Goal: Task Accomplishment & Management: Complete application form

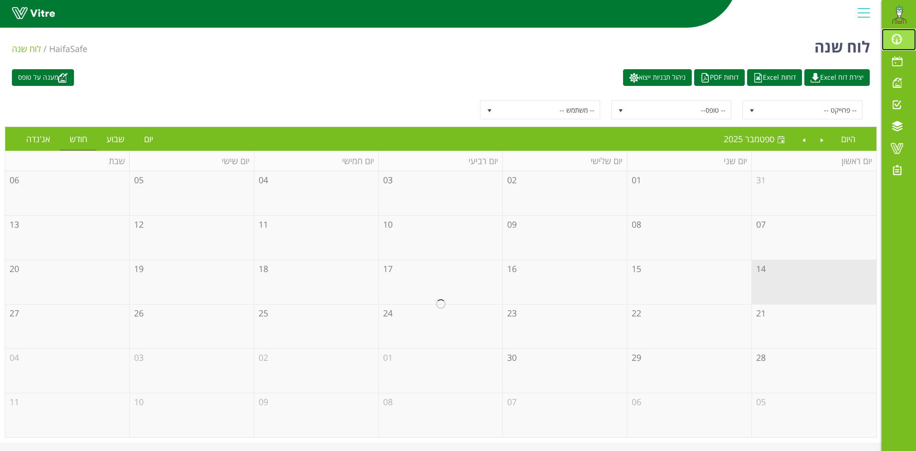
click at [896, 38] on span at bounding box center [897, 38] width 24 height 11
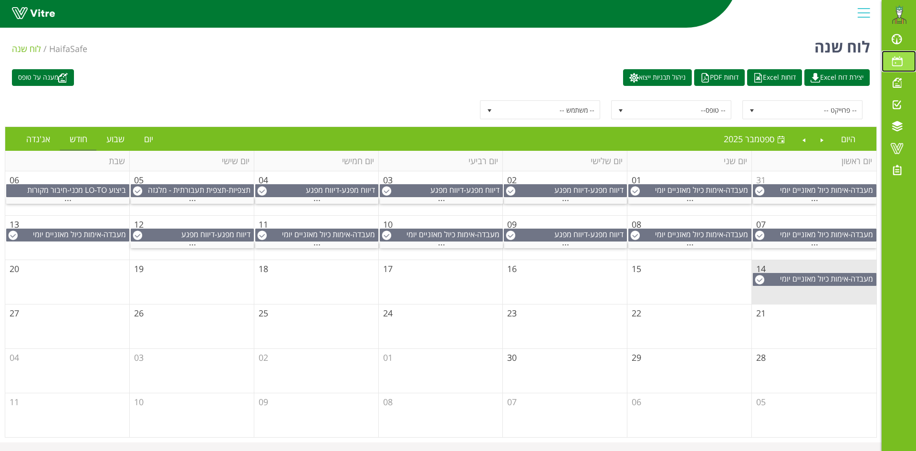
click at [898, 60] on span at bounding box center [897, 60] width 24 height 11
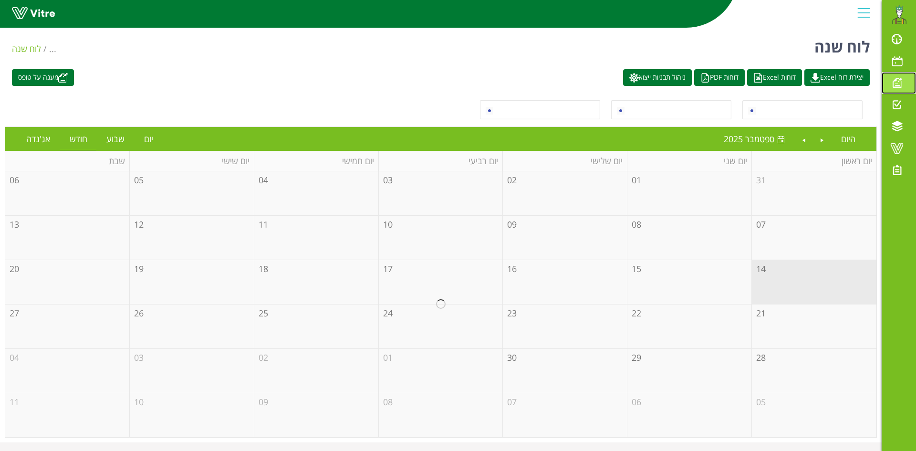
click at [898, 84] on span at bounding box center [897, 82] width 24 height 11
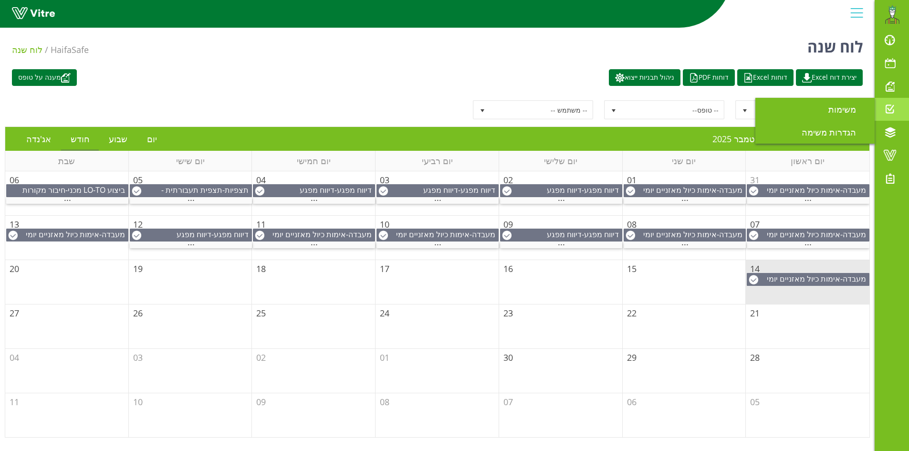
click at [889, 111] on span at bounding box center [890, 109] width 24 height 11
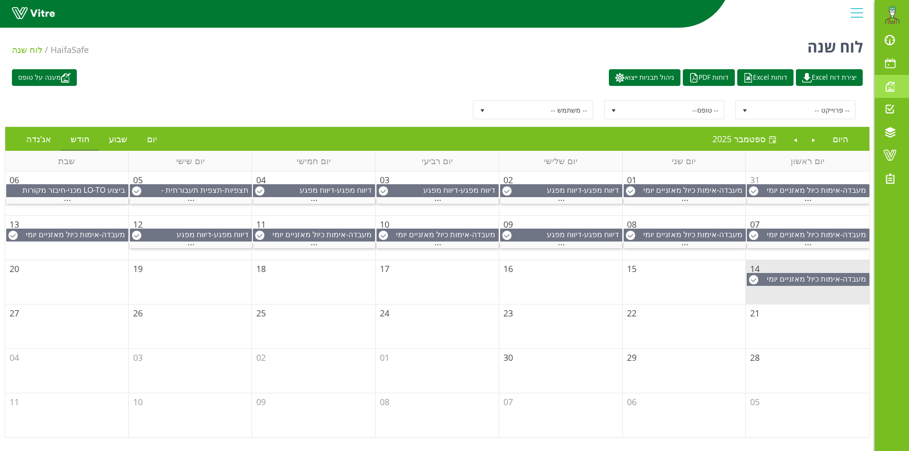
click at [893, 86] on span at bounding box center [890, 86] width 24 height 11
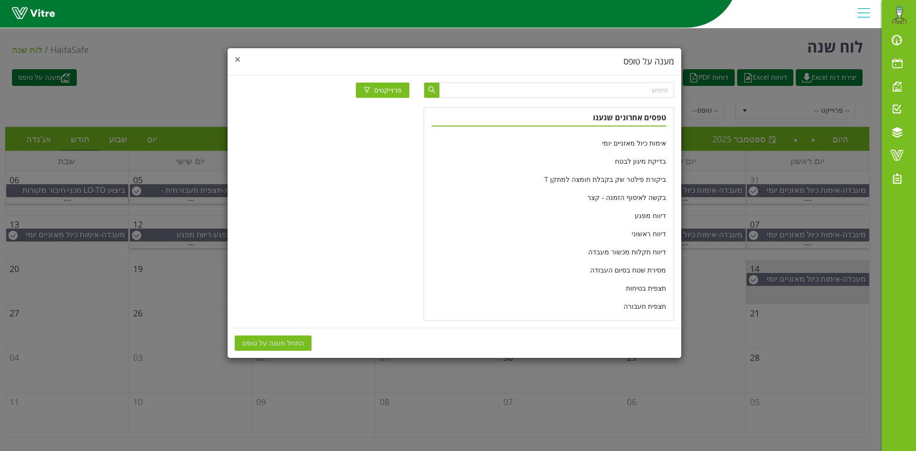
click at [239, 56] on span "×" at bounding box center [238, 58] width 6 height 13
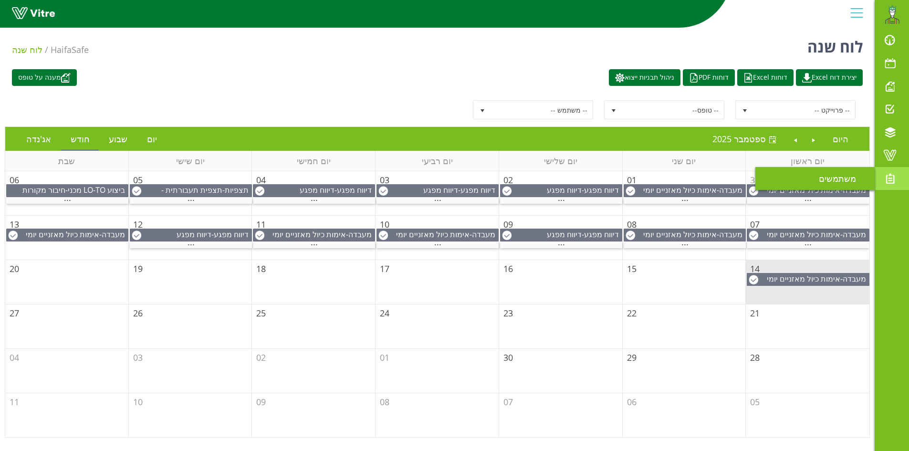
click at [890, 182] on span at bounding box center [890, 178] width 24 height 11
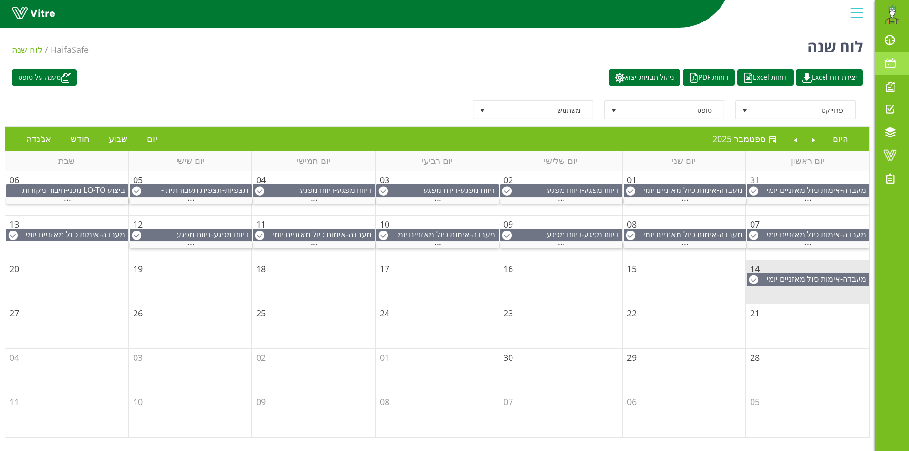
click at [892, 68] on span at bounding box center [890, 62] width 24 height 11
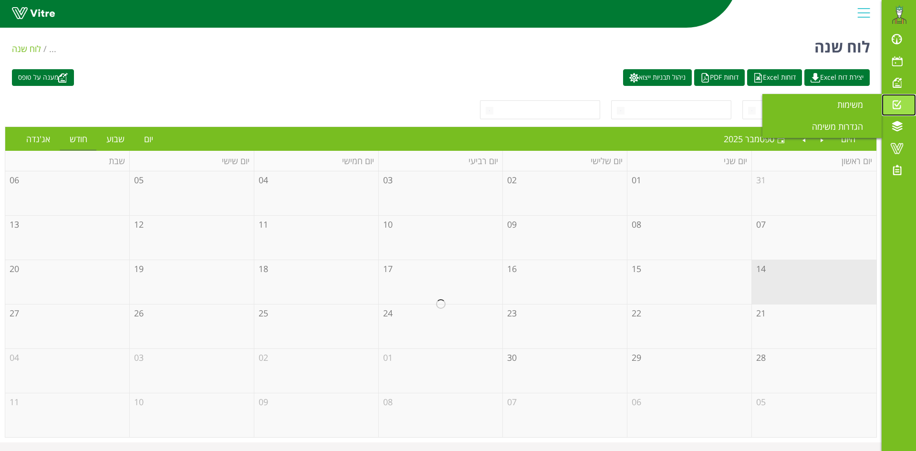
click at [896, 99] on span at bounding box center [897, 104] width 24 height 11
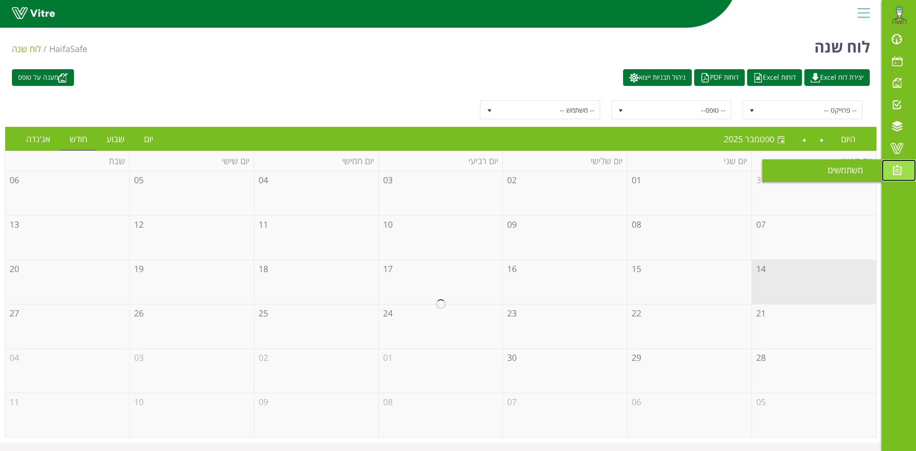
click at [896, 174] on span at bounding box center [897, 169] width 24 height 11
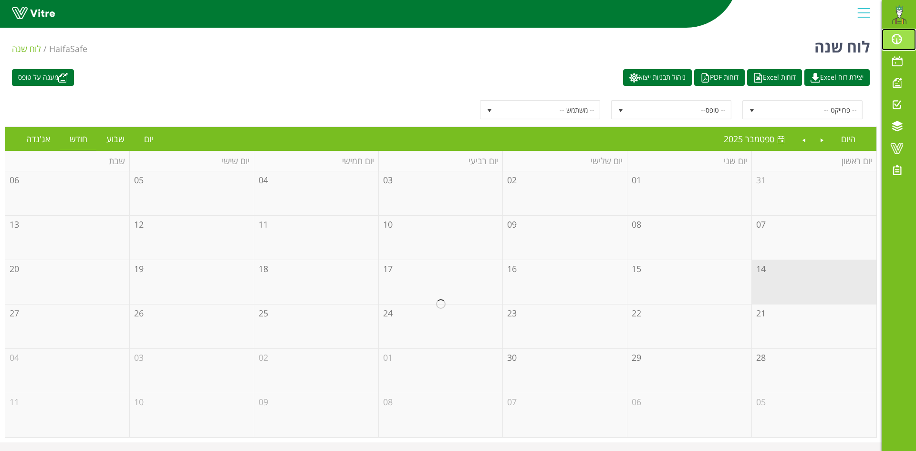
click at [899, 36] on span at bounding box center [897, 38] width 24 height 11
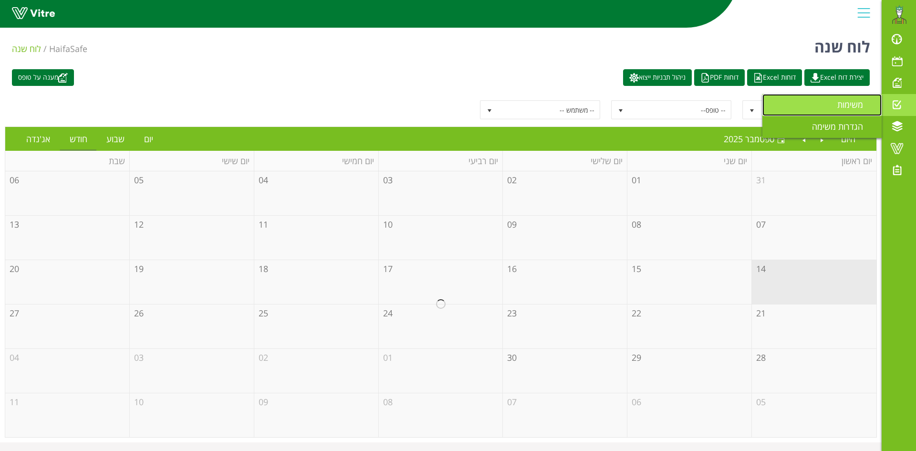
click at [855, 100] on span "משימות" at bounding box center [855, 104] width 37 height 11
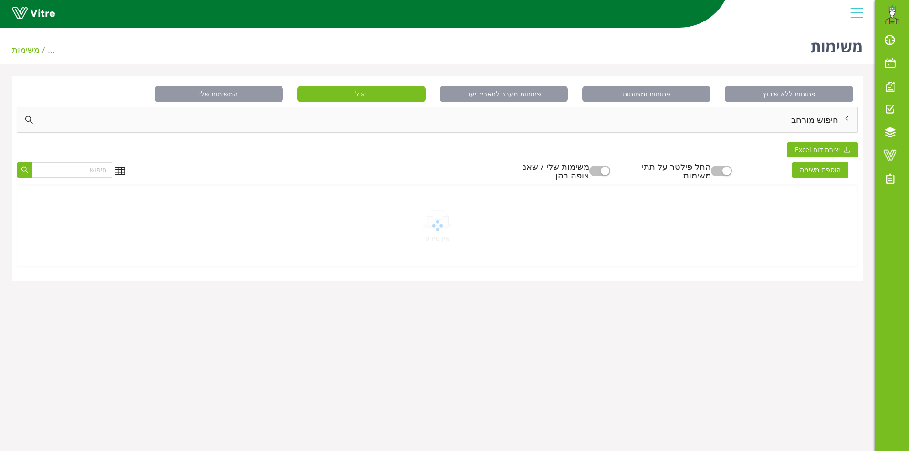
click at [839, 117] on div "חיפוש מורחב" at bounding box center [437, 119] width 840 height 25
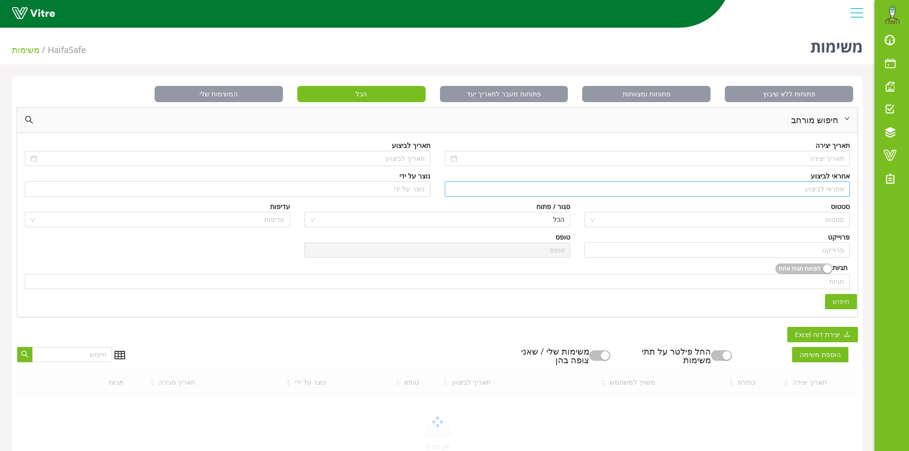
click at [839, 189] on input "search" at bounding box center [647, 189] width 394 height 14
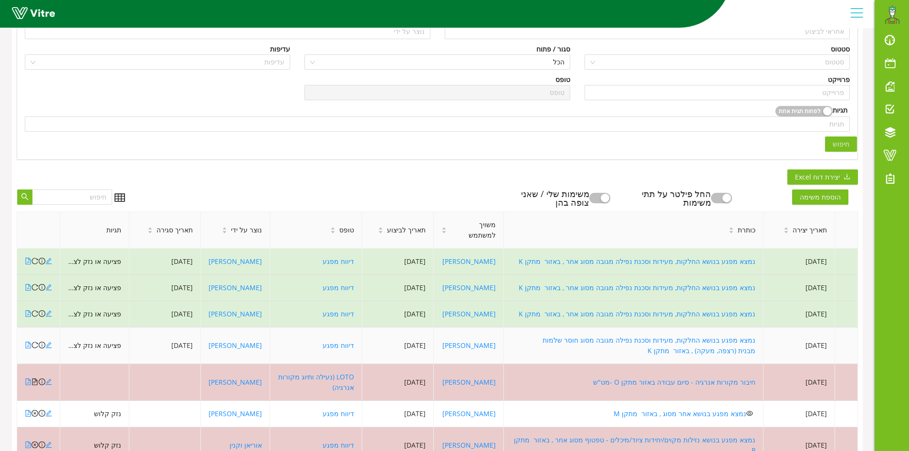
scroll to position [191, 0]
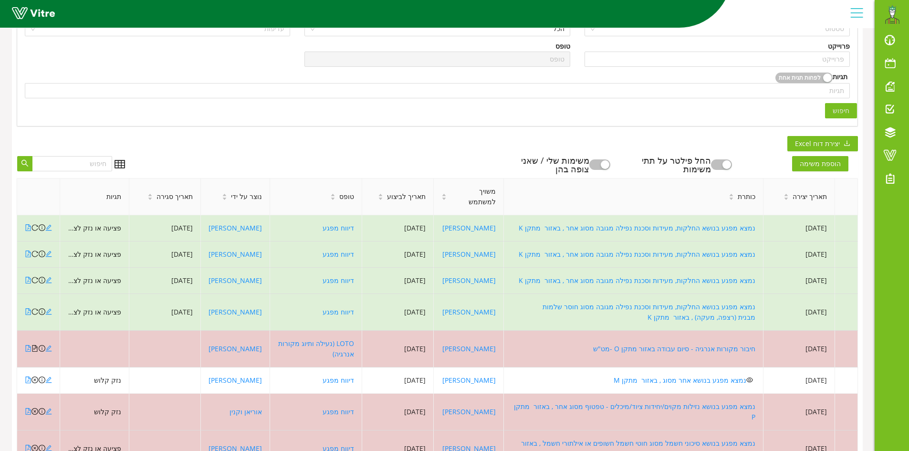
click at [610, 164] on button "button" at bounding box center [599, 164] width 21 height 10
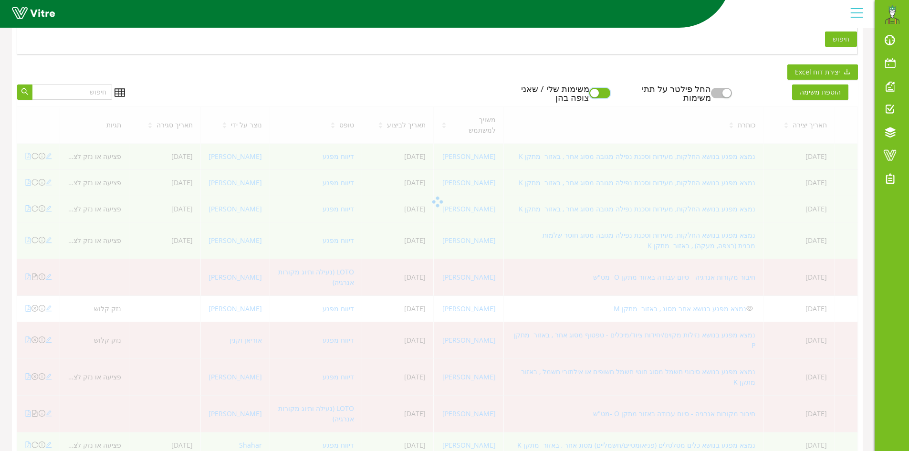
scroll to position [301, 0]
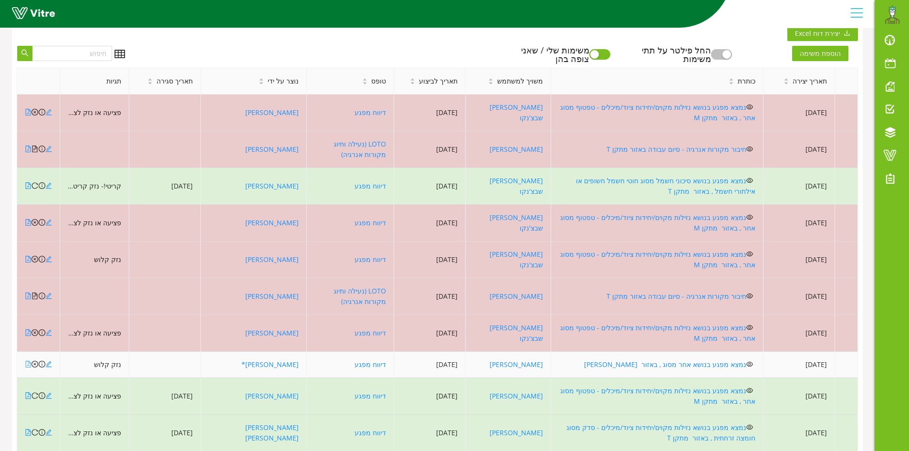
click at [27, 361] on icon "file-pdf" at bounding box center [28, 364] width 7 height 7
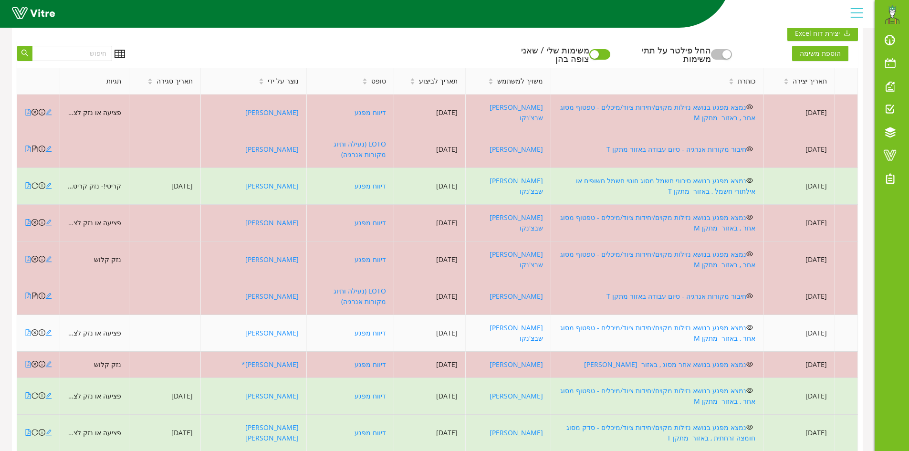
click at [28, 329] on icon "file-pdf" at bounding box center [28, 332] width 7 height 7
click at [35, 329] on icon "close-circle" at bounding box center [34, 332] width 7 height 7
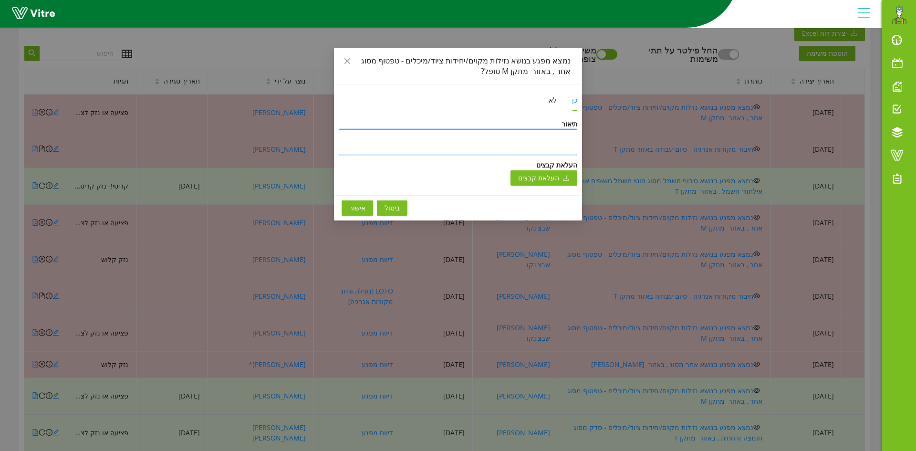
click at [510, 138] on textarea at bounding box center [458, 142] width 239 height 26
type textarea "y"
type textarea "ט"
type textarea "טו"
type textarea "טופ"
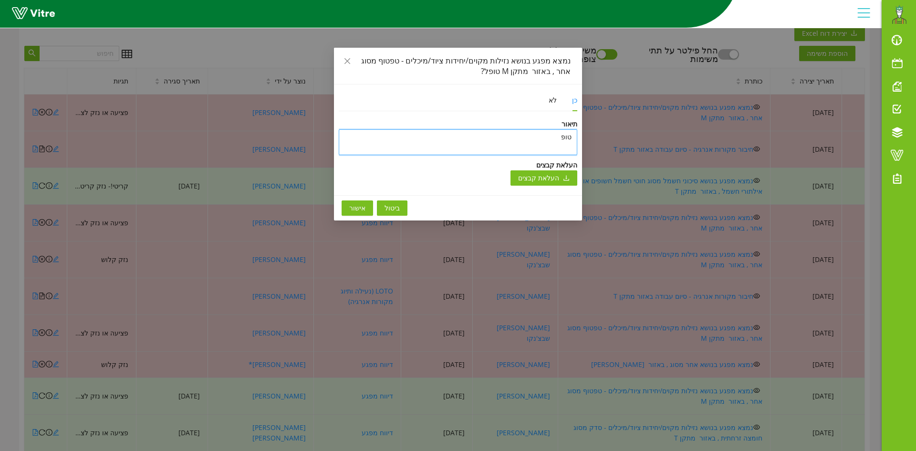
type textarea "טופל"
click at [362, 206] on button "אישור" at bounding box center [357, 207] width 31 height 15
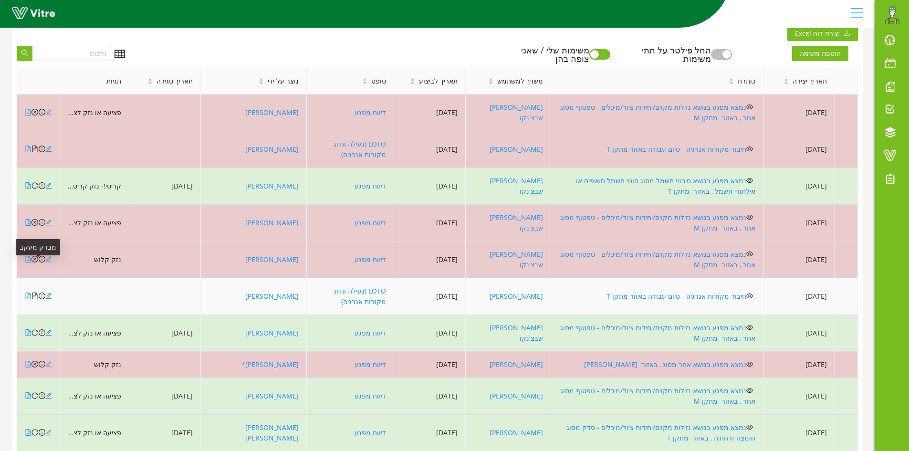
click at [36, 292] on icon "file-text" at bounding box center [34, 295] width 7 height 7
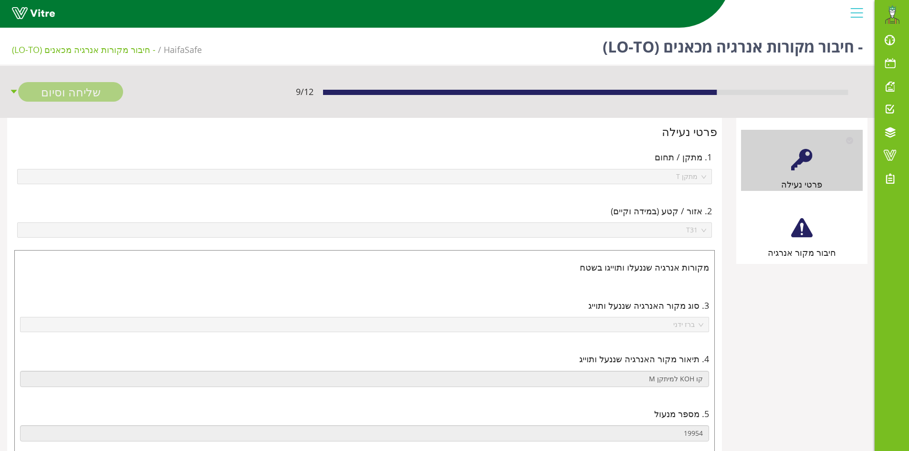
click at [811, 229] on div at bounding box center [801, 227] width 21 height 21
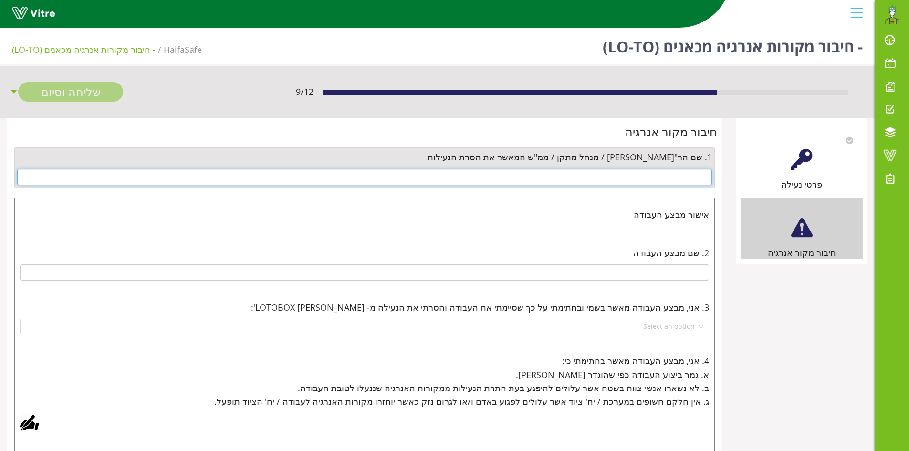
click at [695, 178] on input "text" at bounding box center [364, 177] width 695 height 16
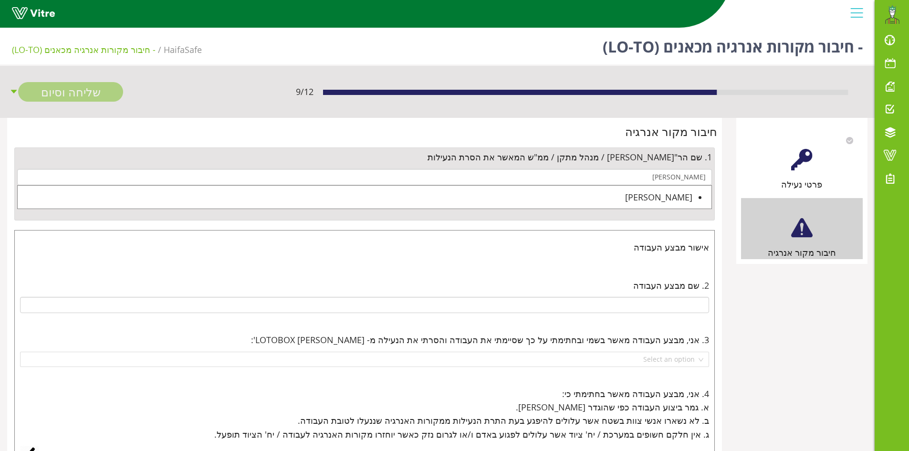
click at [686, 192] on div "[PERSON_NAME]" at bounding box center [355, 196] width 675 height 13
type input "[PERSON_NAME]"
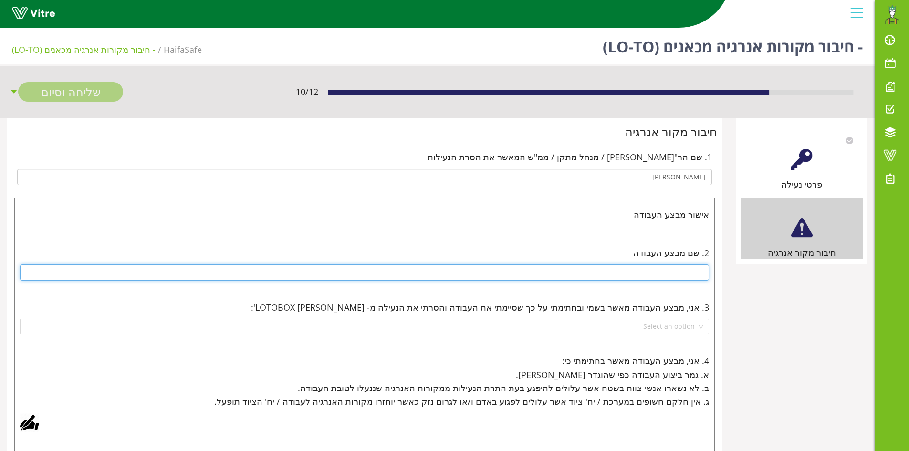
click at [672, 273] on input "text" at bounding box center [364, 272] width 689 height 16
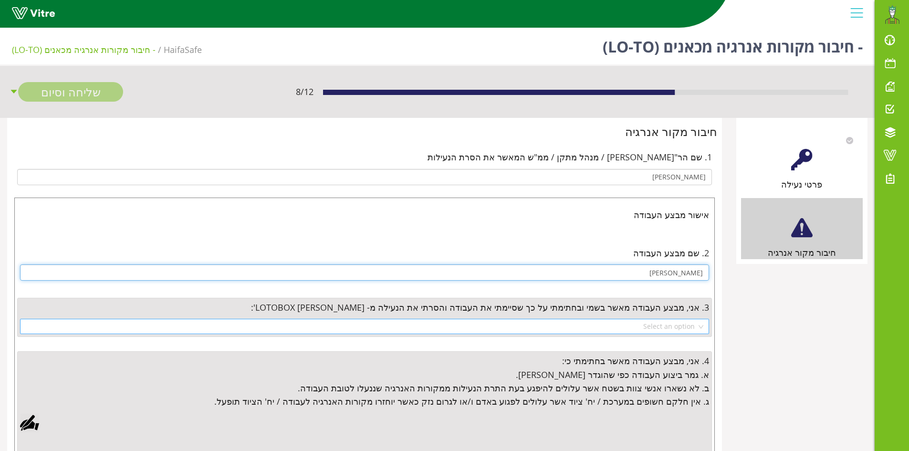
type input "אלכס"
click at [674, 324] on input "search" at bounding box center [361, 326] width 671 height 14
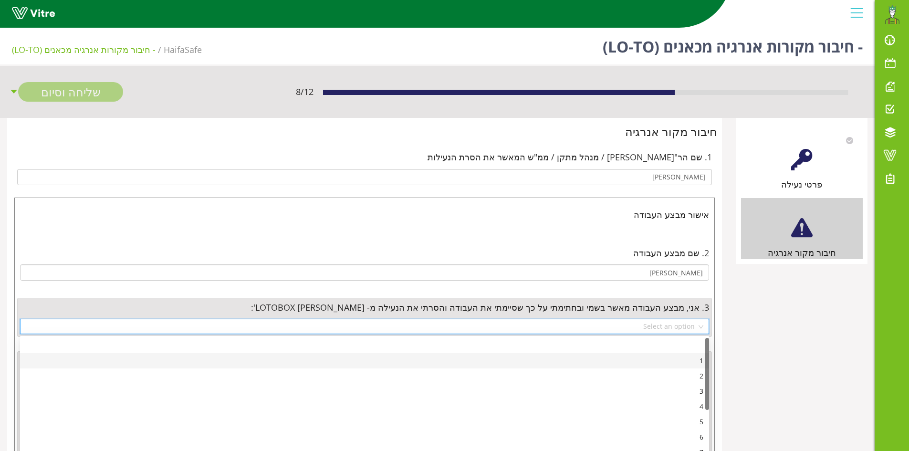
click at [679, 360] on div "1" at bounding box center [365, 360] width 678 height 10
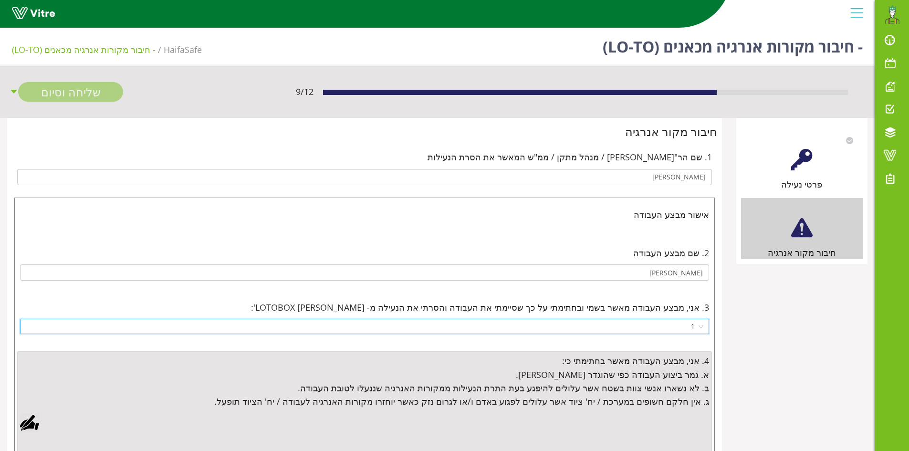
click at [777, 332] on div "פרטי נעילה חיבור מקור אנרגיה חיבור מקור אנרגיה 1. שם הר"צ / מנהל מתקן / ממ"ש המ…" at bounding box center [437, 406] width 875 height 577
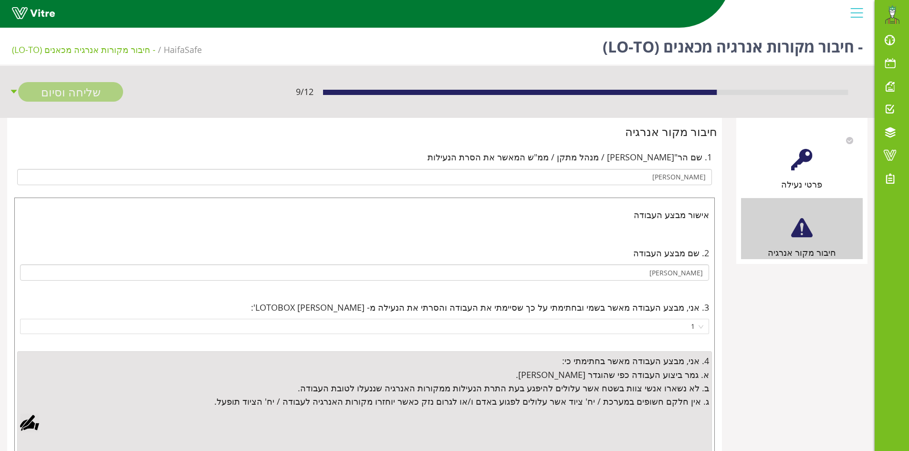
click at [777, 332] on div "פרטי נעילה חיבור מקור אנרגיה חיבור מקור אנרגיה 1. שם הר"צ / מנהל מתקן / ממ"ש המ…" at bounding box center [437, 406] width 875 height 577
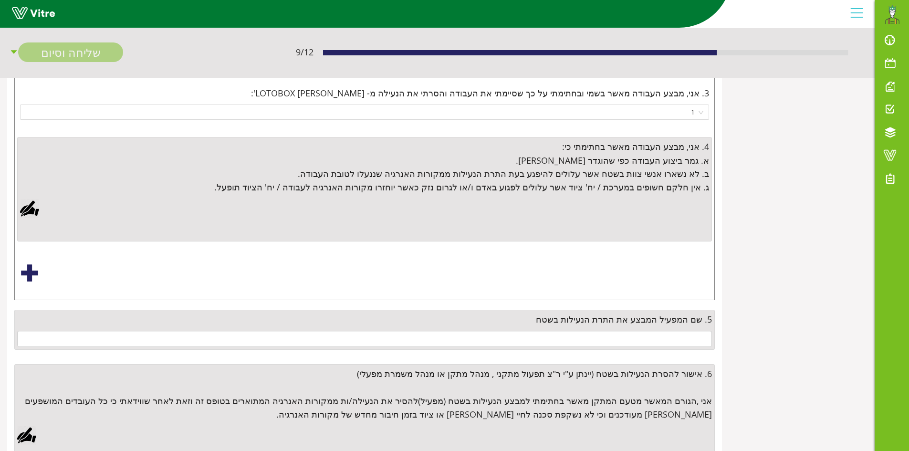
scroll to position [239, 0]
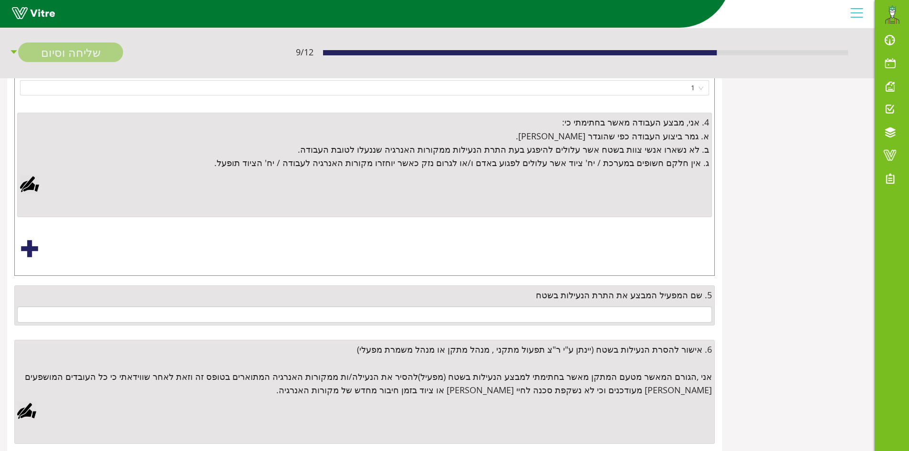
click at [28, 181] on div at bounding box center [29, 184] width 19 height 19
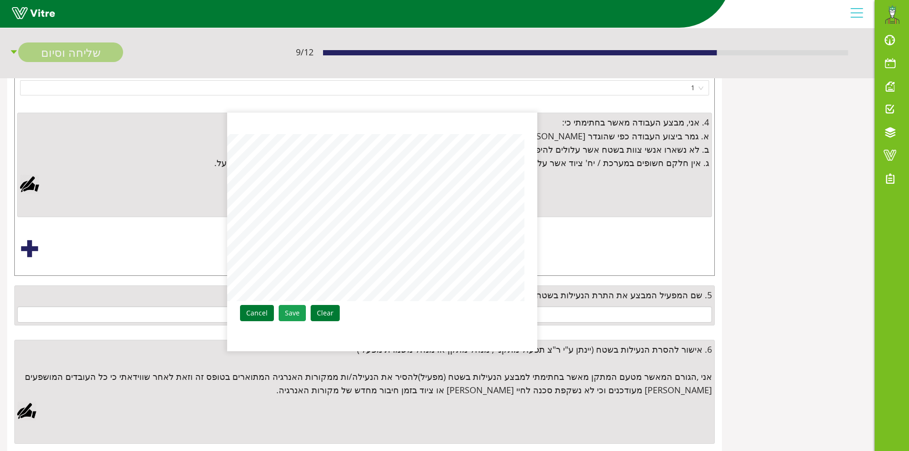
click at [299, 313] on link "Save" at bounding box center [292, 313] width 27 height 16
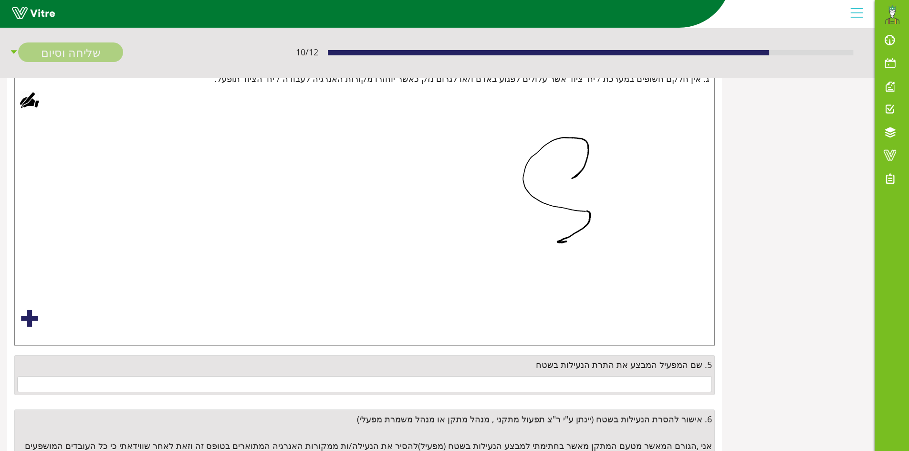
scroll to position [421, 0]
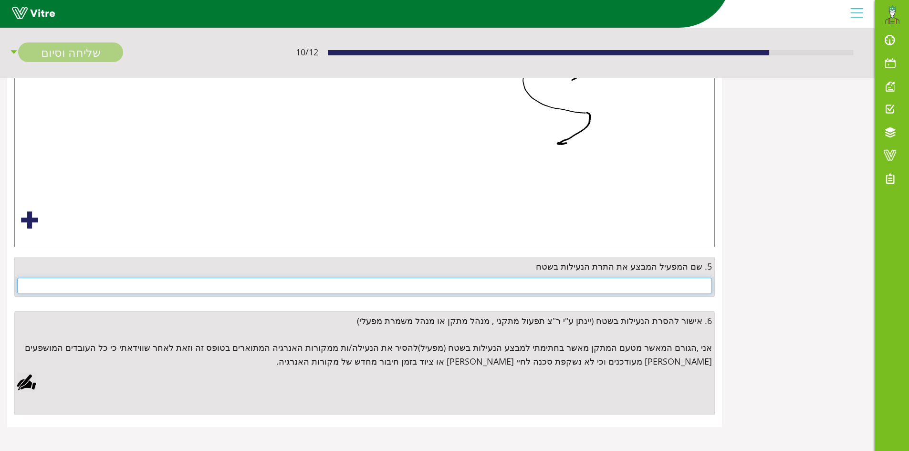
click at [658, 284] on input "text" at bounding box center [364, 286] width 695 height 16
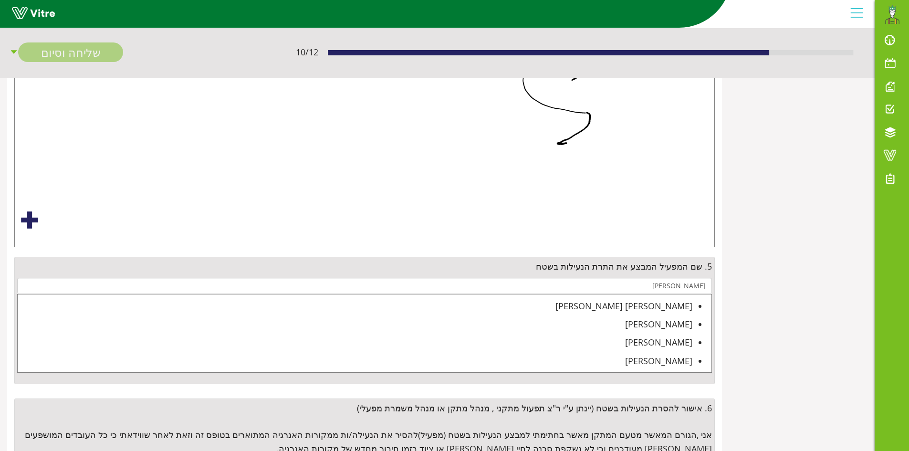
click at [670, 308] on div "[PERSON_NAME] [PERSON_NAME]" at bounding box center [355, 305] width 675 height 13
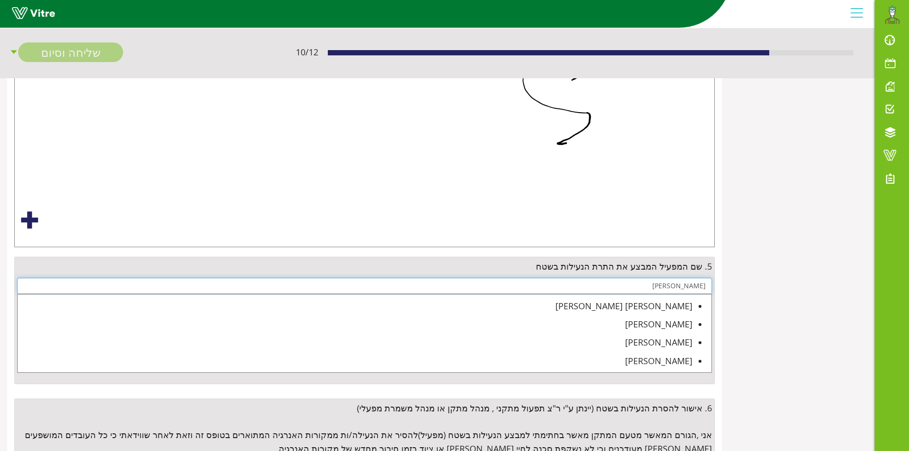
type input "[PERSON_NAME] [PERSON_NAME]"
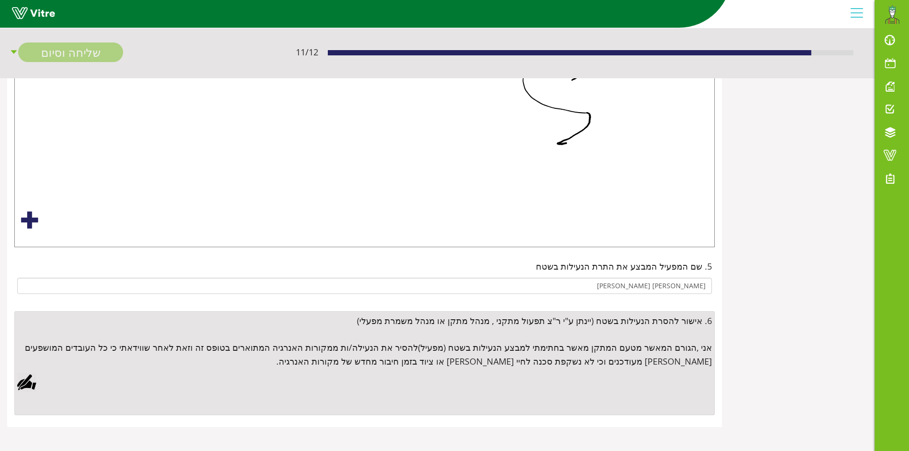
click at [24, 382] on div at bounding box center [26, 382] width 19 height 19
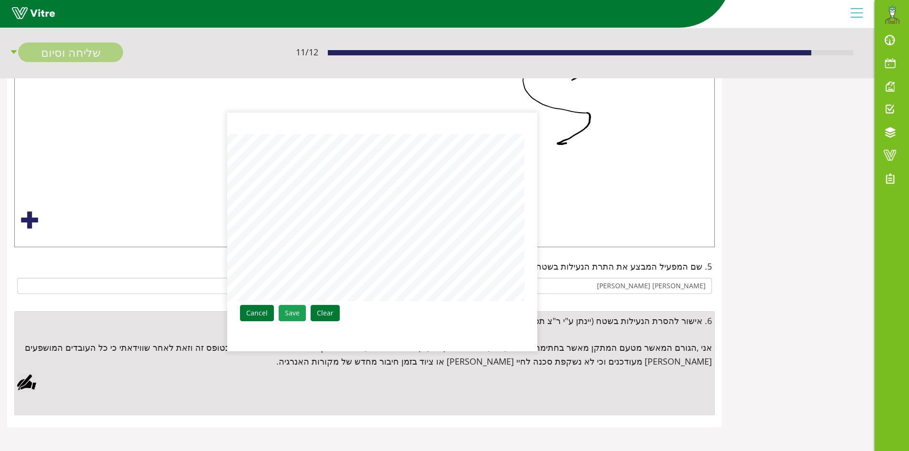
click at [289, 313] on link "Save" at bounding box center [292, 313] width 27 height 16
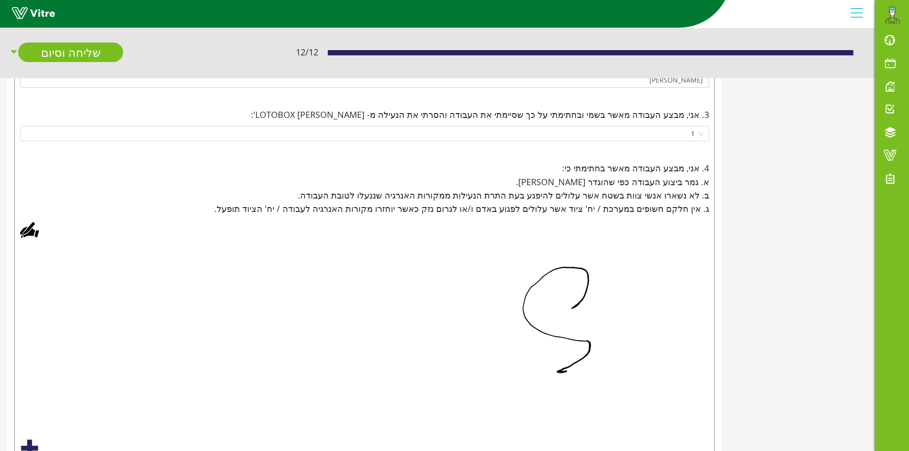
scroll to position [0, 0]
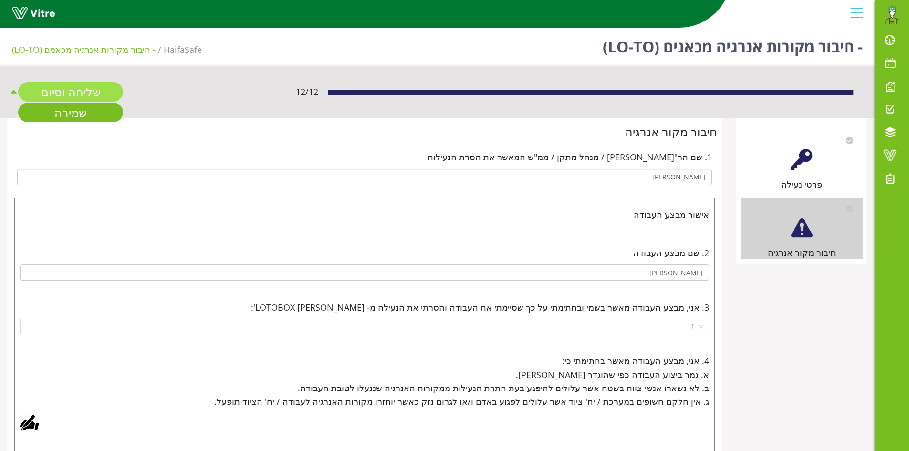
click at [76, 93] on link "שליחה וסיום" at bounding box center [70, 92] width 105 height 20
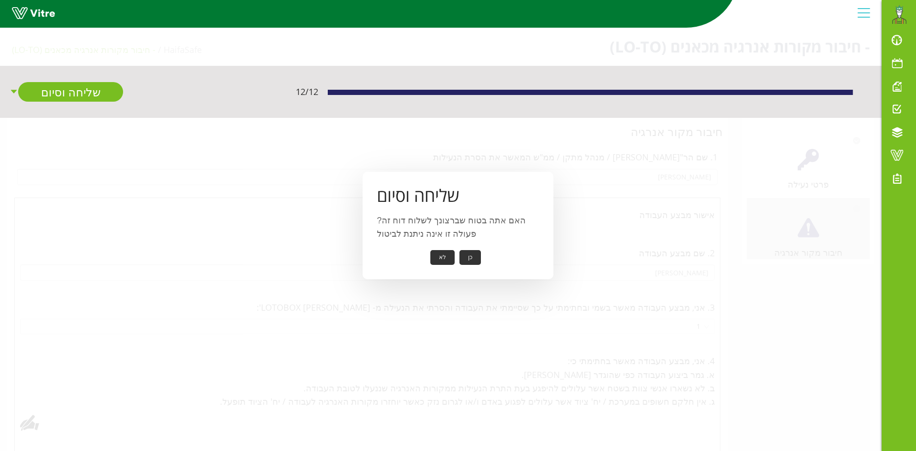
click at [469, 259] on button "כן" at bounding box center [470, 257] width 21 height 15
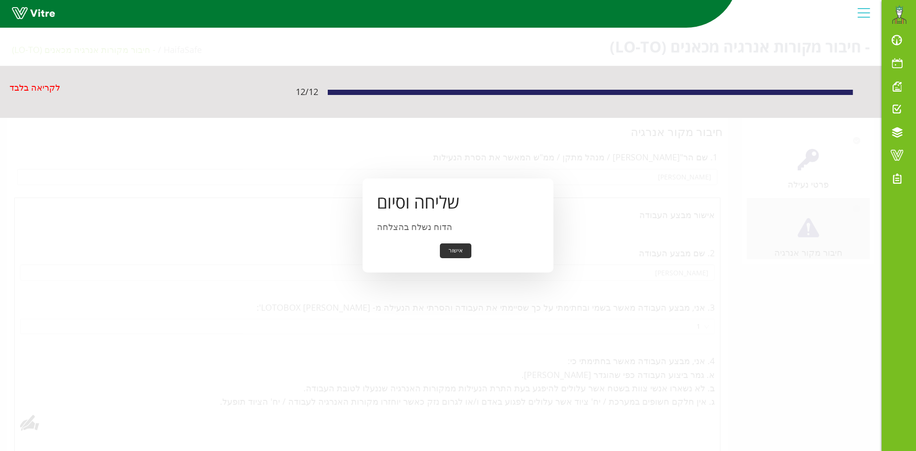
click at [449, 251] on button "אישור" at bounding box center [455, 250] width 31 height 15
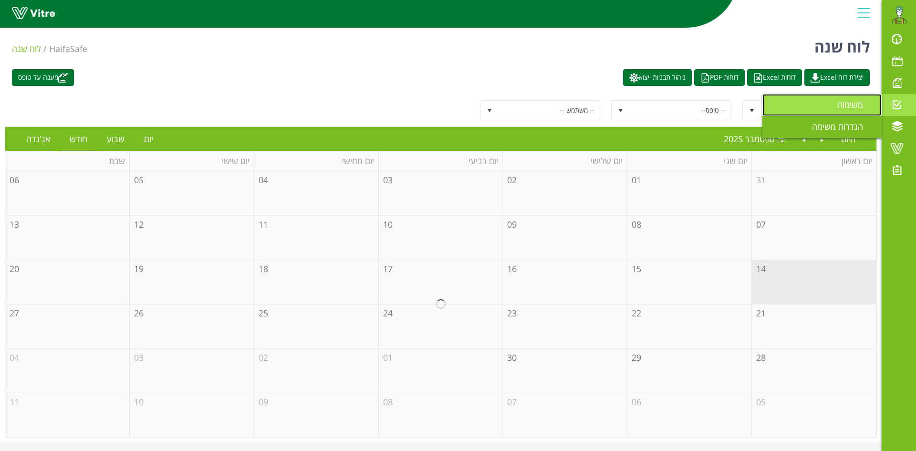
click at [853, 104] on span "משימות" at bounding box center [855, 104] width 37 height 11
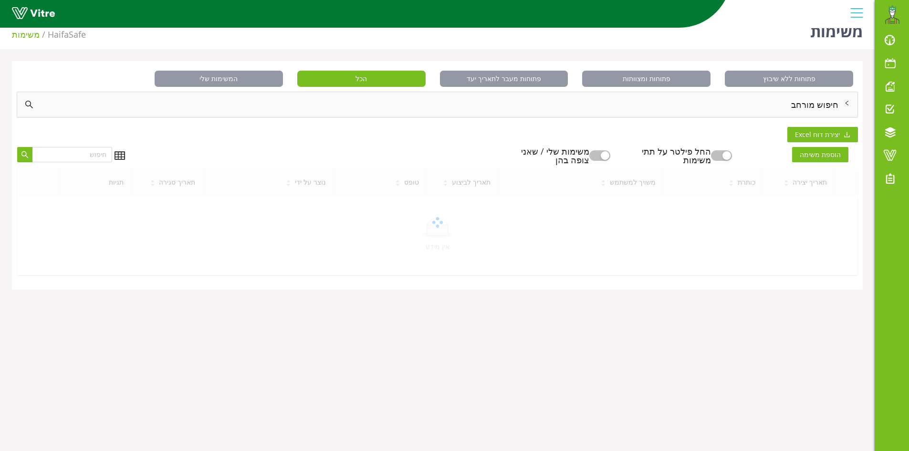
scroll to position [24, 0]
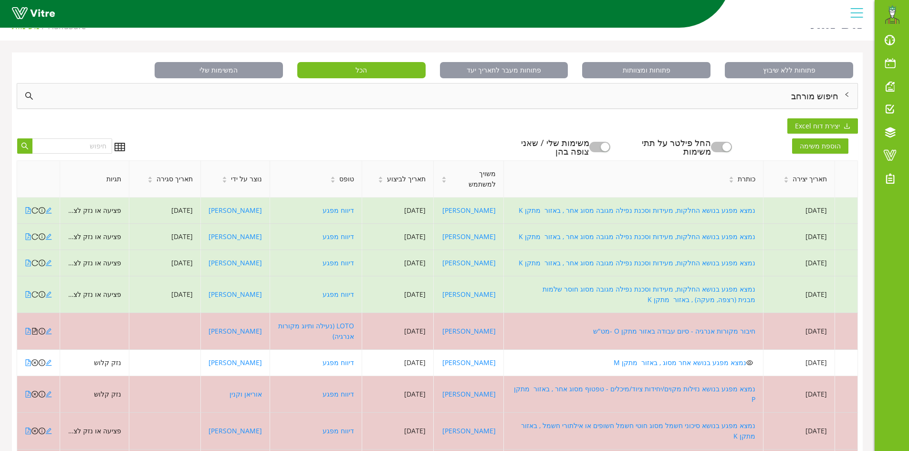
click at [605, 144] on button "button" at bounding box center [599, 147] width 21 height 10
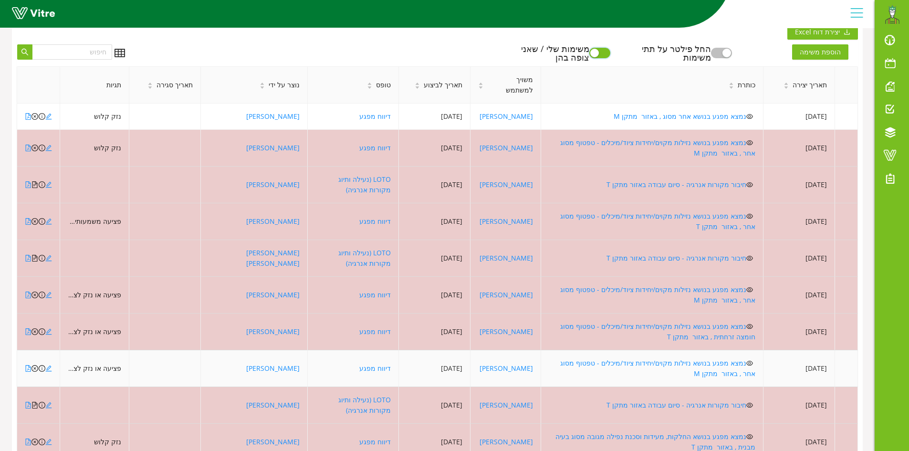
scroll to position [127, 0]
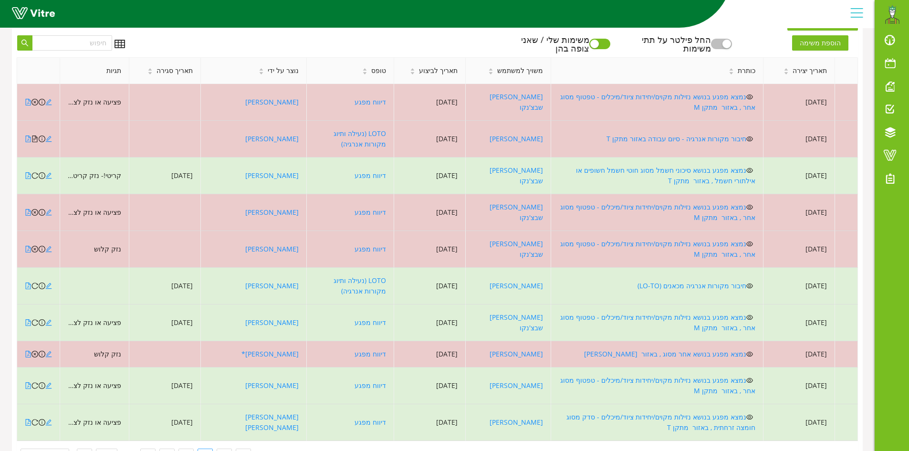
scroll to position [116, 0]
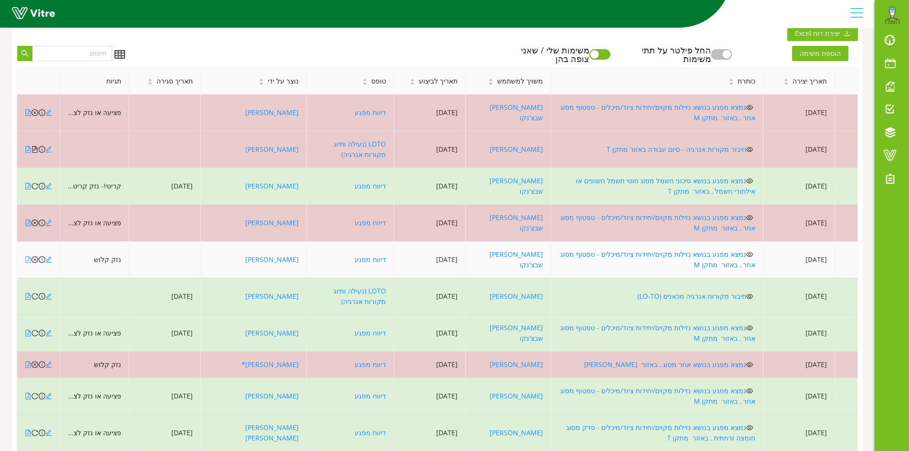
click at [27, 256] on icon "file-pdf" at bounding box center [28, 259] width 7 height 7
click at [35, 256] on icon "close-circle" at bounding box center [34, 259] width 7 height 7
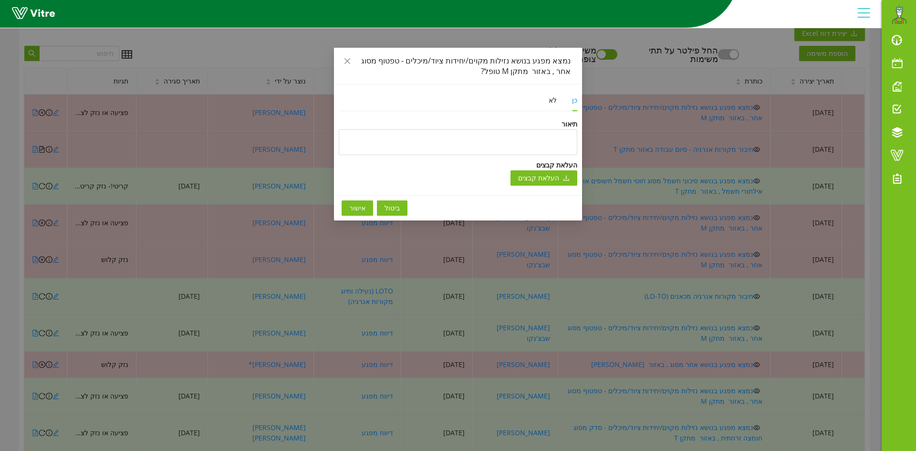
click at [459, 157] on div "תיאור העלאת קבצים העלאת קבצים" at bounding box center [458, 152] width 239 height 67
click at [478, 145] on textarea at bounding box center [458, 142] width 239 height 26
type textarea "ט"
type textarea "טו"
type textarea "טופ"
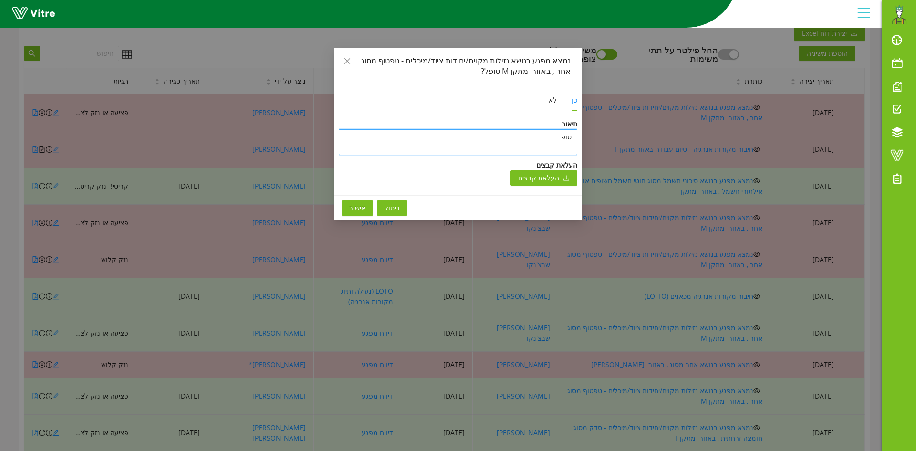
type textarea "טופל"
click at [362, 206] on span "אישור" at bounding box center [357, 208] width 16 height 10
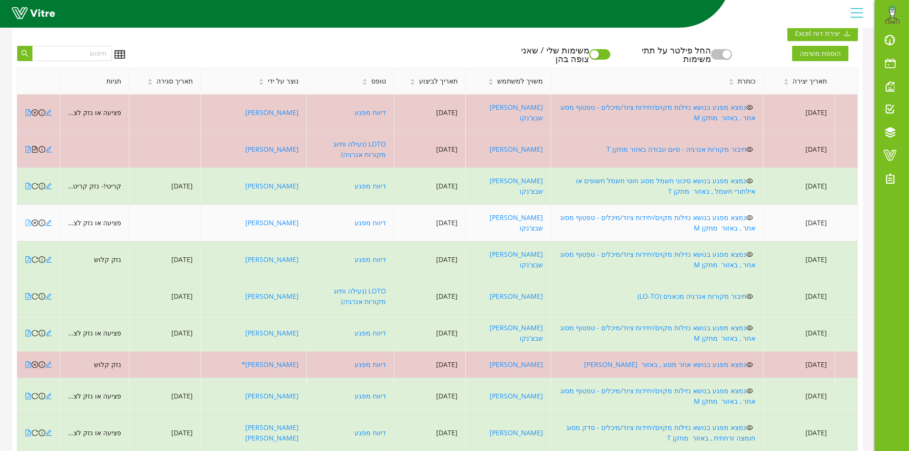
click at [28, 219] on icon "file-pdf" at bounding box center [28, 222] width 7 height 7
click at [34, 219] on icon "close-circle" at bounding box center [34, 222] width 7 height 7
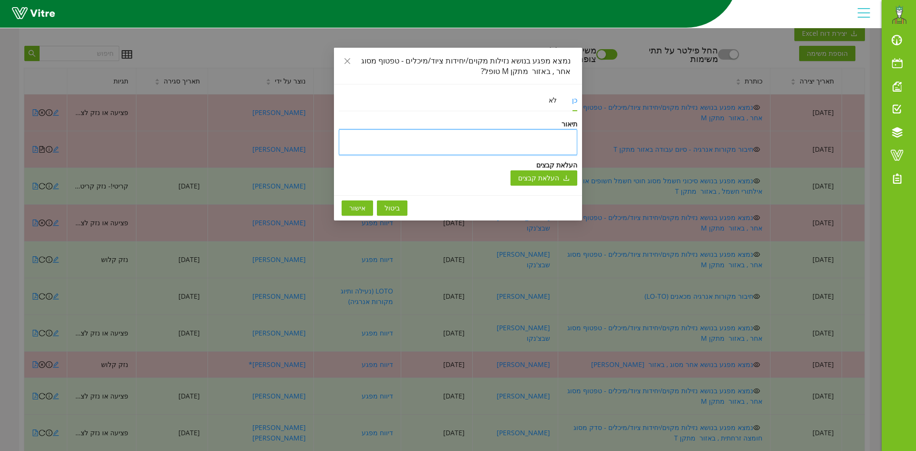
click at [469, 145] on textarea at bounding box center [458, 142] width 239 height 26
type textarea "ט"
type textarea "טו"
type textarea "טופ"
type textarea "טופל"
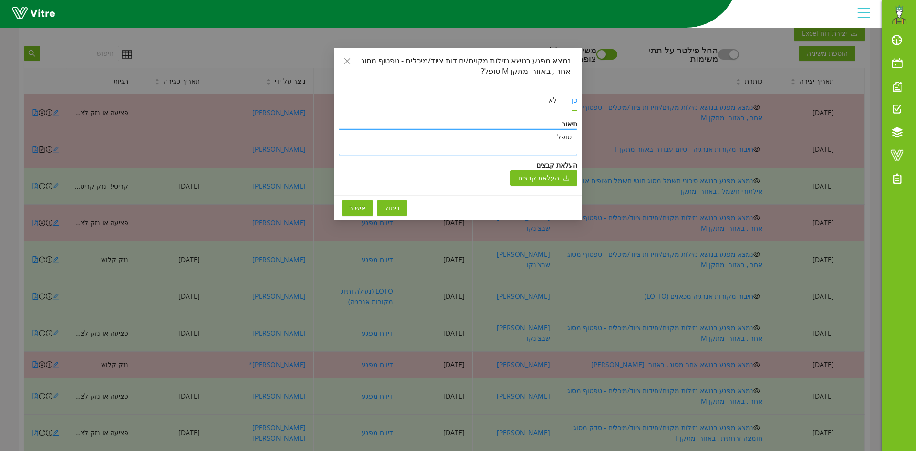
type textarea "טופל"
click at [360, 205] on span "אישור" at bounding box center [357, 208] width 16 height 10
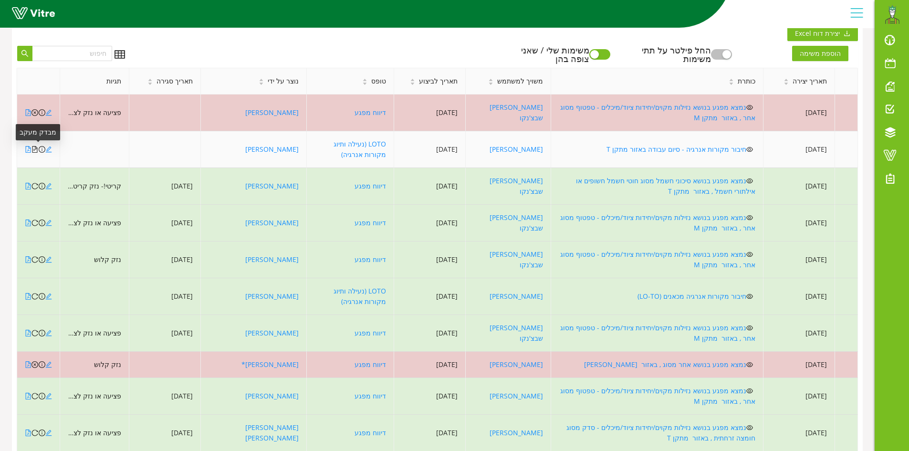
click at [34, 148] on icon "file-text" at bounding box center [34, 149] width 7 height 7
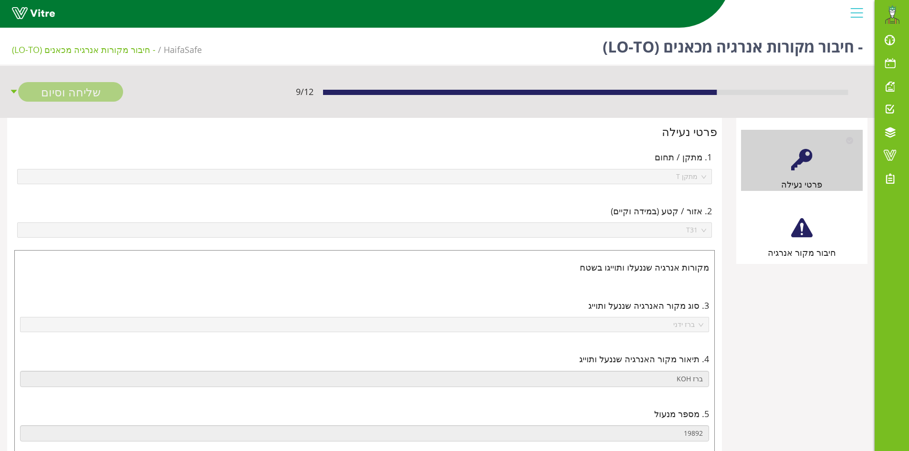
click at [803, 227] on div at bounding box center [801, 227] width 21 height 21
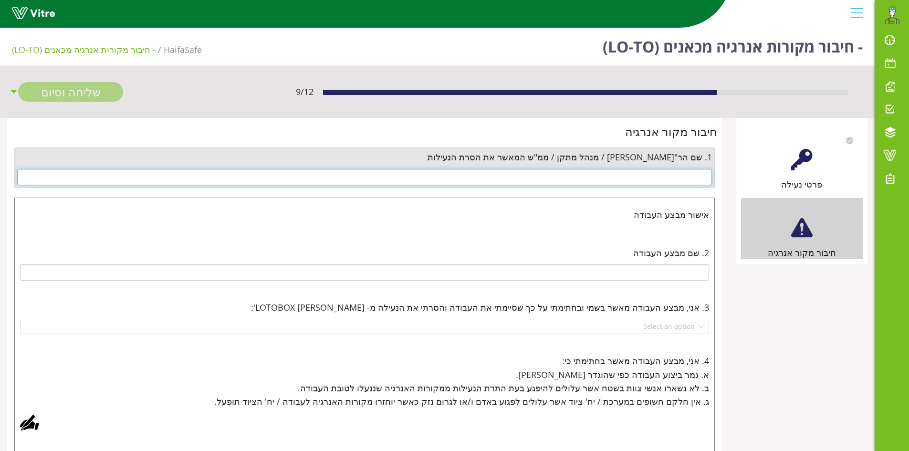
click at [668, 182] on input "text" at bounding box center [364, 177] width 695 height 16
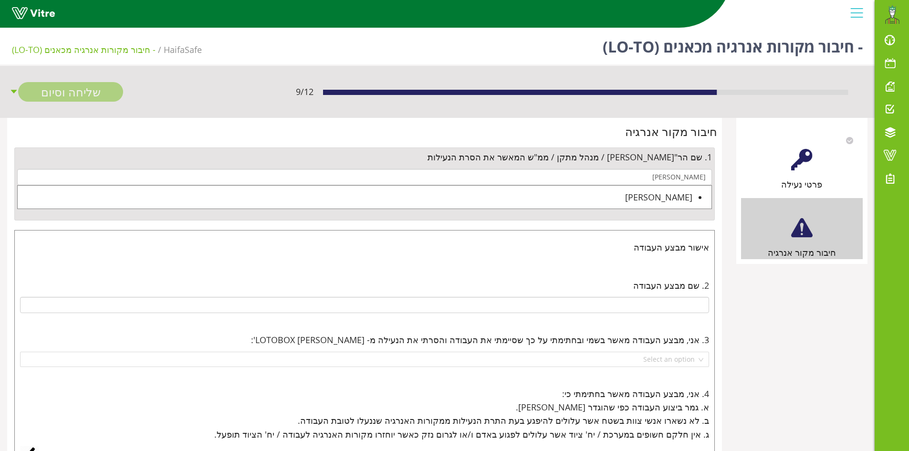
click at [676, 195] on div "[PERSON_NAME]" at bounding box center [355, 196] width 675 height 13
type input "[PERSON_NAME]"
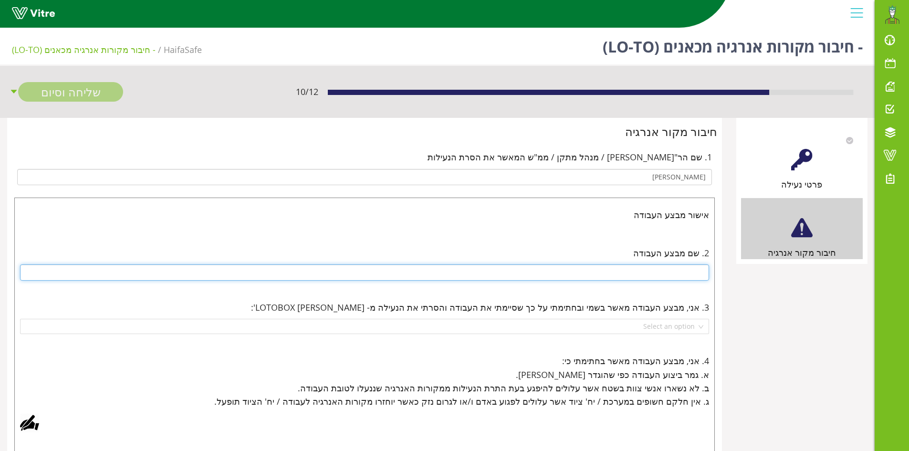
click at [674, 275] on input "text" at bounding box center [364, 272] width 689 height 16
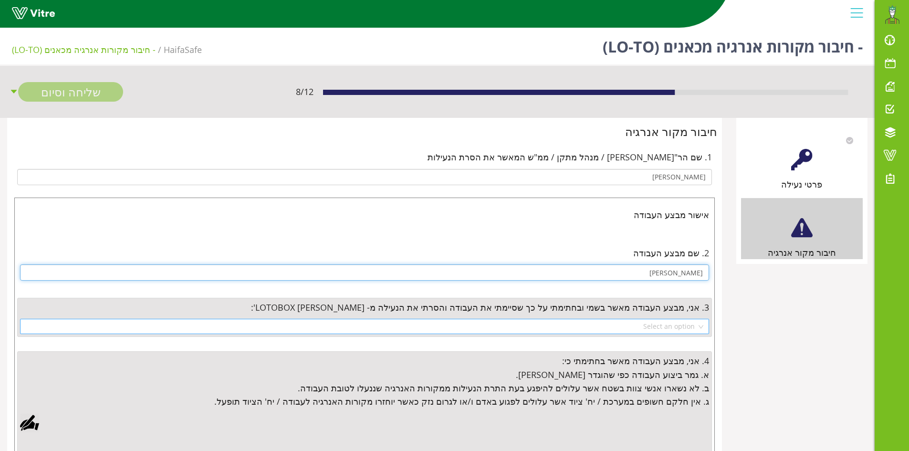
type input "[PERSON_NAME]"
click at [659, 326] on input "search" at bounding box center [361, 326] width 671 height 14
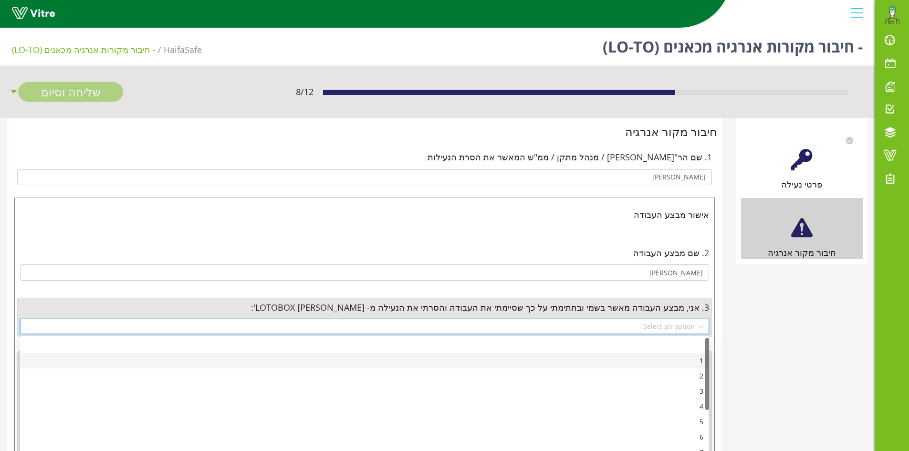
click at [695, 358] on div "1" at bounding box center [365, 360] width 678 height 10
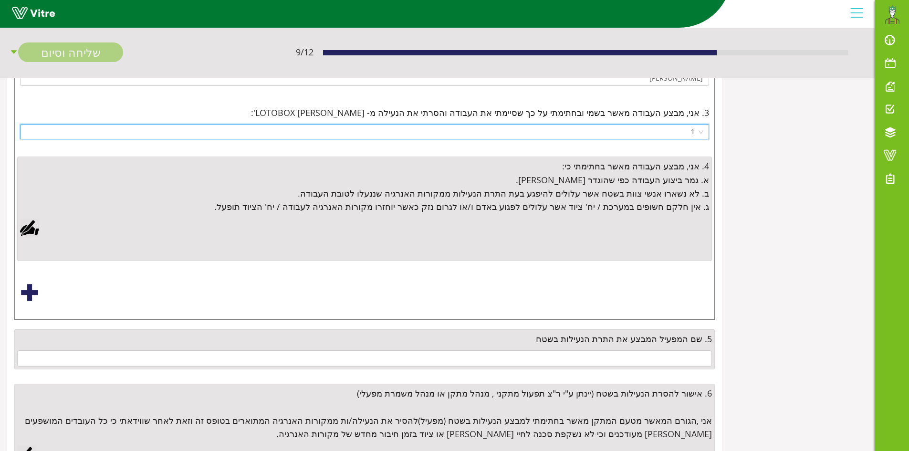
scroll to position [239, 0]
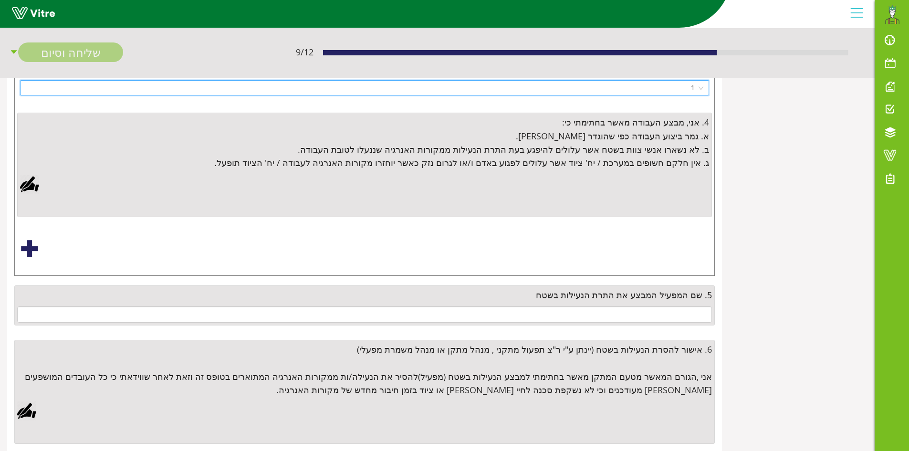
click at [27, 184] on div at bounding box center [29, 184] width 19 height 19
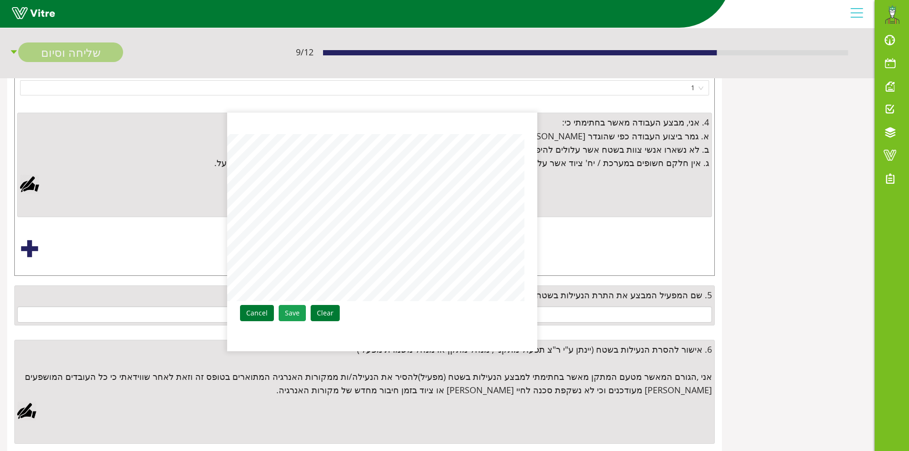
click at [296, 311] on link "Save" at bounding box center [292, 313] width 27 height 16
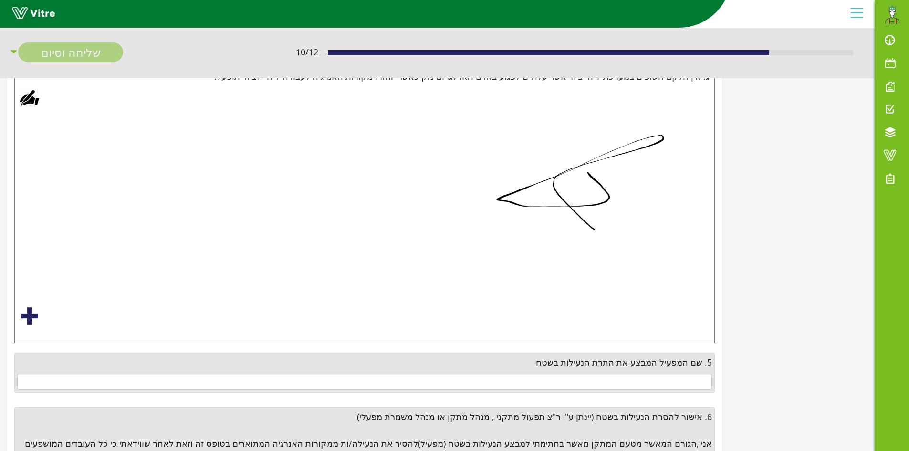
scroll to position [421, 0]
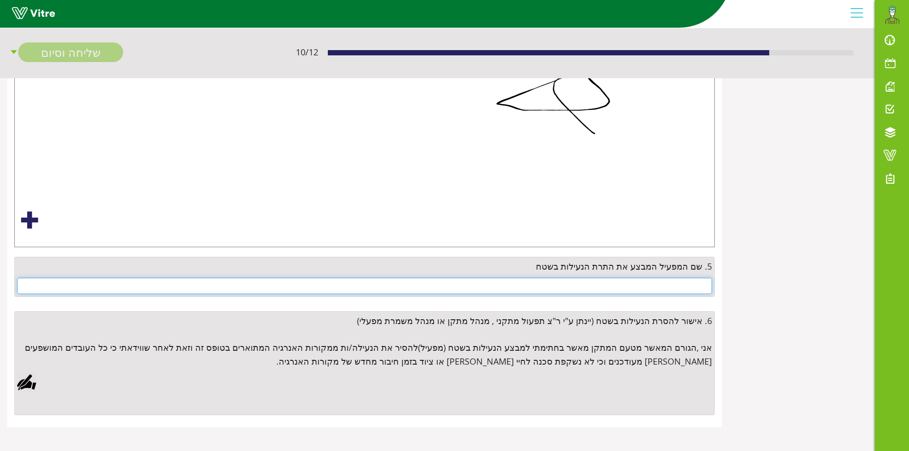
click at [680, 290] on input "text" at bounding box center [364, 286] width 695 height 16
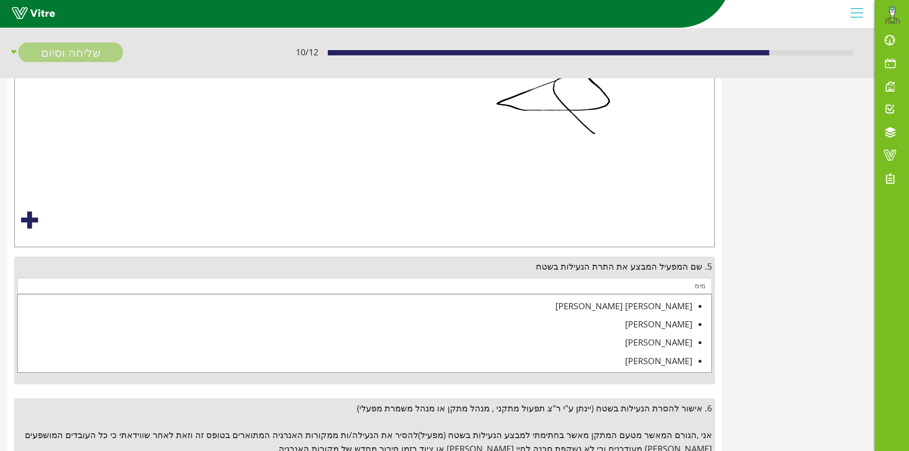
click at [671, 302] on div "[PERSON_NAME] [PERSON_NAME]" at bounding box center [355, 305] width 675 height 13
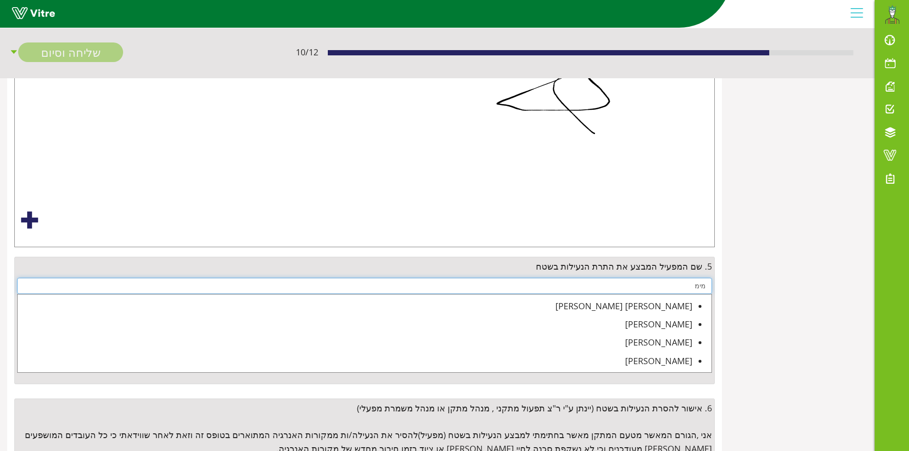
type input "[PERSON_NAME] [PERSON_NAME]"
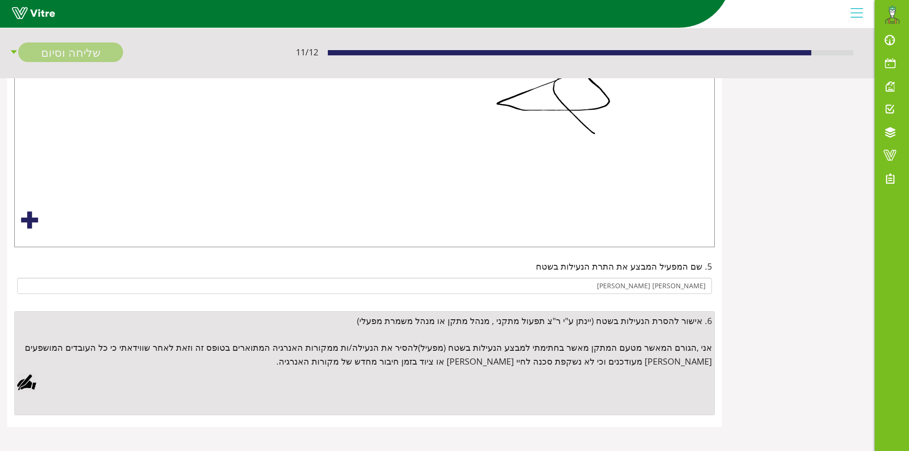
click at [27, 382] on div at bounding box center [26, 382] width 19 height 19
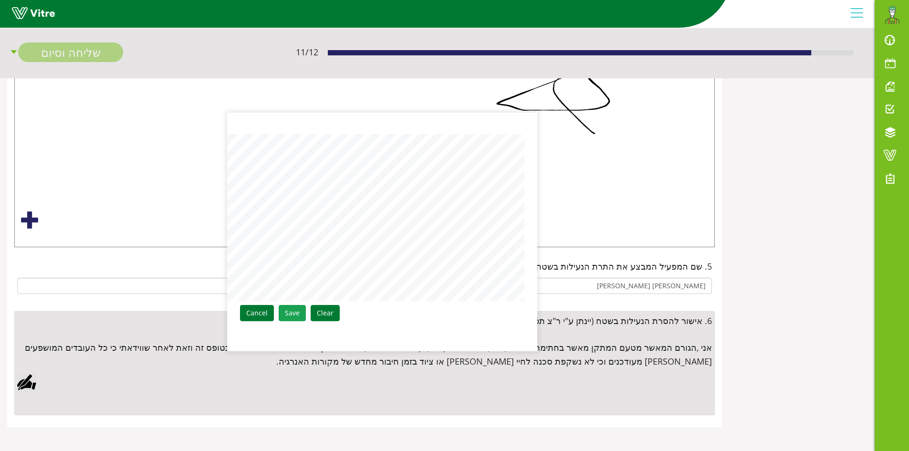
click at [293, 316] on link "Save" at bounding box center [292, 313] width 27 height 16
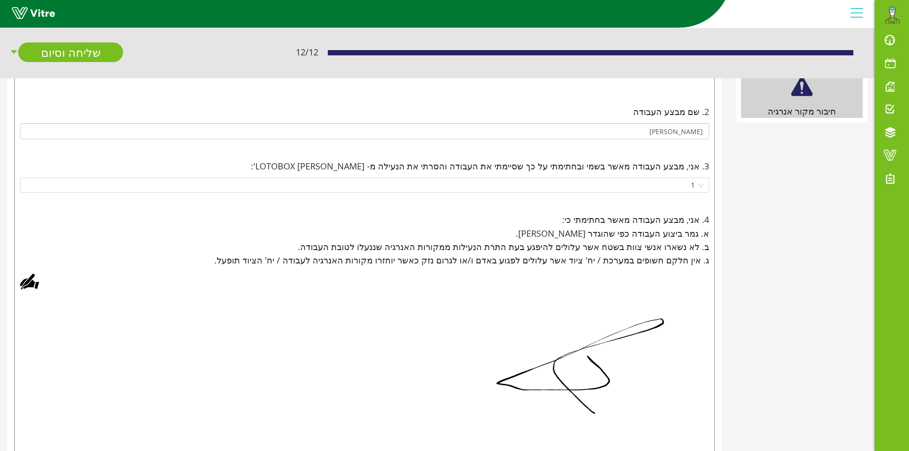
scroll to position [0, 0]
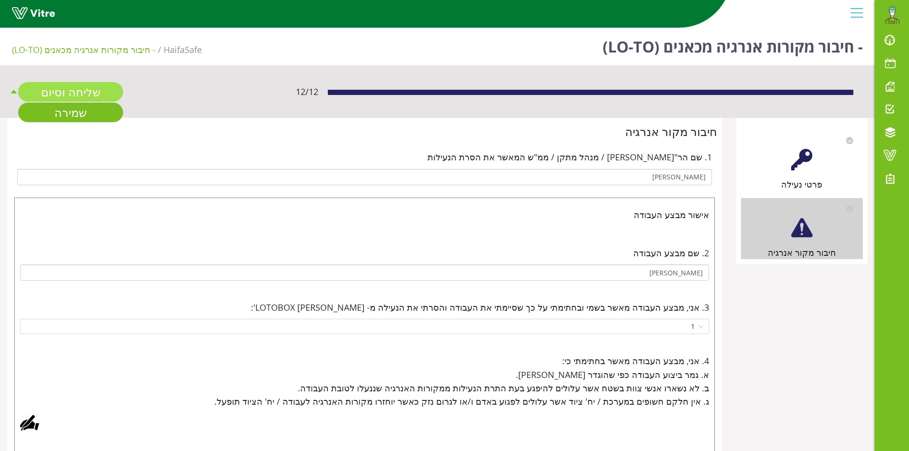
click at [77, 90] on link "שליחה וסיום" at bounding box center [70, 92] width 105 height 20
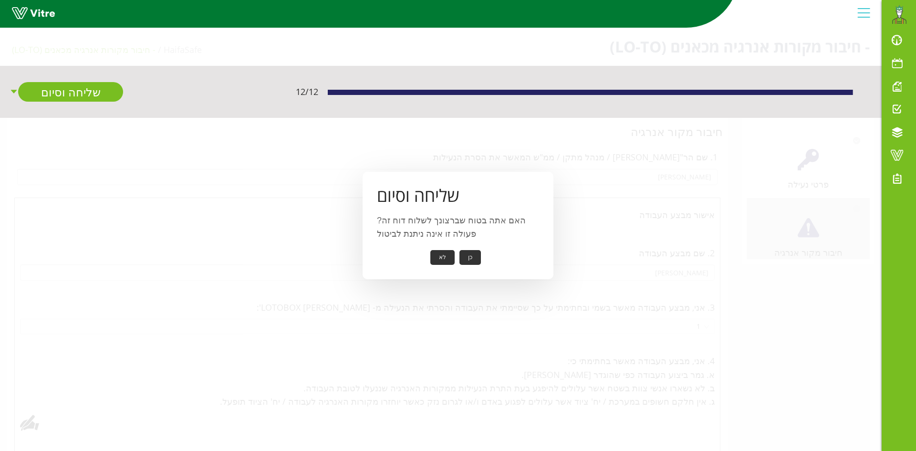
click at [467, 257] on button "כן" at bounding box center [470, 257] width 21 height 15
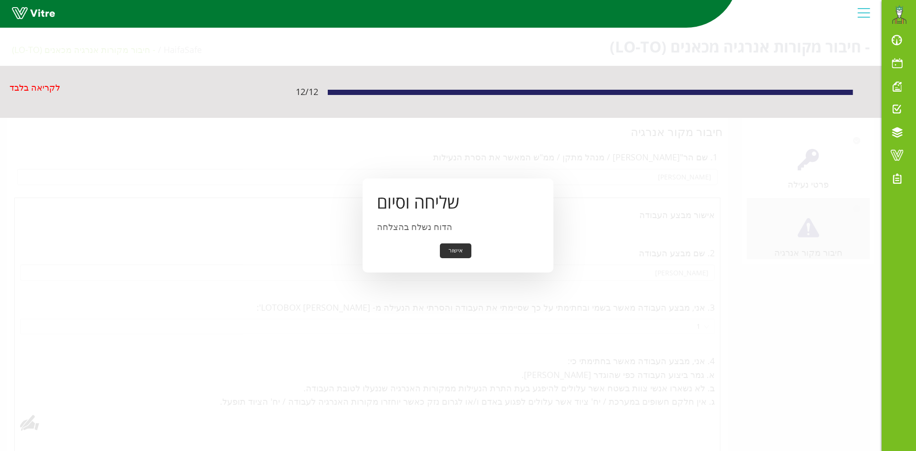
click at [457, 253] on button "אישור" at bounding box center [455, 250] width 31 height 15
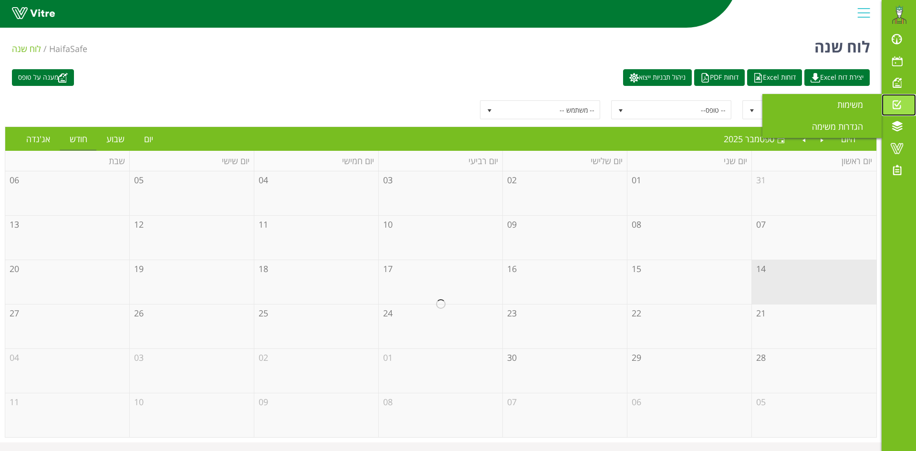
click at [894, 102] on span at bounding box center [897, 104] width 24 height 11
click at [865, 100] on span "משימות" at bounding box center [855, 104] width 37 height 11
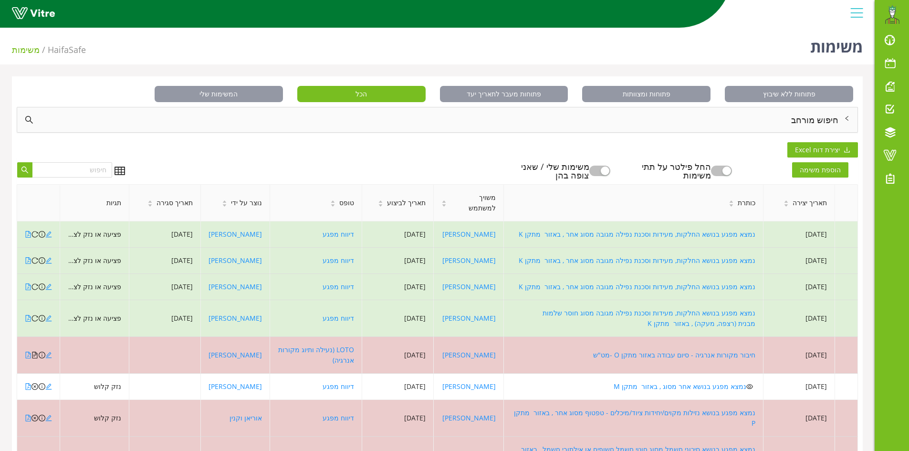
click at [609, 169] on button "button" at bounding box center [599, 171] width 21 height 10
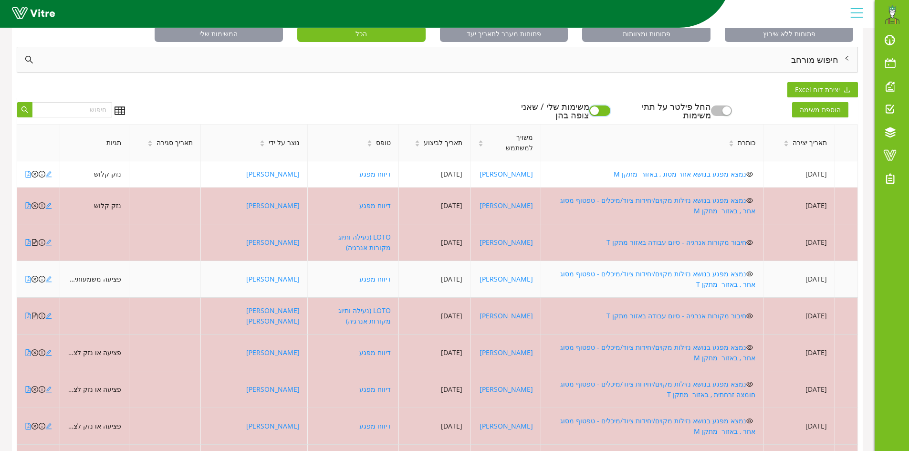
scroll to position [127, 0]
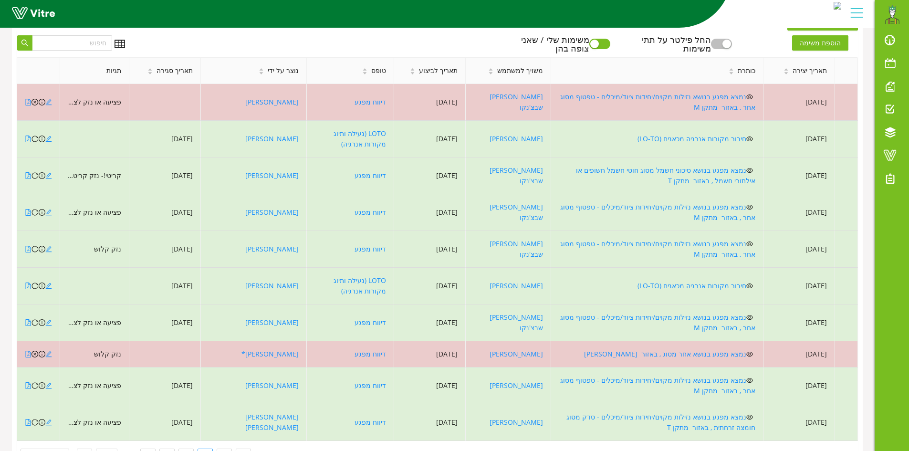
scroll to position [116, 0]
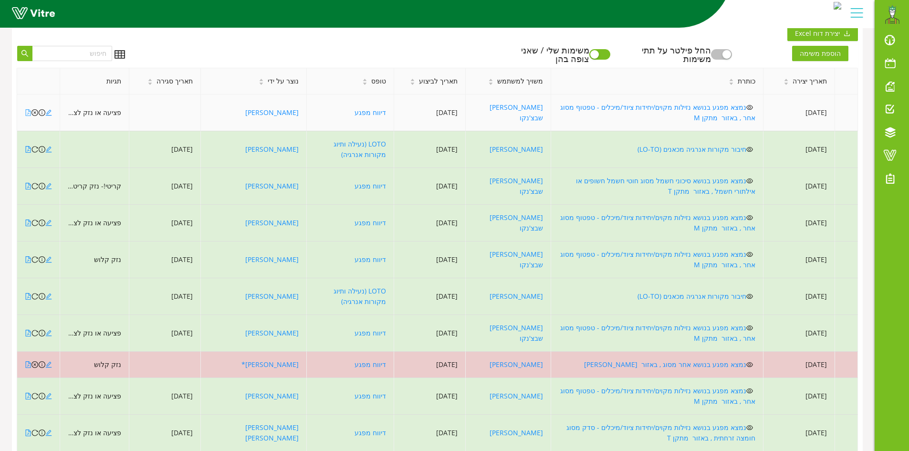
click at [28, 116] on icon "file-pdf" at bounding box center [28, 112] width 7 height 7
click at [35, 116] on icon "close-circle" at bounding box center [34, 112] width 7 height 7
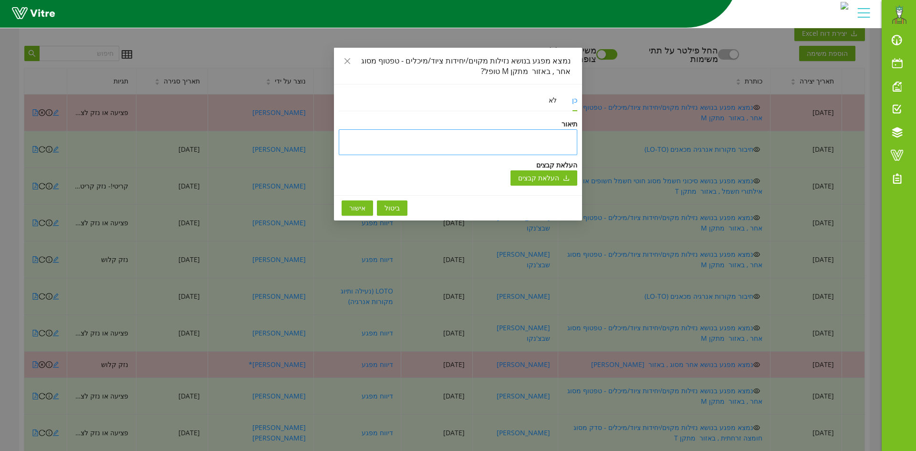
click at [539, 132] on div "תיאור" at bounding box center [458, 137] width 239 height 36
click at [538, 143] on textarea at bounding box center [458, 142] width 239 height 26
type textarea "ט"
type textarea "טו"
type textarea "טופ"
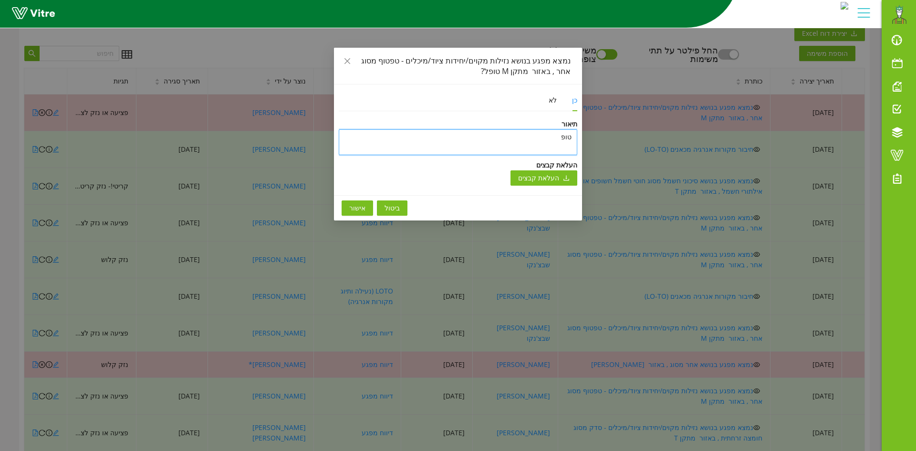
type textarea "טופל"
click at [360, 205] on span "אישור" at bounding box center [357, 208] width 16 height 10
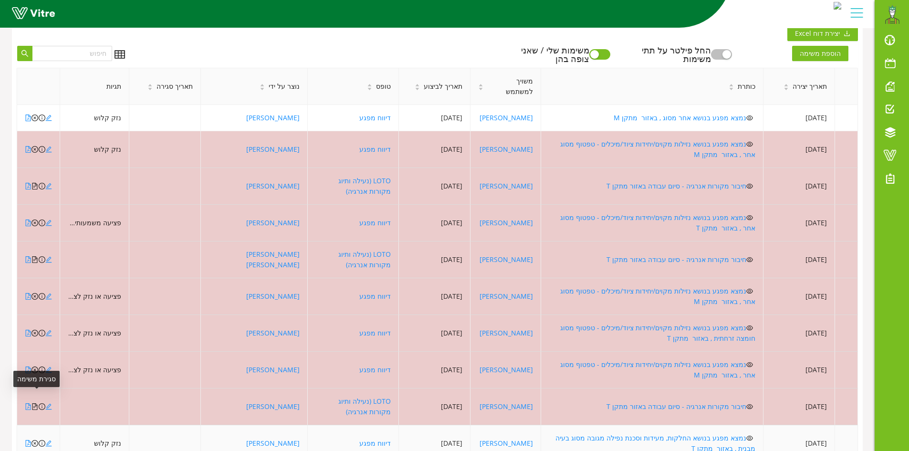
click at [35, 440] on icon "close-circle" at bounding box center [34, 443] width 7 height 7
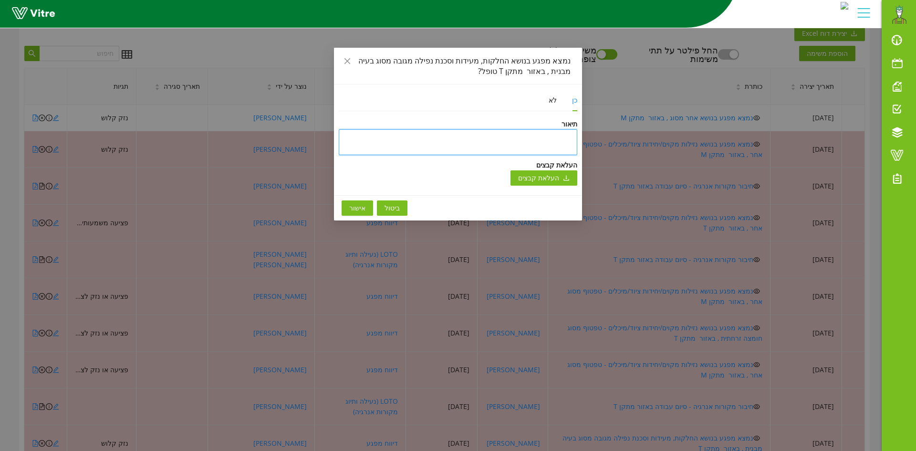
click at [449, 144] on textarea at bounding box center [458, 142] width 239 height 26
type textarea "ט"
type textarea "טו"
type textarea "טופ"
type textarea "טופל"
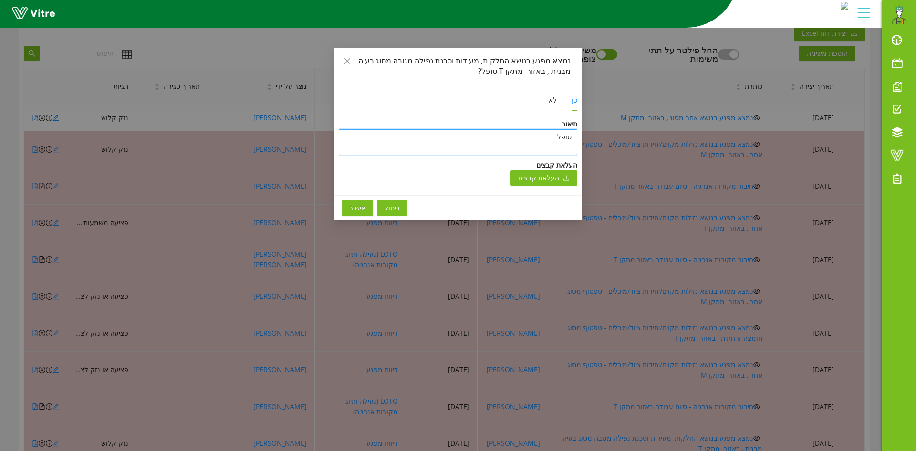
type textarea "טופל"
click at [362, 210] on span "אישור" at bounding box center [357, 208] width 16 height 10
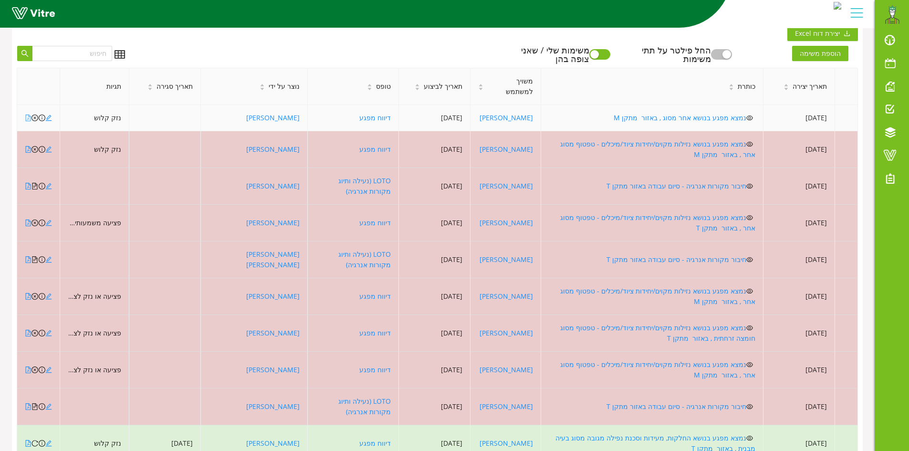
click at [27, 118] on icon "file-pdf" at bounding box center [28, 118] width 7 height 7
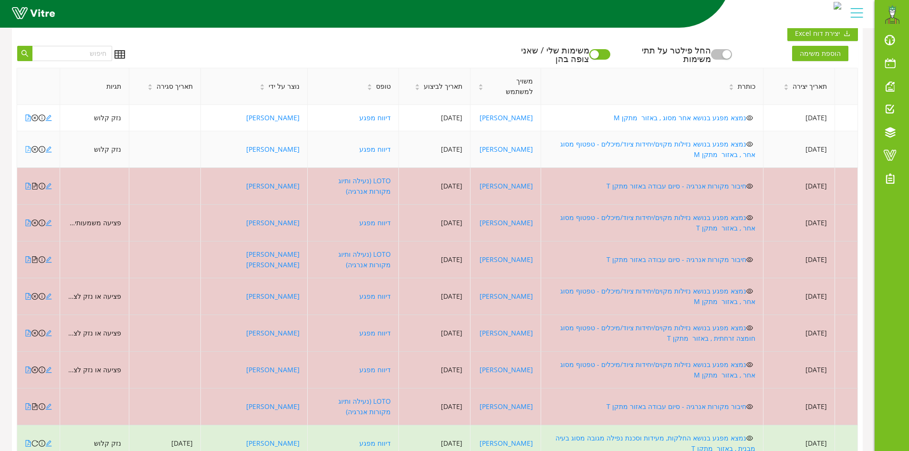
click at [27, 146] on icon "file-pdf" at bounding box center [28, 149] width 7 height 7
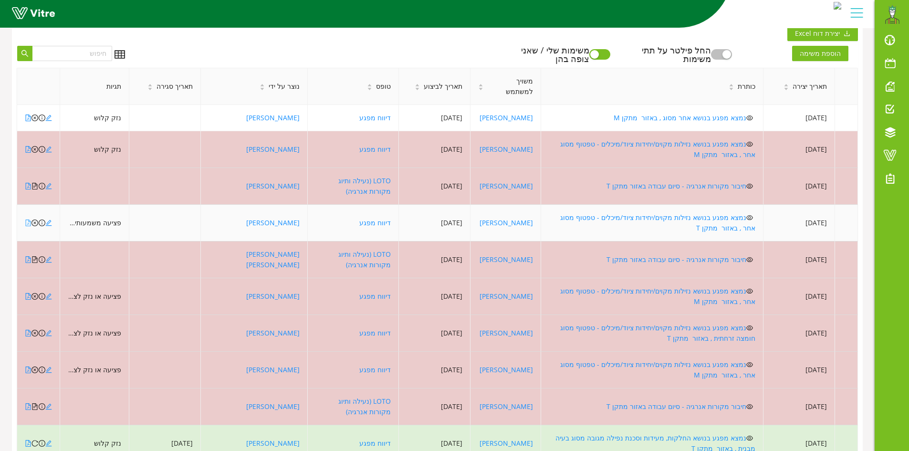
click at [28, 219] on icon "file-pdf" at bounding box center [28, 222] width 5 height 7
click at [35, 219] on icon "close-circle" at bounding box center [34, 222] width 7 height 7
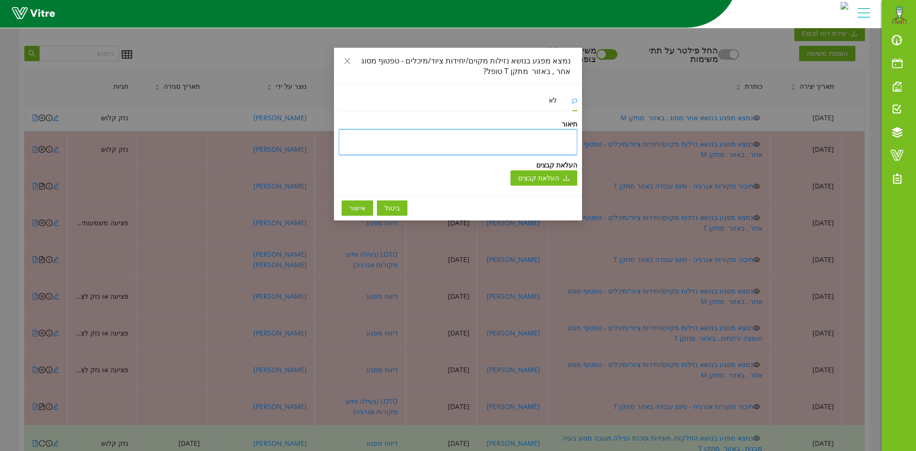
click at [451, 142] on textarea at bounding box center [458, 142] width 239 height 26
type textarea "ט"
type textarea "טו"
type textarea "טופ"
type textarea "טופל"
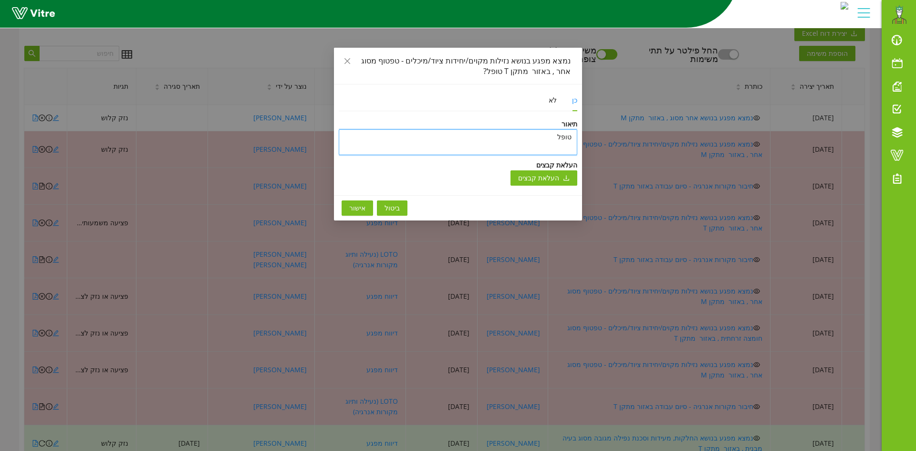
type textarea "טופל"
click at [360, 210] on span "אישור" at bounding box center [357, 208] width 16 height 10
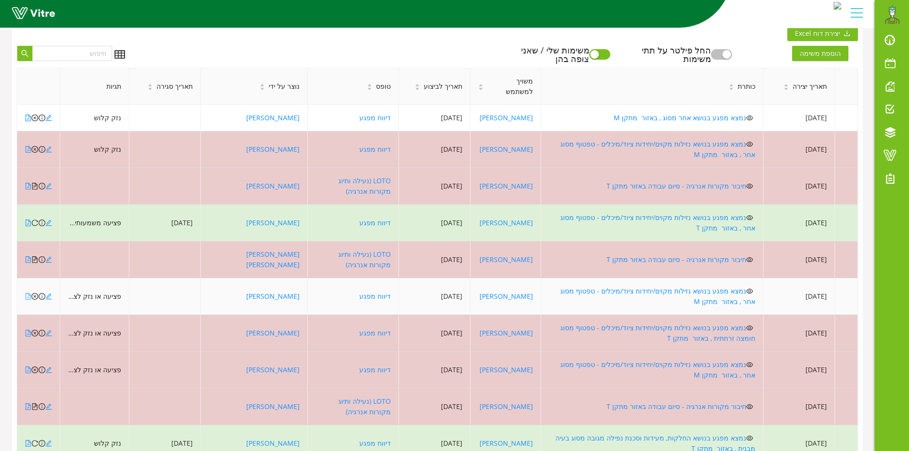
click at [29, 293] on icon "file-pdf" at bounding box center [28, 296] width 7 height 7
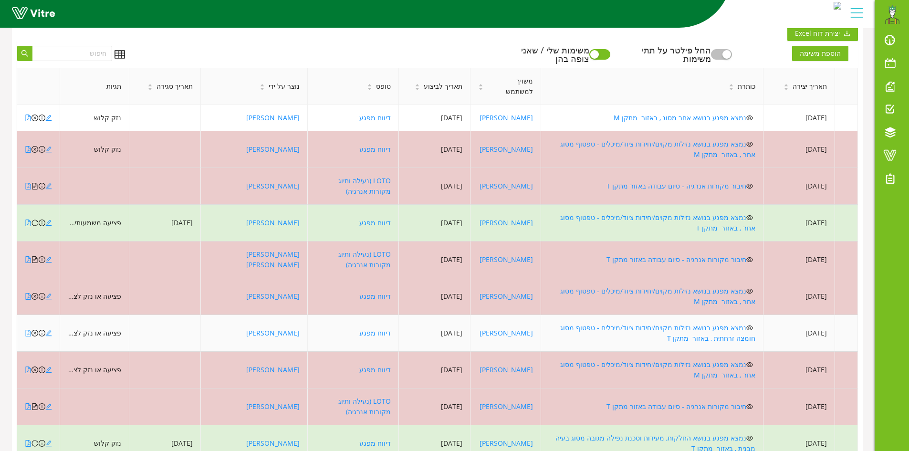
click at [26, 330] on icon "file-pdf" at bounding box center [28, 333] width 5 height 7
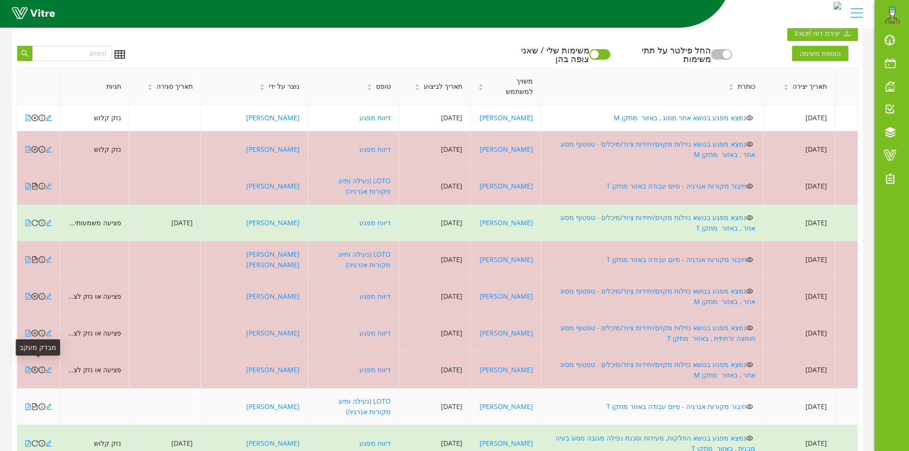
click at [34, 403] on icon "file-text" at bounding box center [34, 406] width 7 height 7
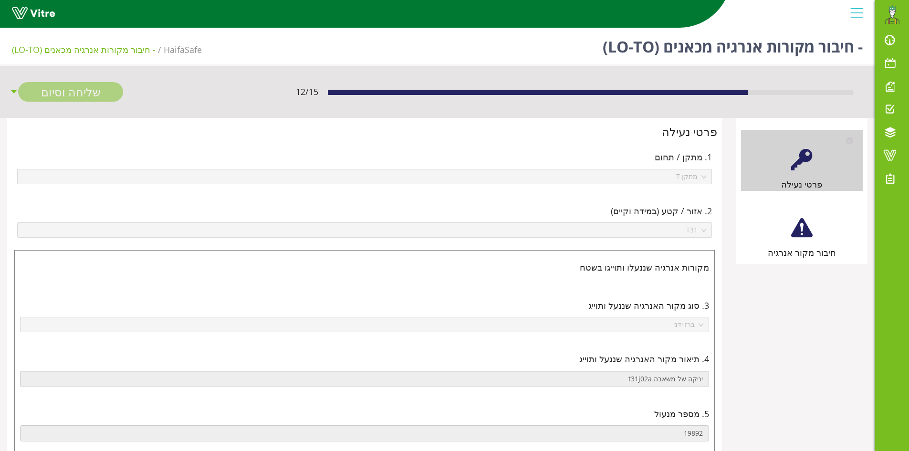
drag, startPoint x: 801, startPoint y: 252, endPoint x: 791, endPoint y: 252, distance: 10.5
click at [801, 252] on div "חיבור מקור אנרגיה" at bounding box center [802, 252] width 122 height 13
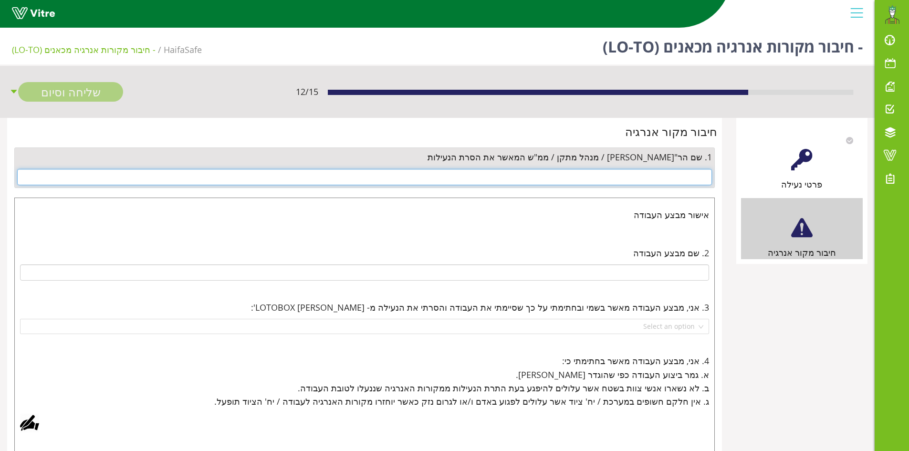
click at [679, 173] on input "text" at bounding box center [364, 177] width 695 height 16
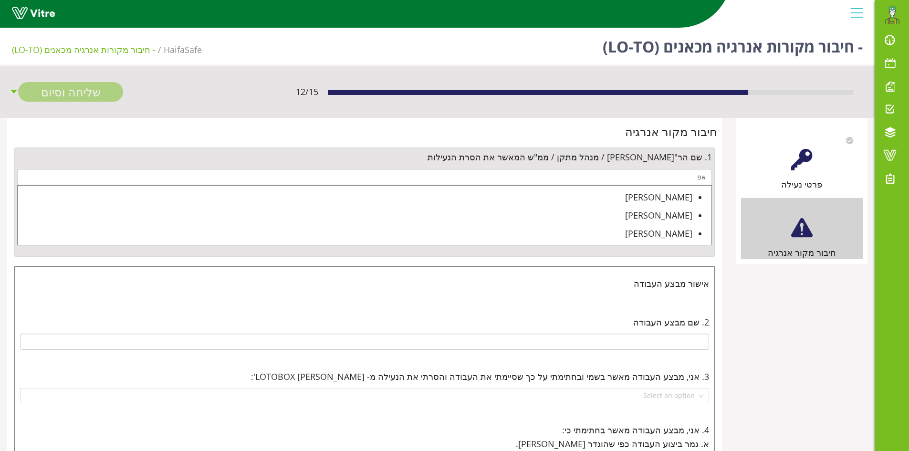
click at [678, 199] on div "[PERSON_NAME]" at bounding box center [355, 196] width 675 height 13
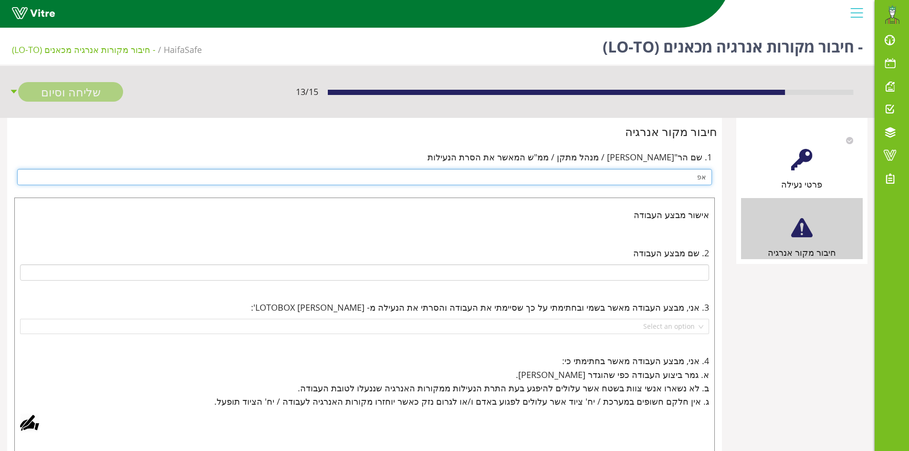
type input "[PERSON_NAME]"
click at [666, 269] on input "text" at bounding box center [364, 272] width 689 height 16
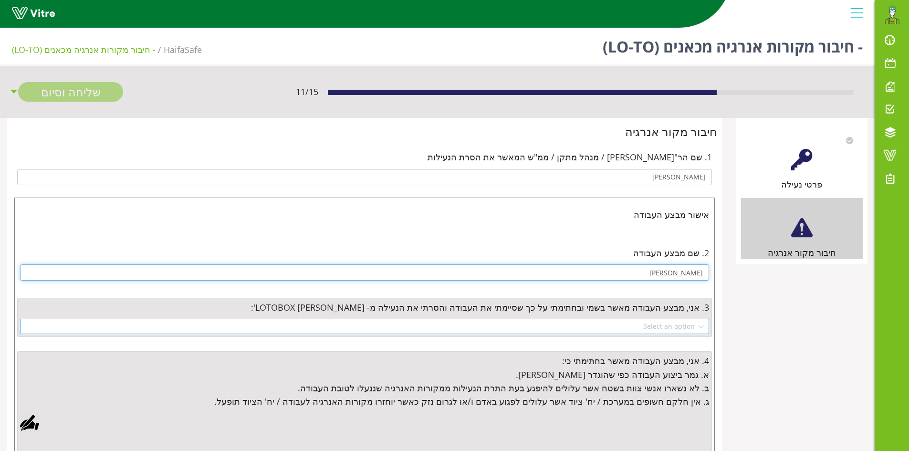
type input "[PERSON_NAME]"
click at [678, 324] on input "search" at bounding box center [361, 326] width 671 height 14
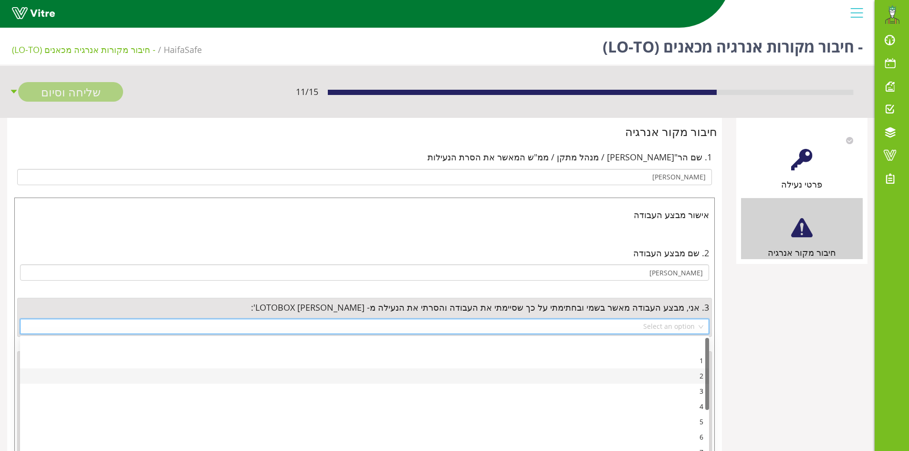
click at [692, 368] on div "2" at bounding box center [364, 375] width 689 height 15
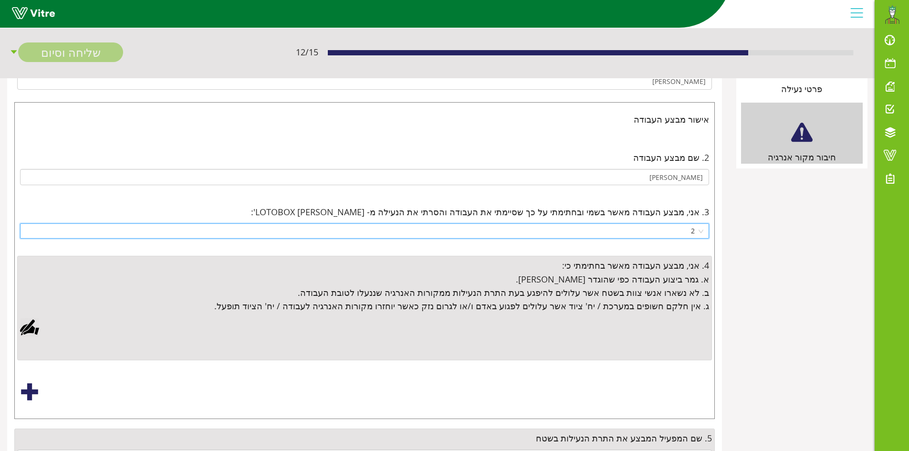
scroll to position [143, 0]
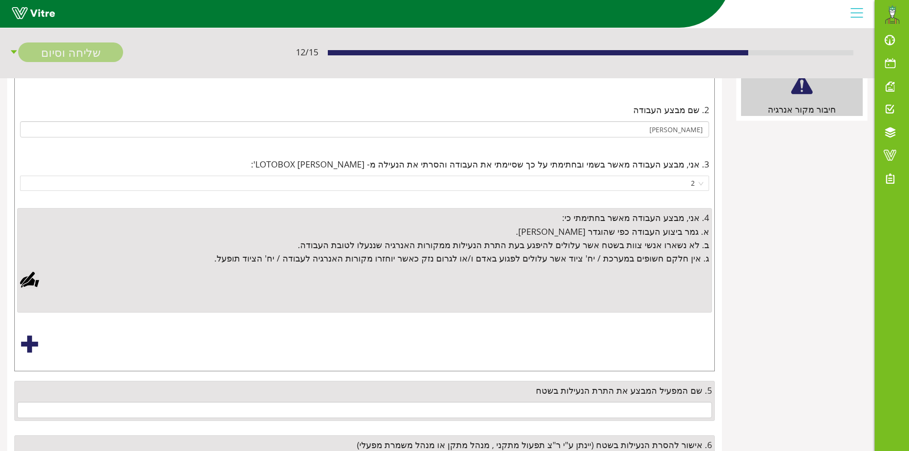
click at [23, 279] on div at bounding box center [29, 279] width 19 height 19
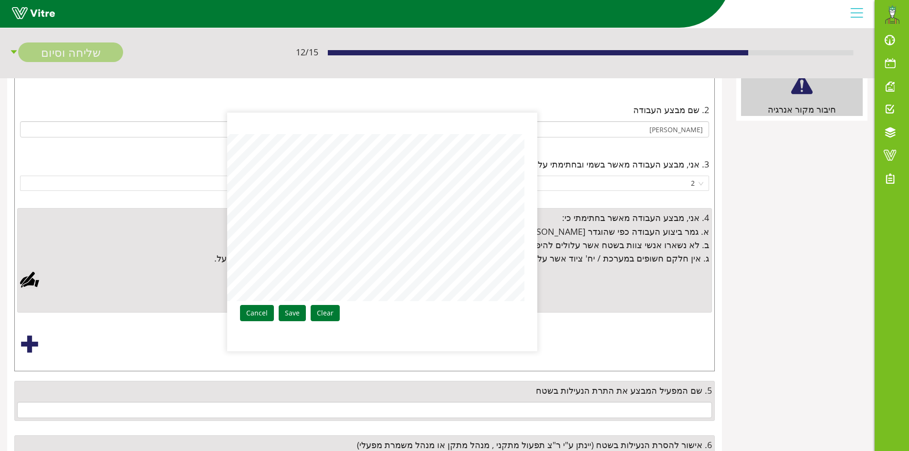
click at [190, 264] on aside "Clear Save Cancel" at bounding box center [454, 225] width 909 height 451
click at [290, 314] on link "Save" at bounding box center [292, 313] width 27 height 16
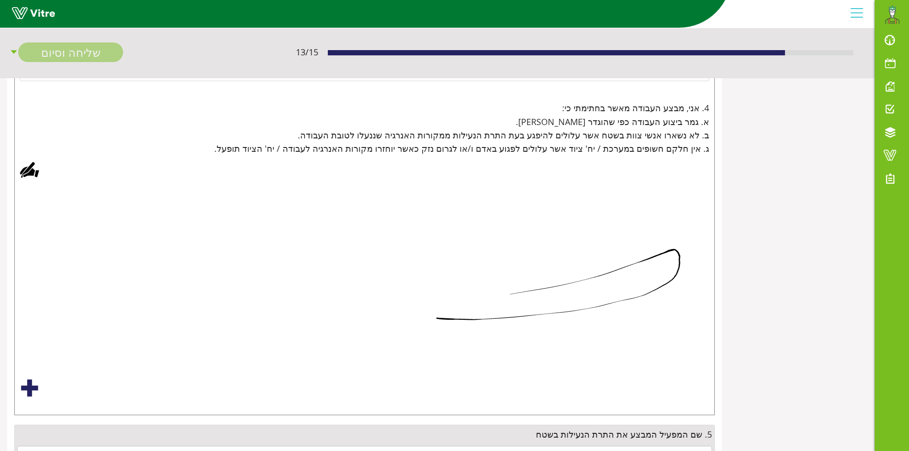
scroll to position [421, 0]
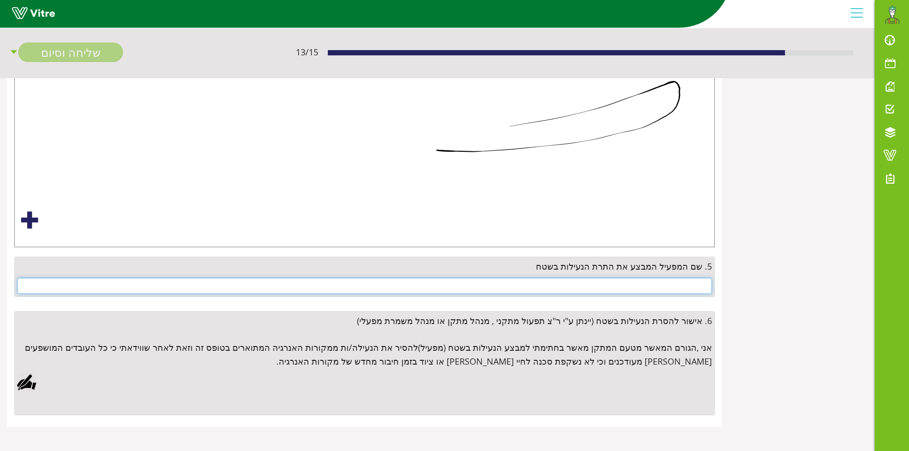
click at [587, 286] on input "text" at bounding box center [364, 286] width 695 height 16
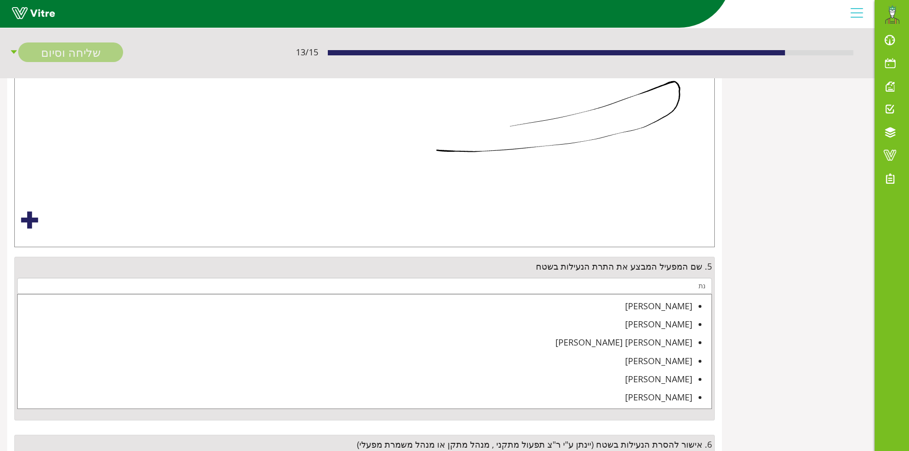
click at [686, 398] on div "[PERSON_NAME]" at bounding box center [355, 396] width 675 height 13
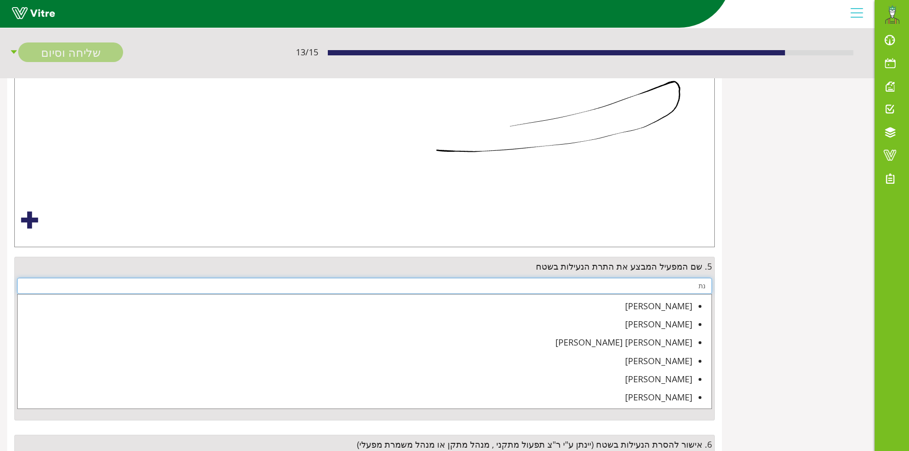
type input "[PERSON_NAME]"
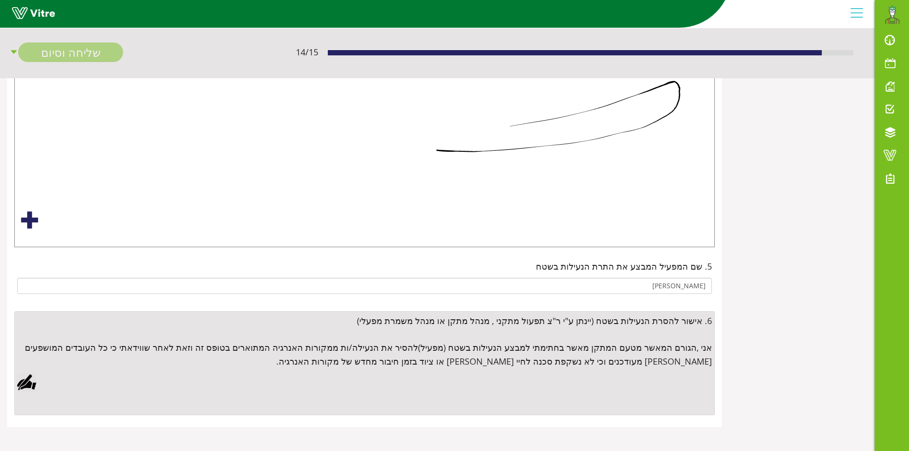
click at [28, 381] on div at bounding box center [26, 382] width 19 height 19
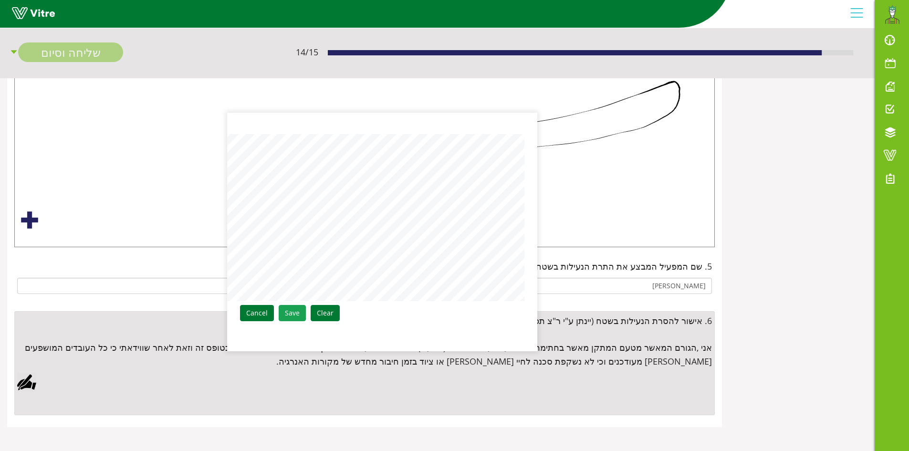
click at [295, 315] on link "Save" at bounding box center [292, 313] width 27 height 16
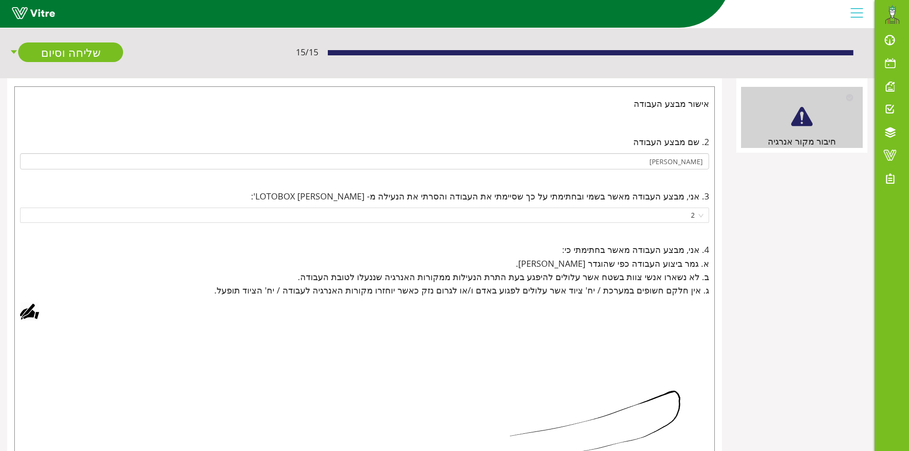
scroll to position [0, 0]
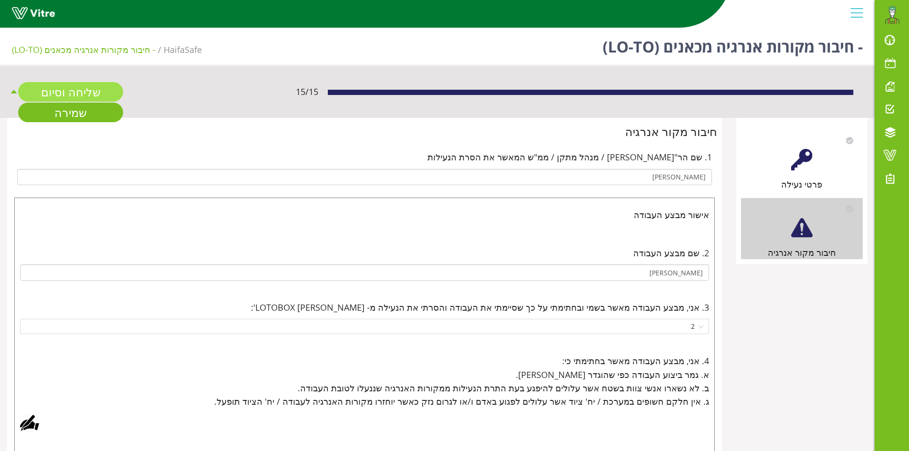
click at [100, 87] on link "שליחה וסיום" at bounding box center [70, 92] width 105 height 20
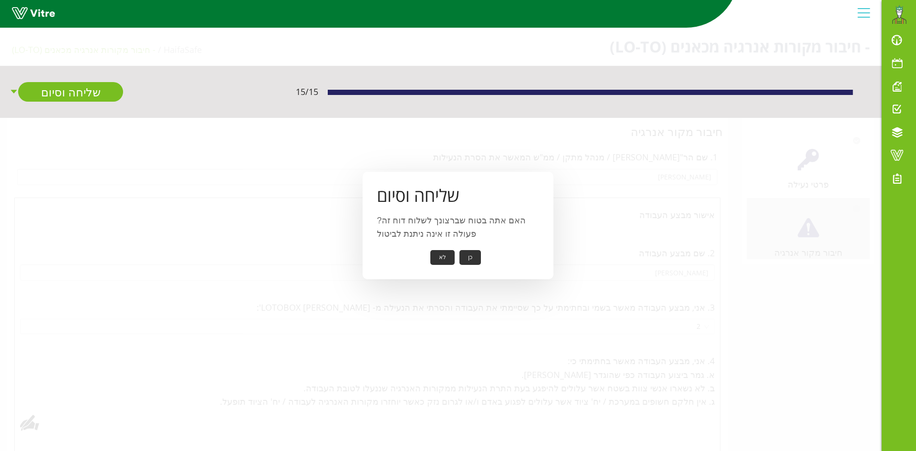
click at [468, 258] on button "כן" at bounding box center [470, 257] width 21 height 15
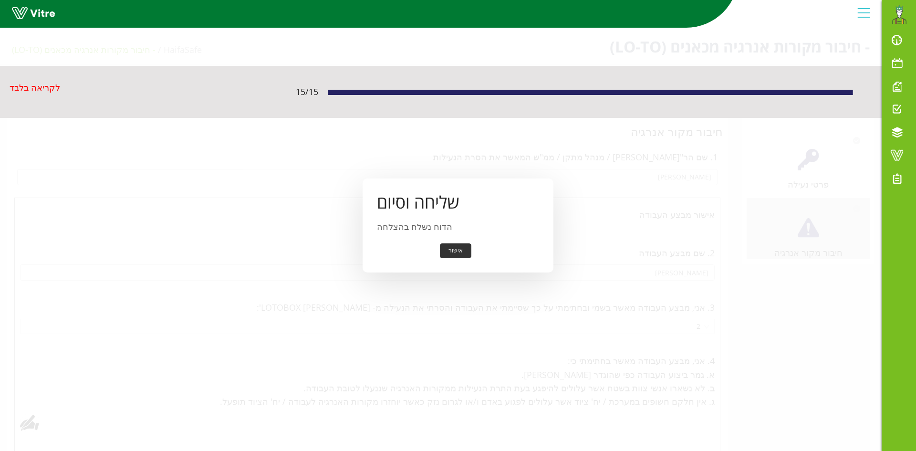
click at [456, 249] on button "אישור" at bounding box center [455, 250] width 31 height 15
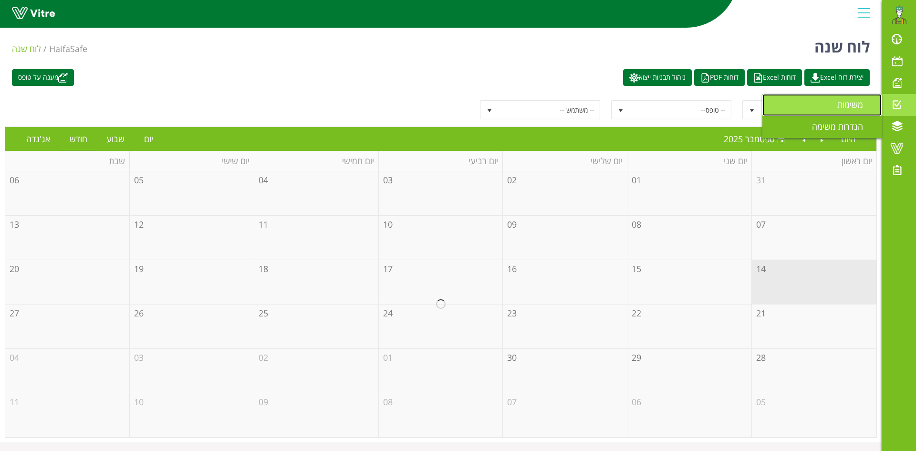
click at [859, 103] on span "משימות" at bounding box center [855, 104] width 37 height 11
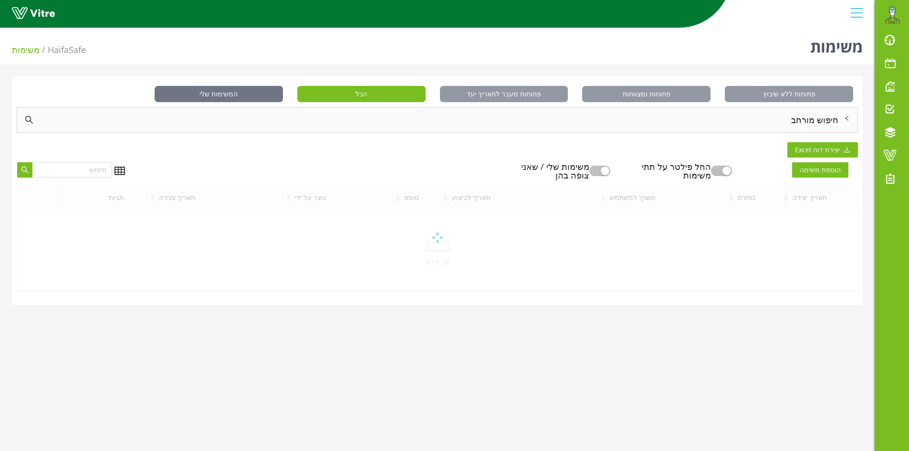
click at [243, 90] on span "המשימות שלי" at bounding box center [219, 94] width 128 height 16
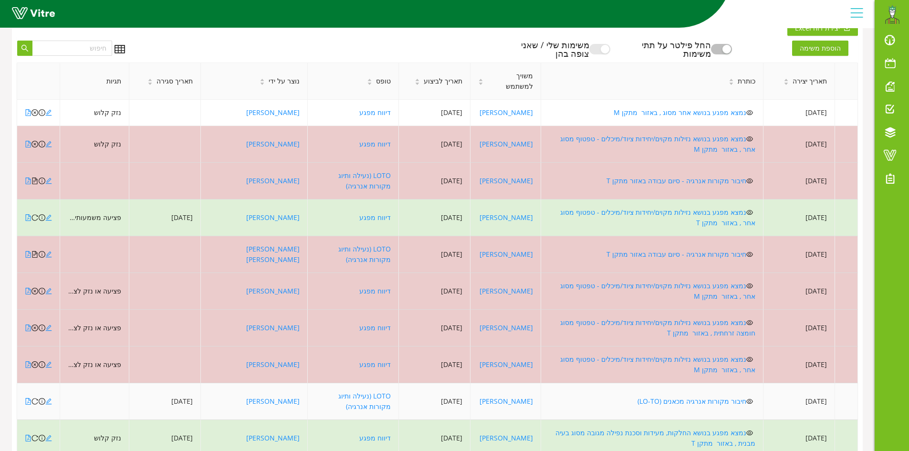
scroll to position [127, 0]
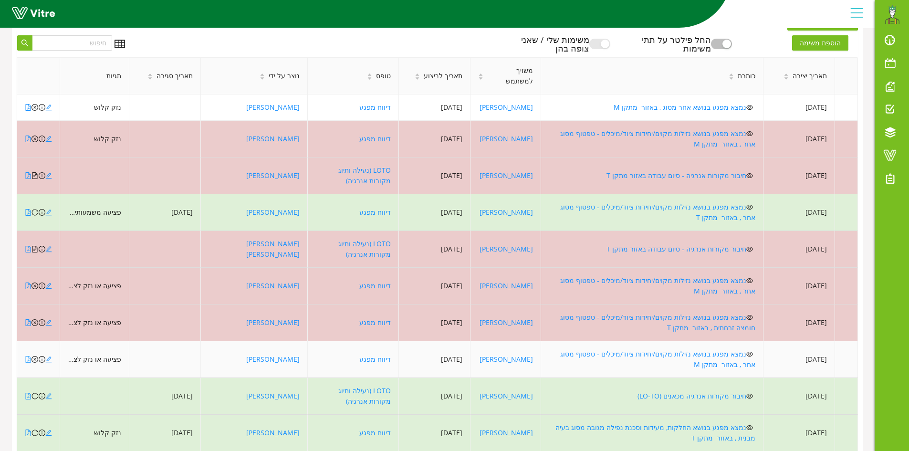
click at [27, 356] on icon "file-pdf" at bounding box center [28, 359] width 7 height 7
click at [34, 356] on icon "close-circle" at bounding box center [34, 359] width 7 height 7
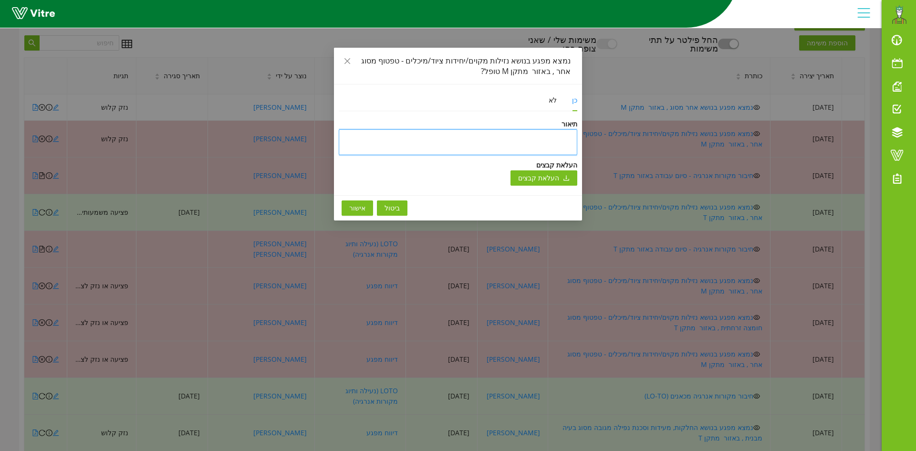
click at [451, 136] on textarea at bounding box center [458, 142] width 239 height 26
type textarea "ט"
type textarea "טו"
type textarea "טופ"
type textarea "טופל"
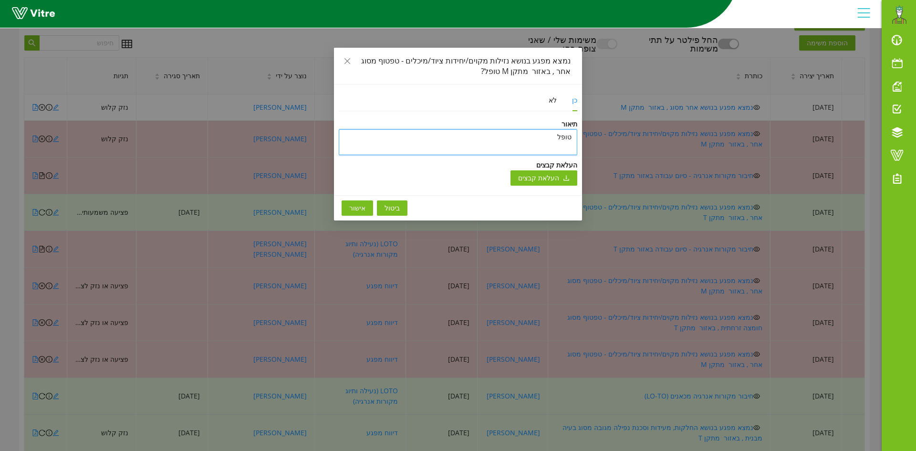
type textarea "טופל"
click at [359, 206] on span "אישור" at bounding box center [357, 208] width 16 height 10
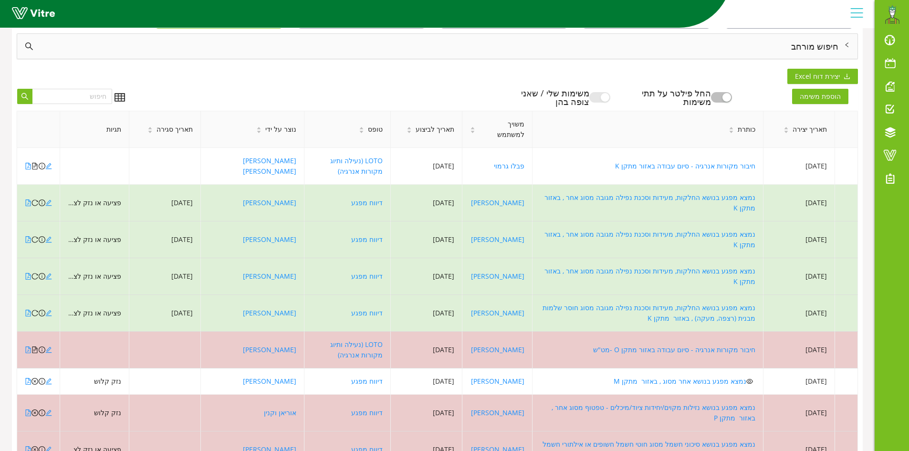
scroll to position [0, 0]
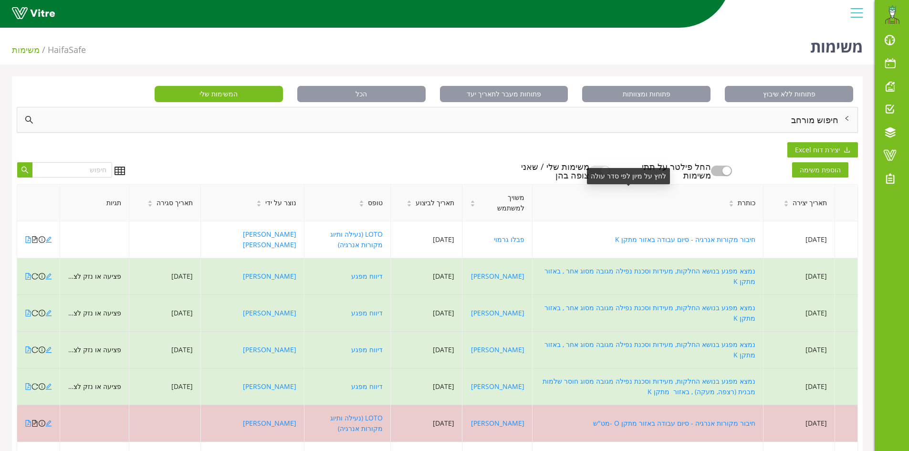
click at [608, 169] on div "לחץ על מיון לפי סדר עולה" at bounding box center [628, 176] width 83 height 16
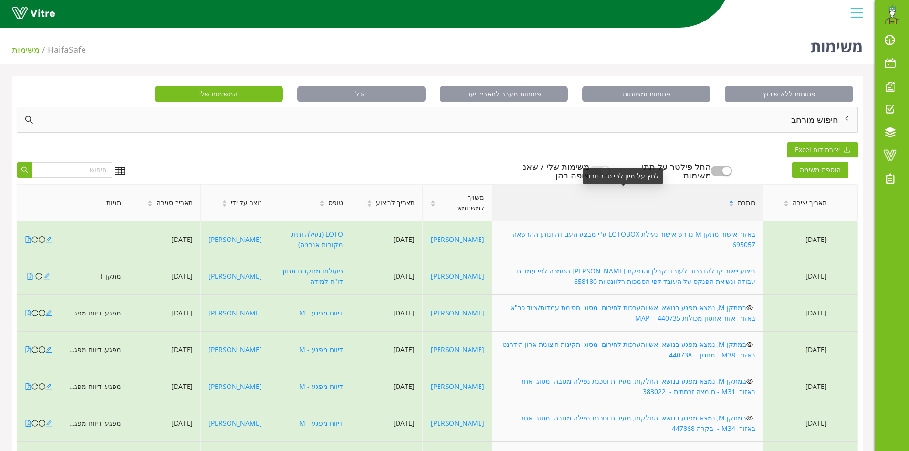
click at [604, 209] on div "כותרת" at bounding box center [627, 203] width 271 height 26
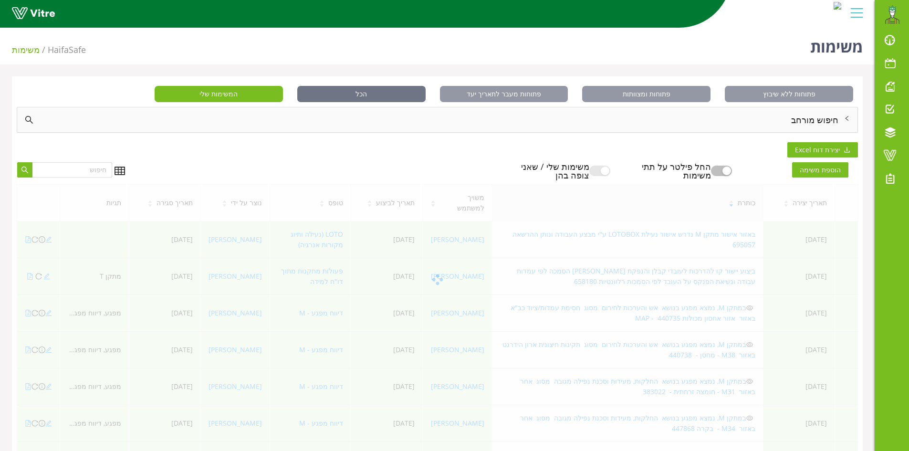
click at [375, 93] on span "הכל" at bounding box center [361, 94] width 128 height 16
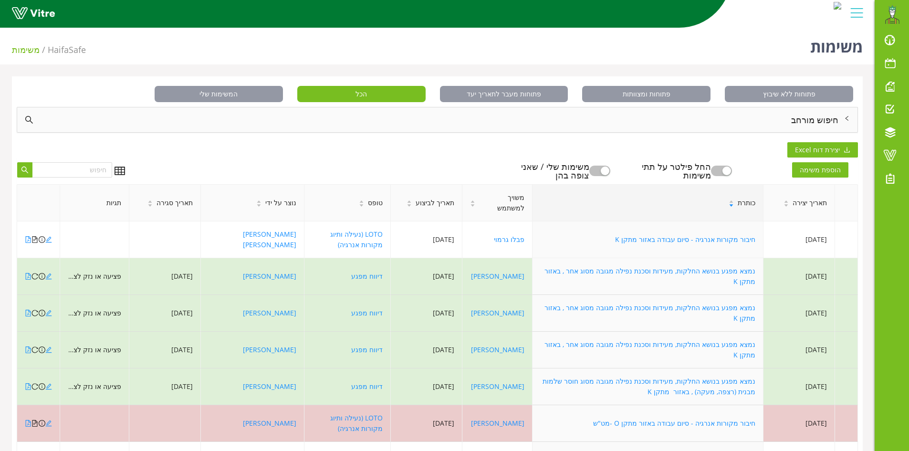
click at [608, 168] on button "button" at bounding box center [599, 171] width 21 height 10
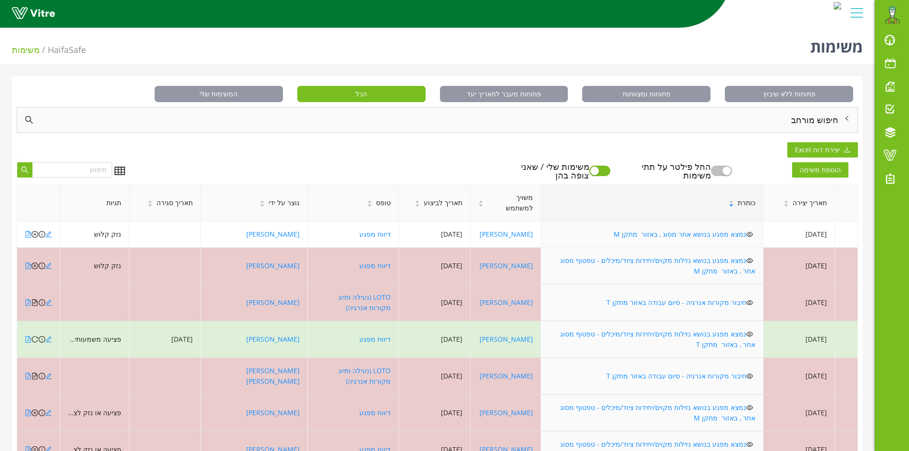
click at [437, 157] on div "פתוחות ללא שיבוץ פתוחות ומצוותות פתוחות מעבר לתאריך יעד הכל המשימות שלי חיפוש מ…" at bounding box center [437, 349] width 851 height 547
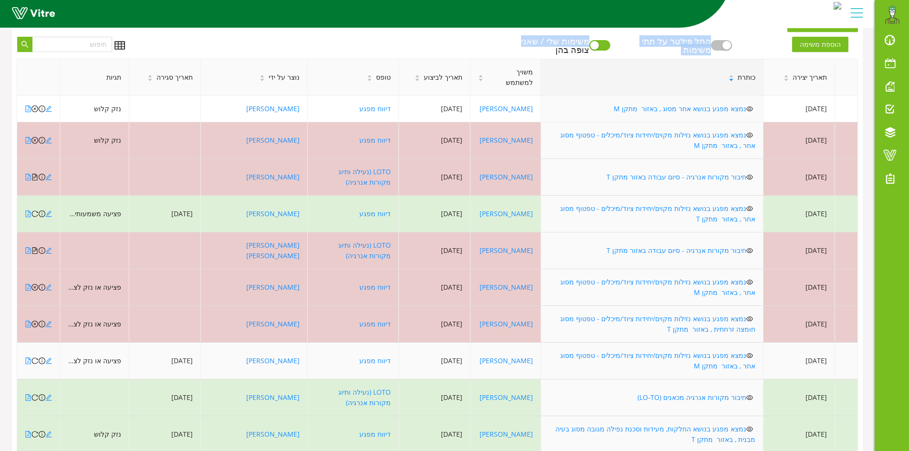
scroll to position [127, 0]
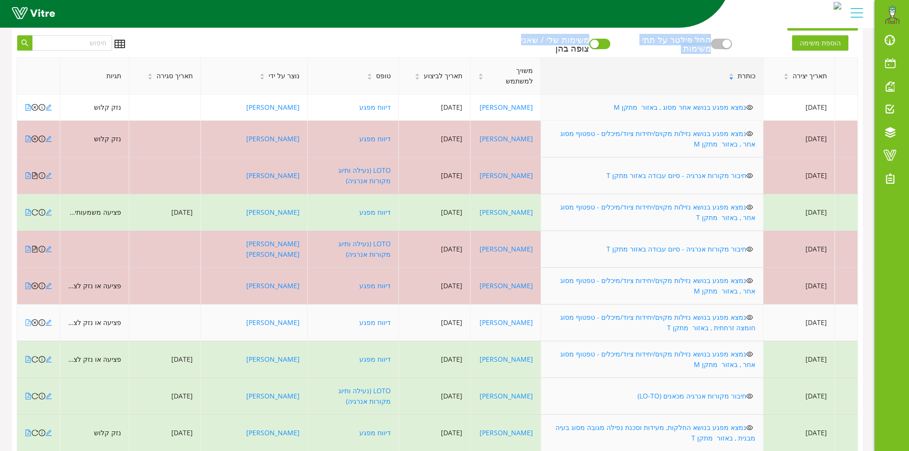
click at [27, 319] on icon "file-pdf" at bounding box center [28, 322] width 7 height 7
click at [35, 319] on icon "close-circle" at bounding box center [34, 322] width 7 height 7
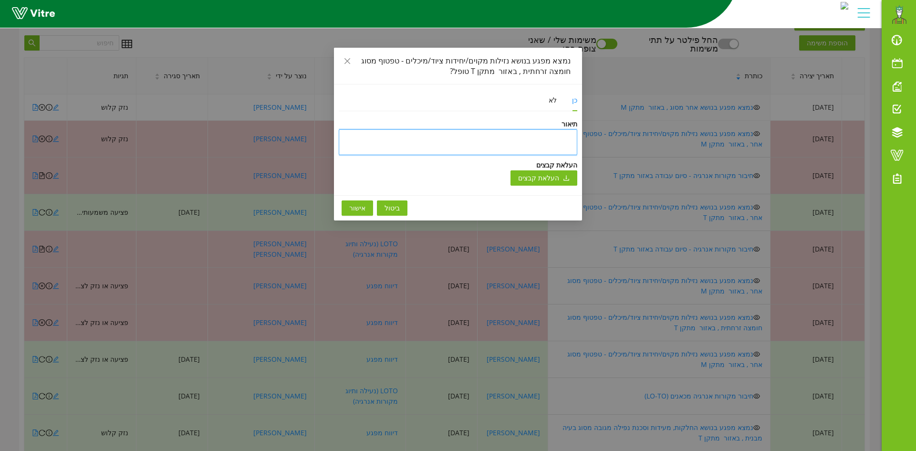
click at [486, 137] on textarea at bounding box center [458, 142] width 239 height 26
type textarea "ט"
type textarea "טו"
type textarea "טופ"
type textarea "טופל"
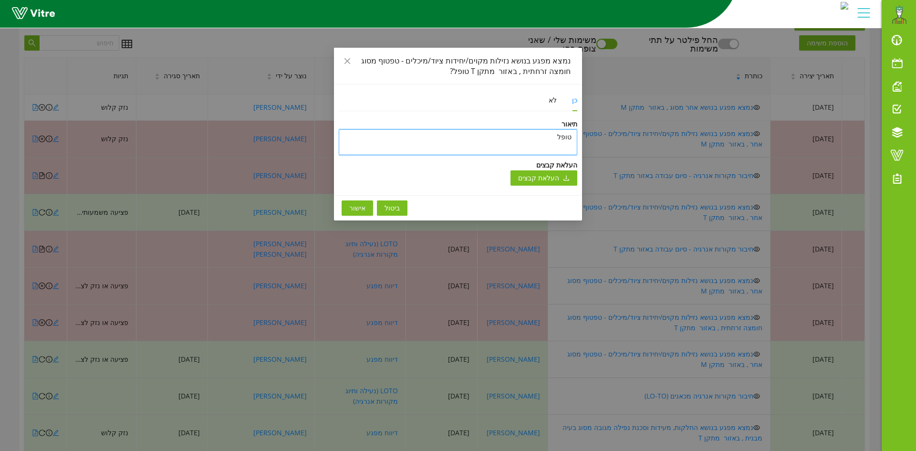
type textarea "טופל"
click at [357, 204] on span "אישור" at bounding box center [357, 208] width 16 height 10
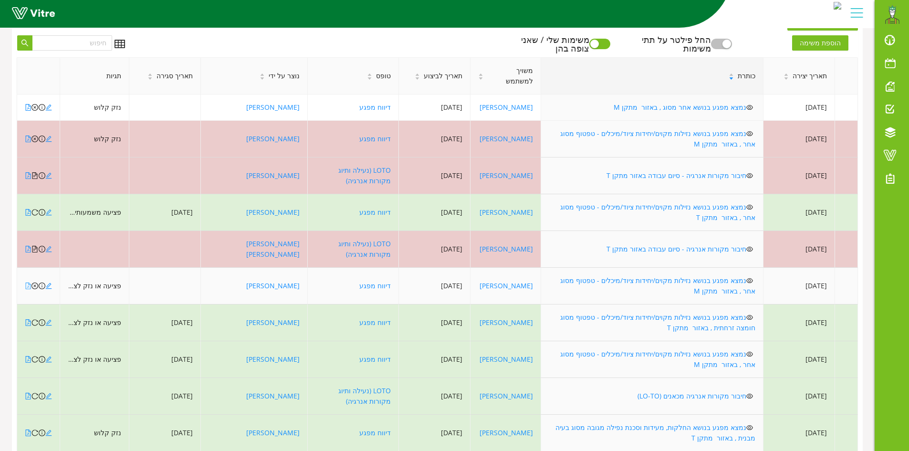
click at [26, 282] on icon "file-pdf" at bounding box center [28, 285] width 7 height 7
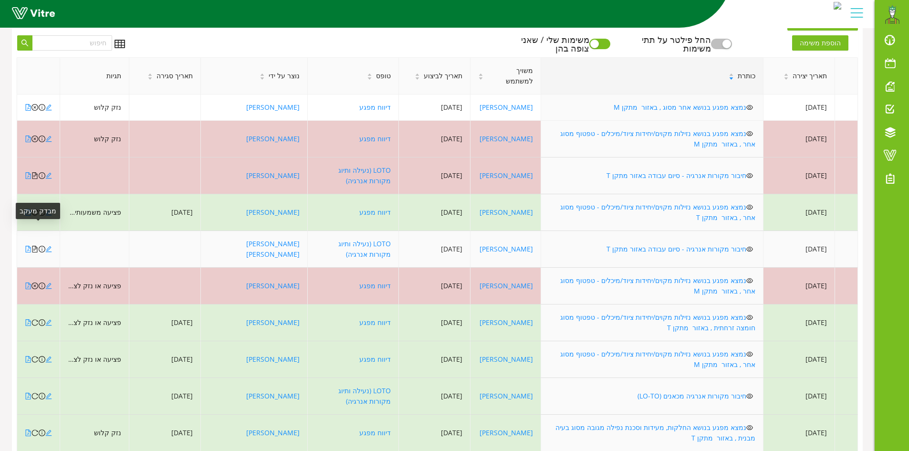
click at [34, 246] on icon "file-text" at bounding box center [34, 249] width 7 height 7
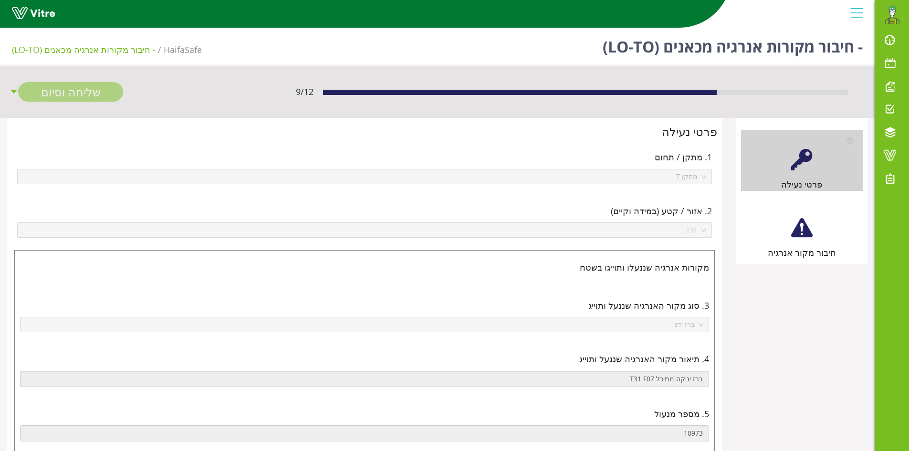
click at [806, 230] on div at bounding box center [801, 227] width 21 height 21
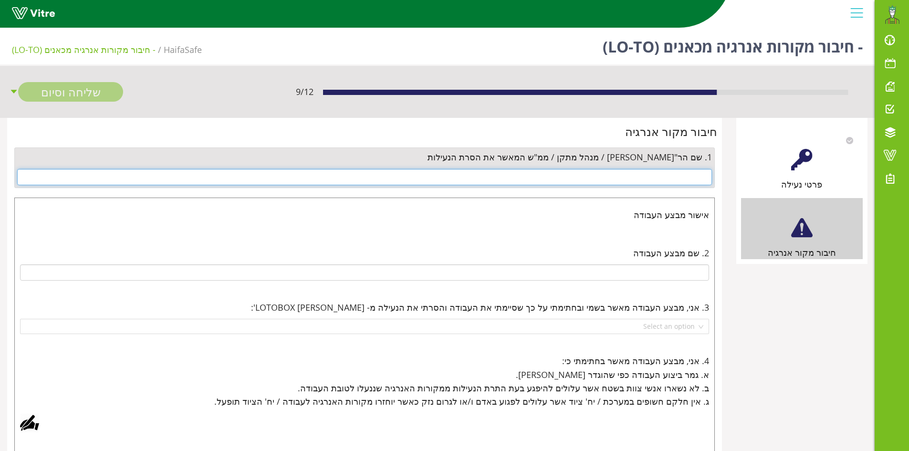
click at [678, 178] on input "text" at bounding box center [364, 177] width 695 height 16
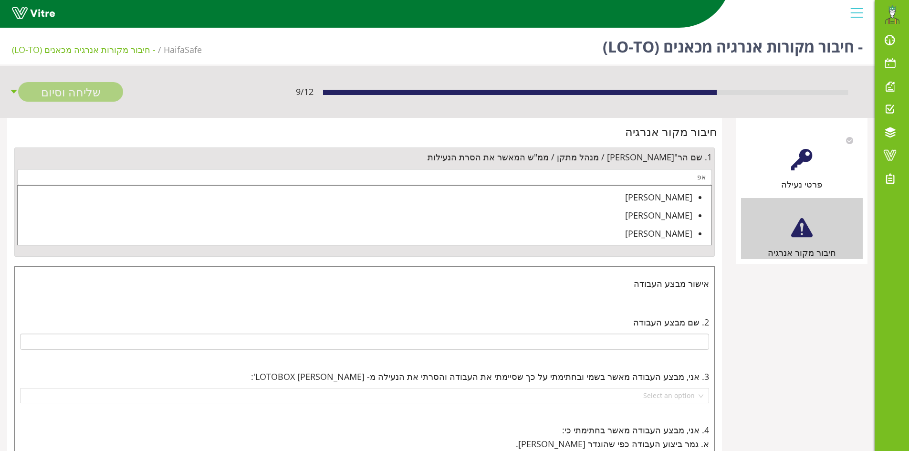
click at [668, 198] on div "[PERSON_NAME]" at bounding box center [355, 196] width 675 height 13
type input "[PERSON_NAME]"
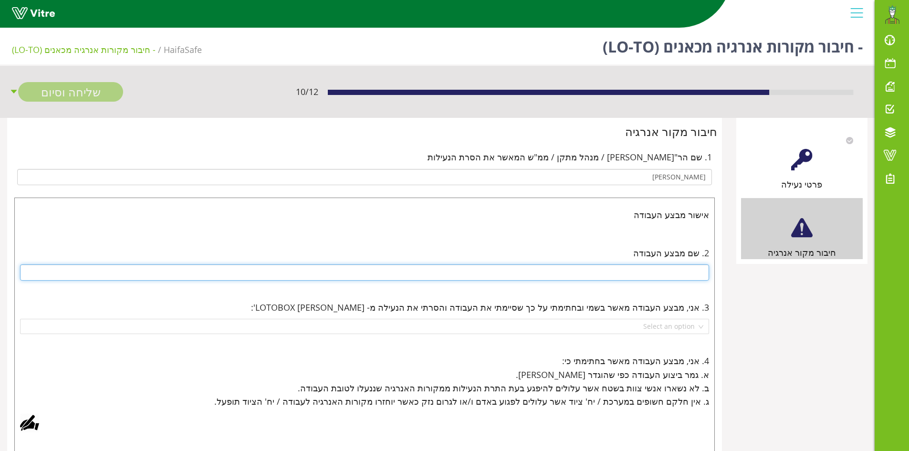
click at [664, 276] on input "text" at bounding box center [364, 272] width 689 height 16
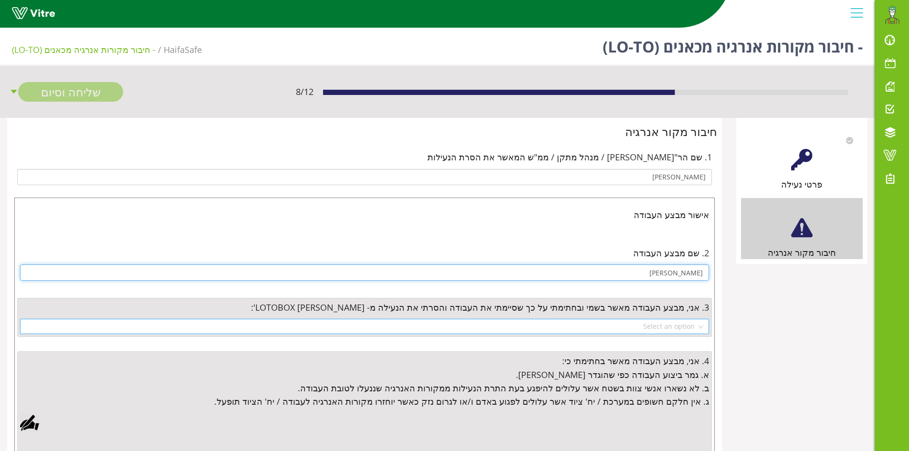
type input "[PERSON_NAME]"
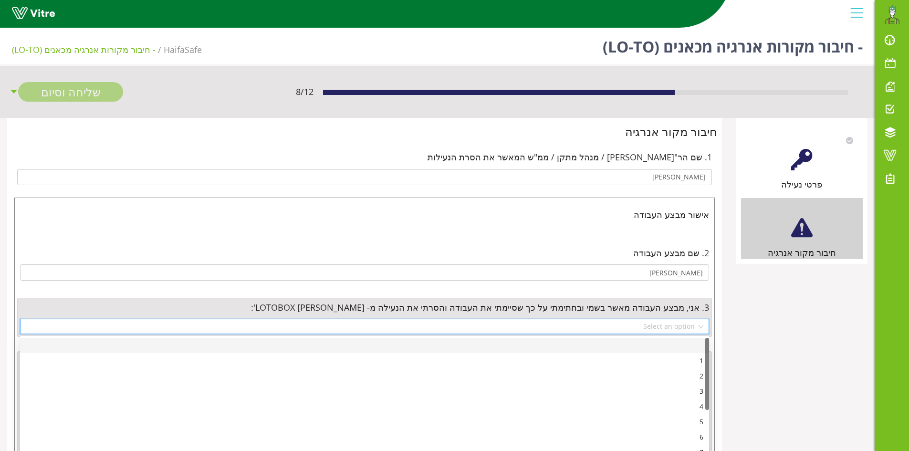
click at [666, 326] on input "search" at bounding box center [361, 326] width 671 height 14
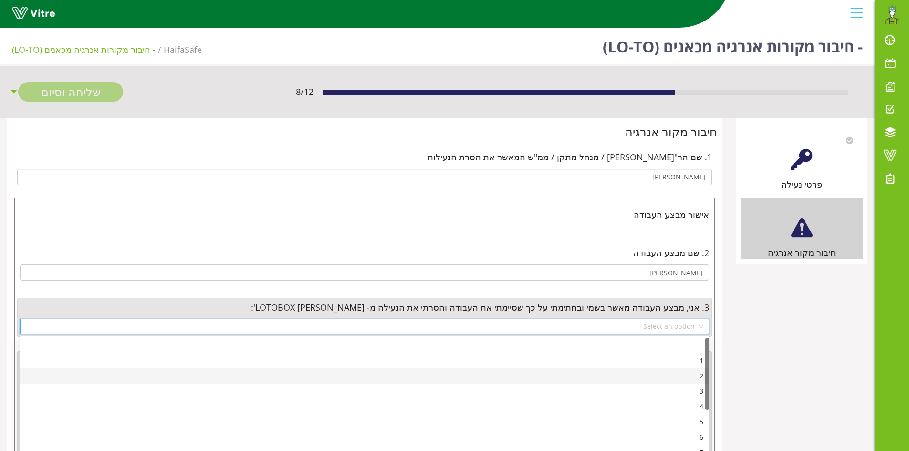
click at [695, 377] on div "2" at bounding box center [365, 376] width 678 height 10
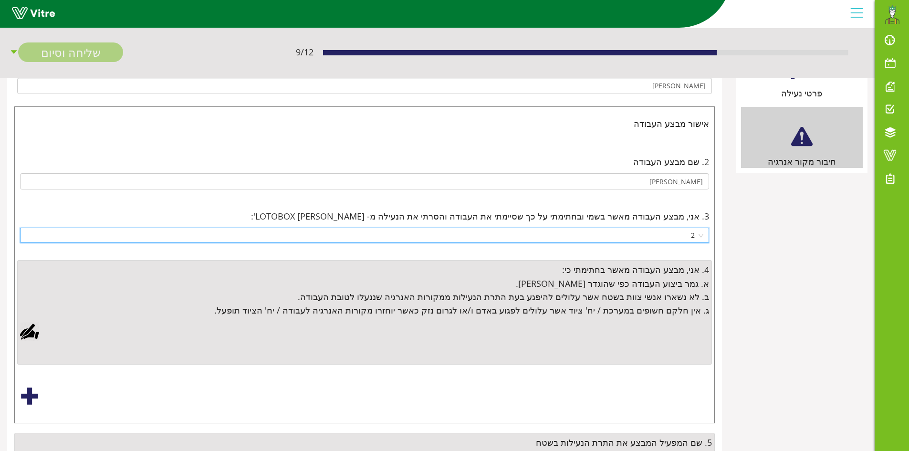
scroll to position [95, 0]
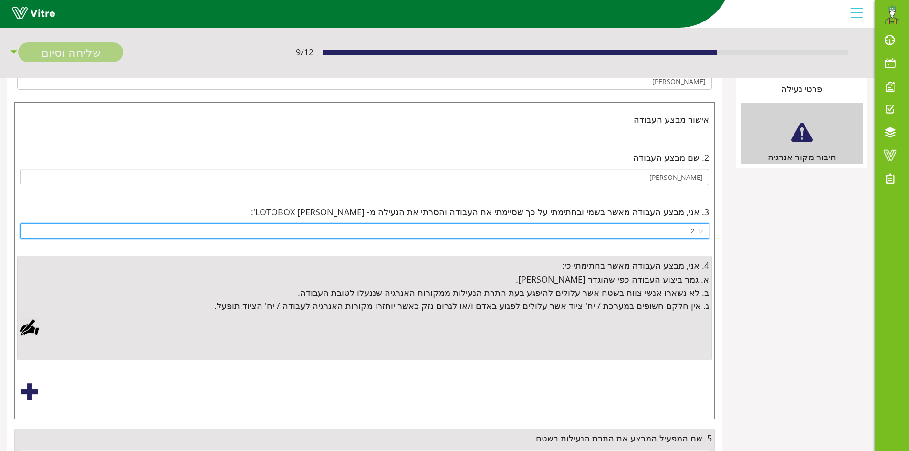
click at [28, 327] on div at bounding box center [29, 327] width 19 height 19
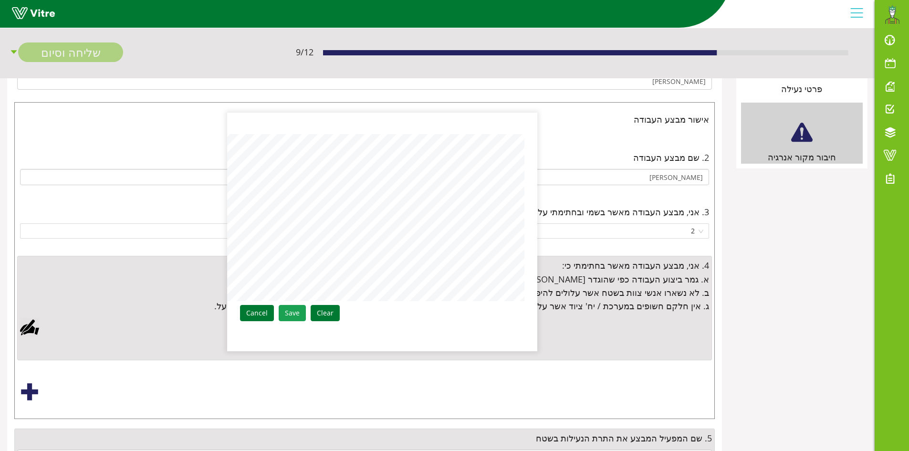
click at [296, 313] on link "Save" at bounding box center [292, 313] width 27 height 16
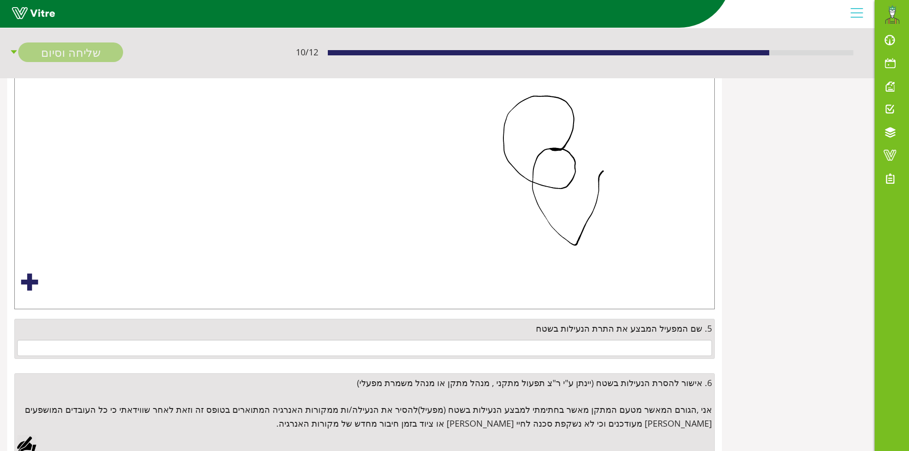
scroll to position [382, 0]
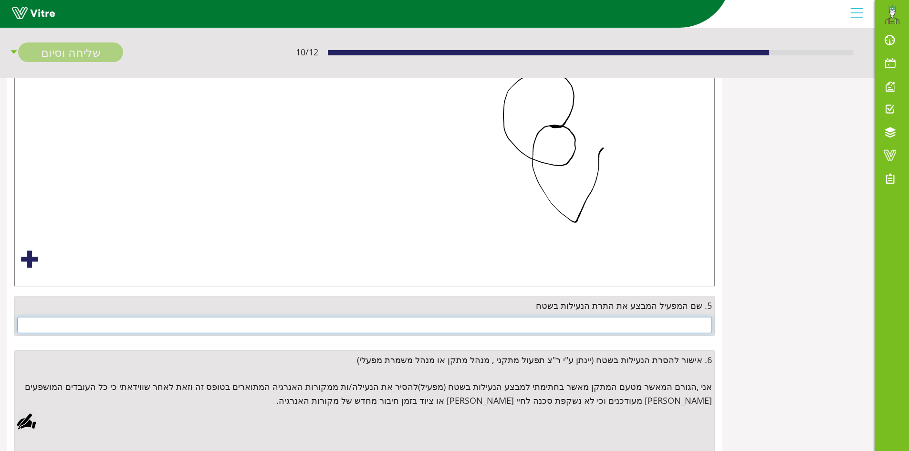
click at [696, 328] on input "text" at bounding box center [364, 325] width 695 height 16
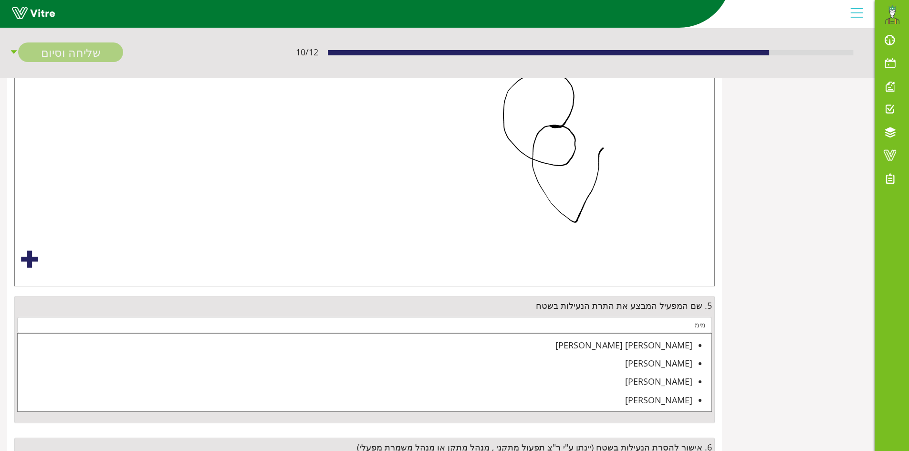
click at [684, 341] on div "[PERSON_NAME] [PERSON_NAME]" at bounding box center [355, 344] width 675 height 13
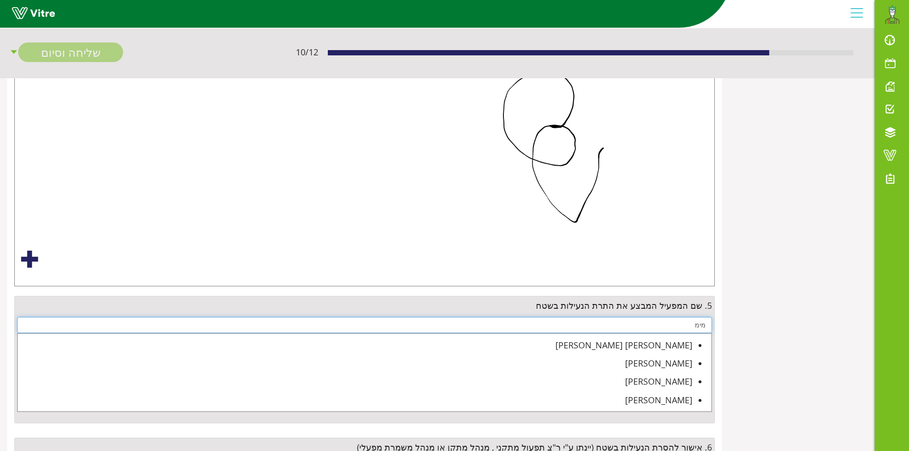
type input "[PERSON_NAME] [PERSON_NAME]"
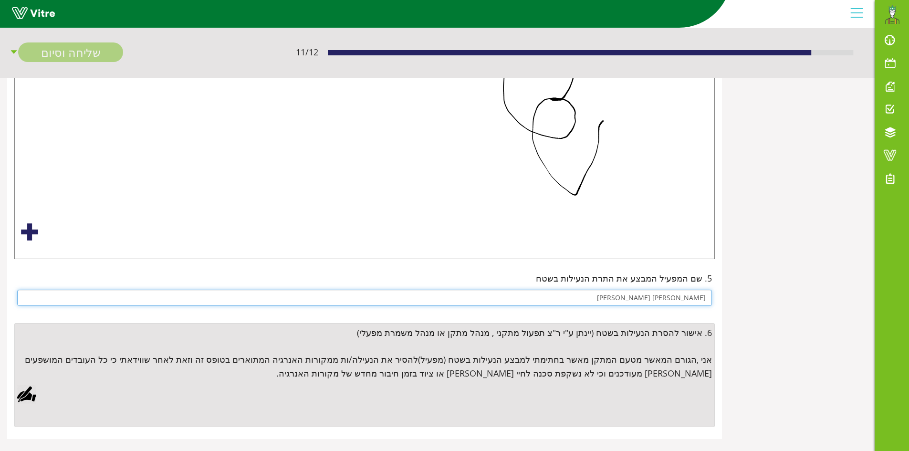
scroll to position [421, 0]
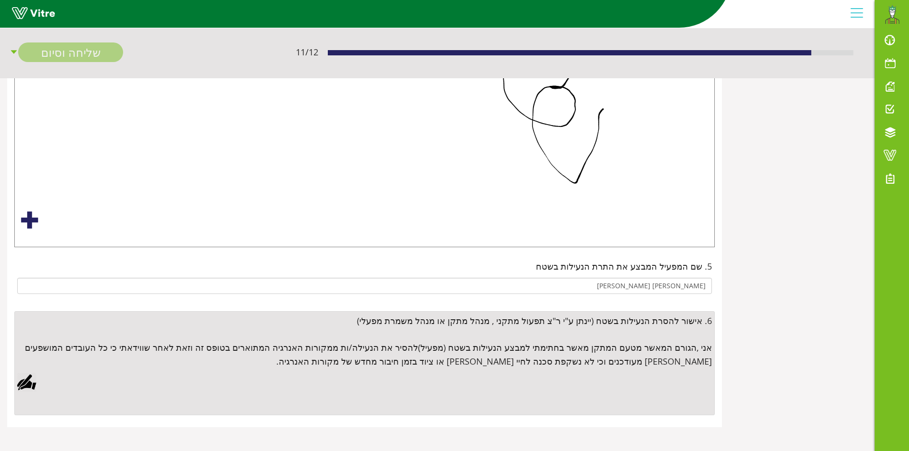
click at [23, 380] on div at bounding box center [26, 382] width 19 height 19
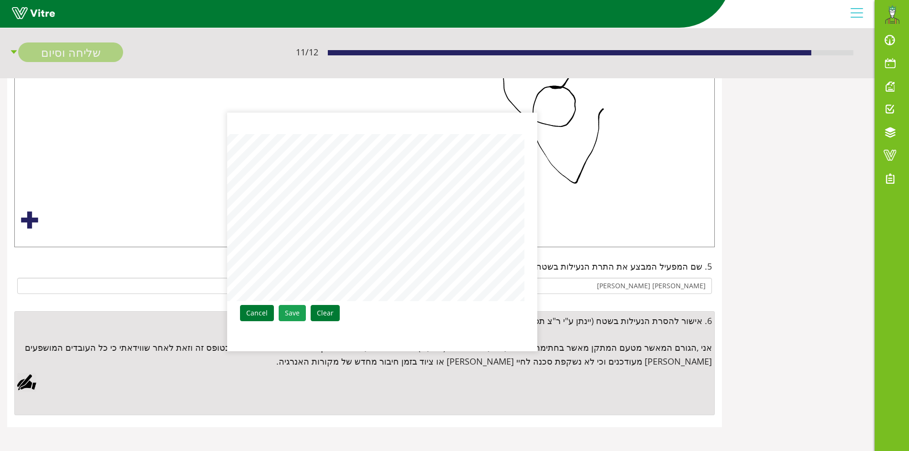
click at [290, 312] on link "Save" at bounding box center [292, 313] width 27 height 16
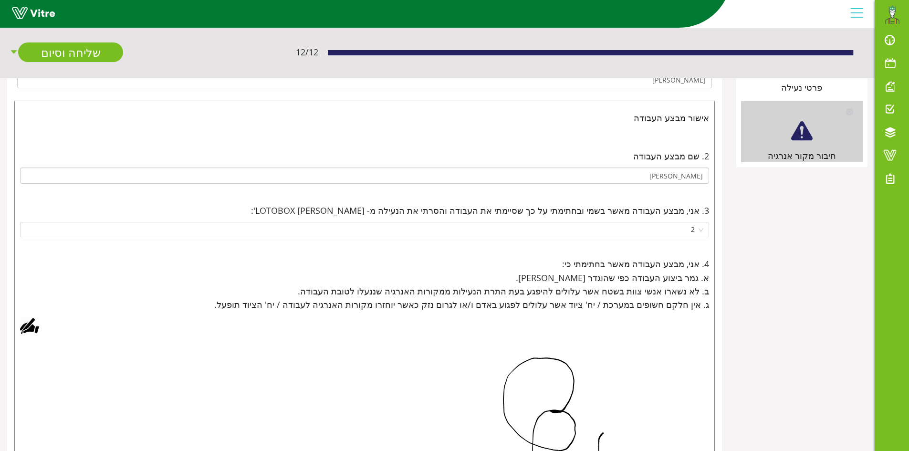
scroll to position [0, 0]
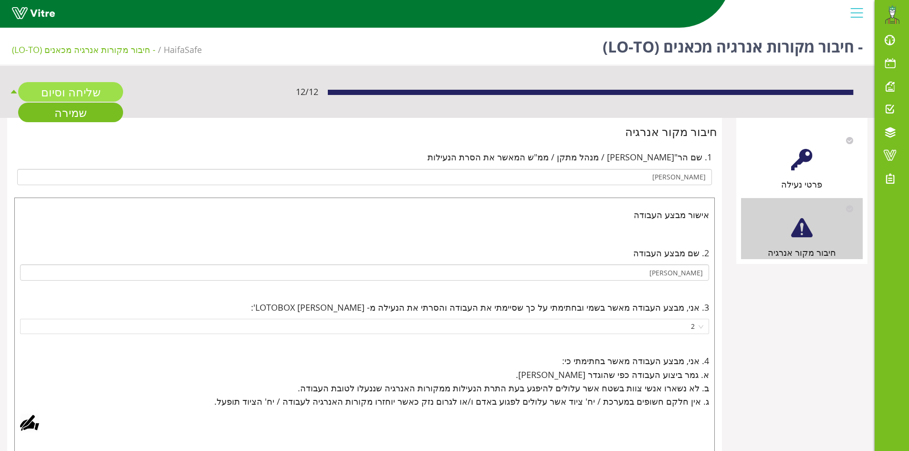
click at [66, 96] on link "שליחה וסיום" at bounding box center [70, 92] width 105 height 20
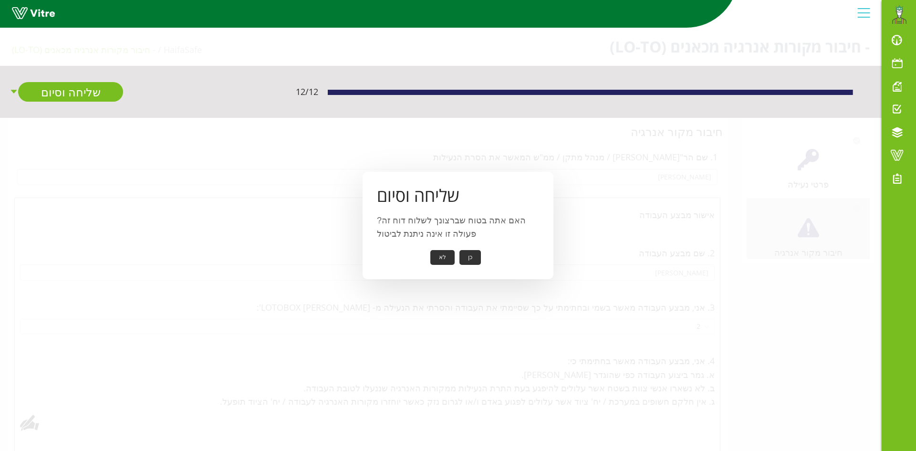
click at [468, 258] on button "כן" at bounding box center [470, 257] width 21 height 15
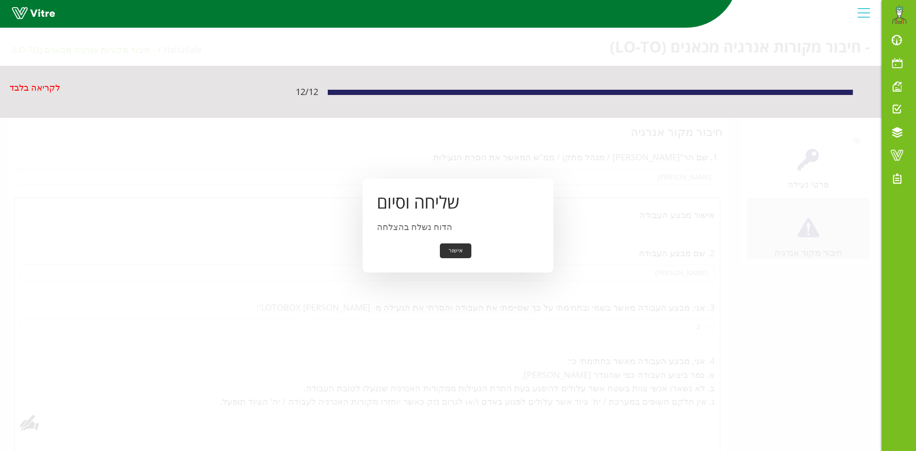
click at [460, 253] on button "אישור" at bounding box center [455, 250] width 31 height 15
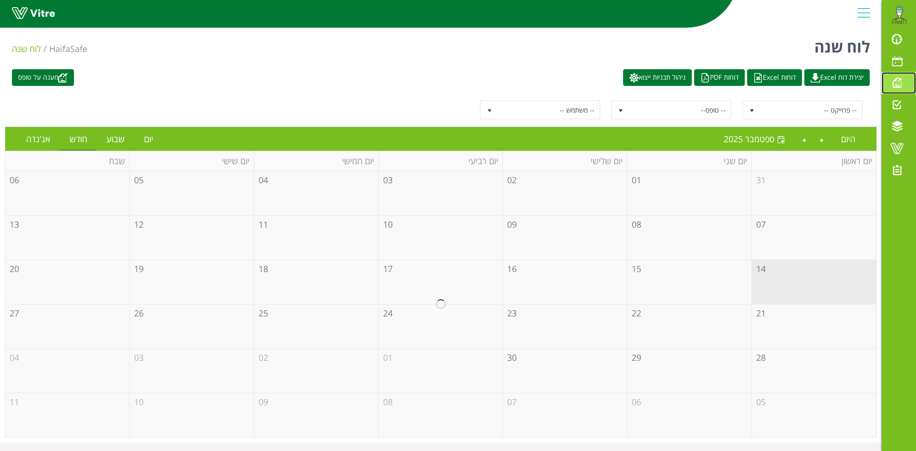
click at [899, 80] on span at bounding box center [897, 82] width 24 height 11
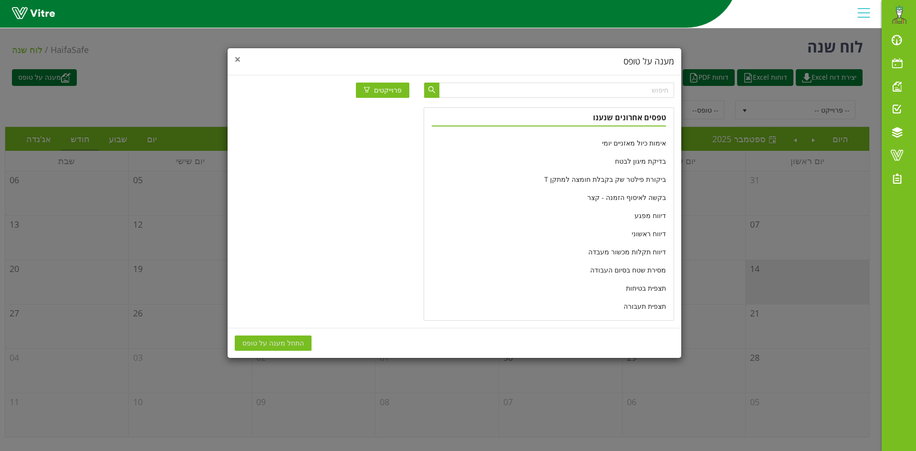
click at [239, 58] on span "×" at bounding box center [238, 58] width 6 height 13
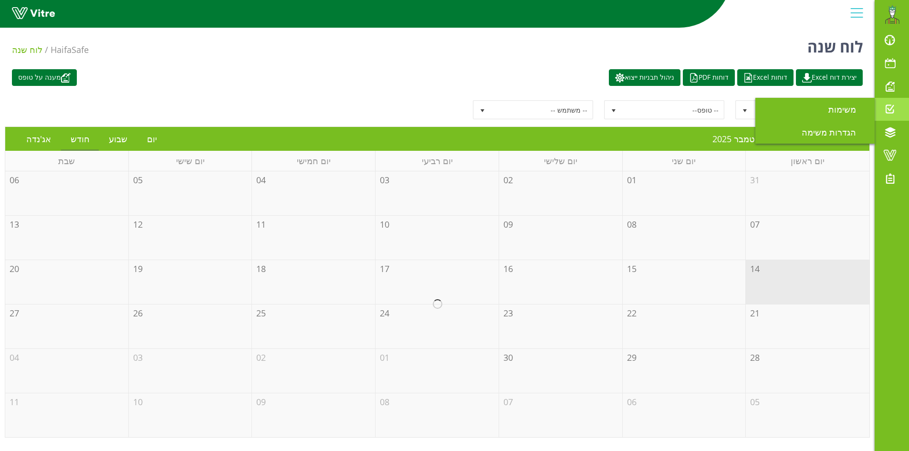
click at [890, 109] on span at bounding box center [890, 109] width 24 height 11
click at [845, 112] on span "משימות" at bounding box center [847, 109] width 39 height 11
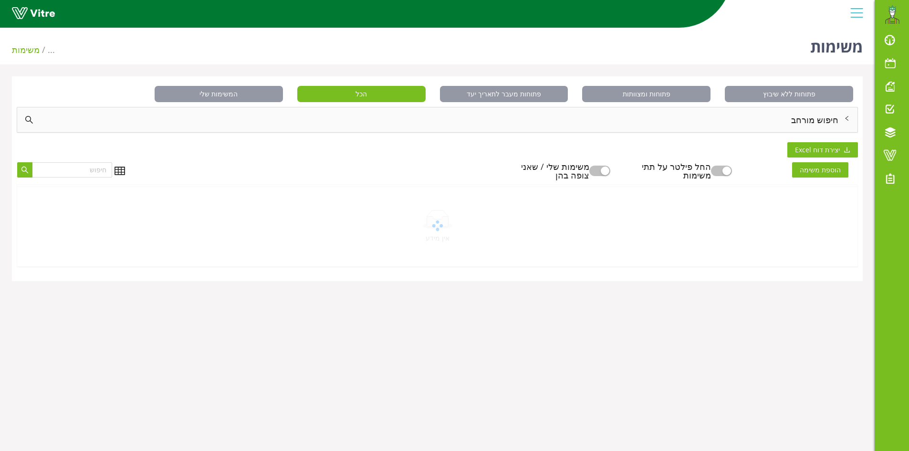
click at [609, 169] on button "button" at bounding box center [599, 171] width 21 height 10
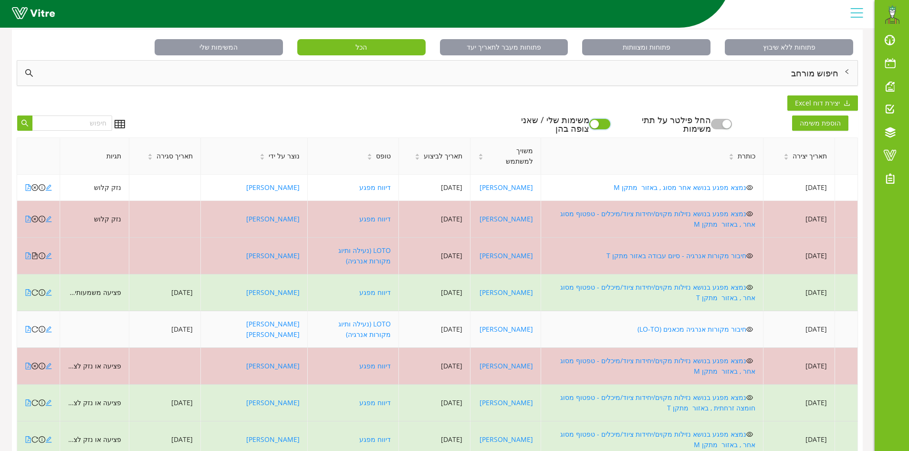
scroll to position [31, 0]
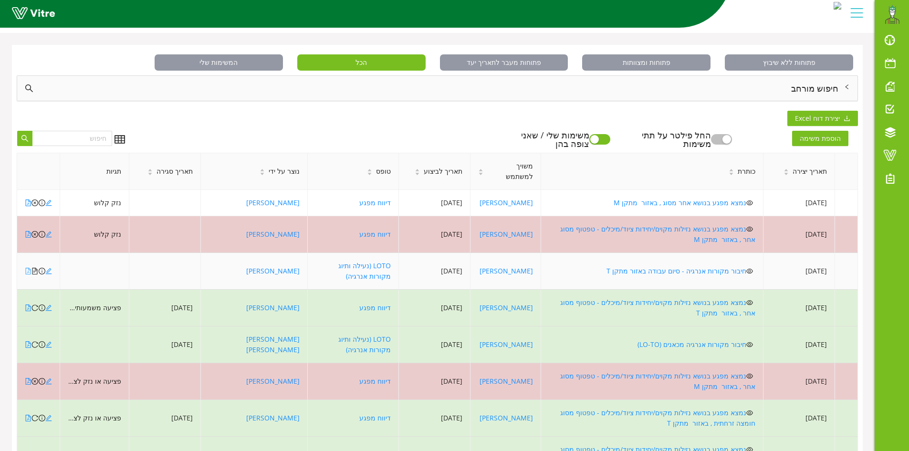
click at [27, 268] on icon "file-pdf" at bounding box center [28, 271] width 7 height 7
click at [36, 268] on icon "file-text" at bounding box center [34, 271] width 5 height 7
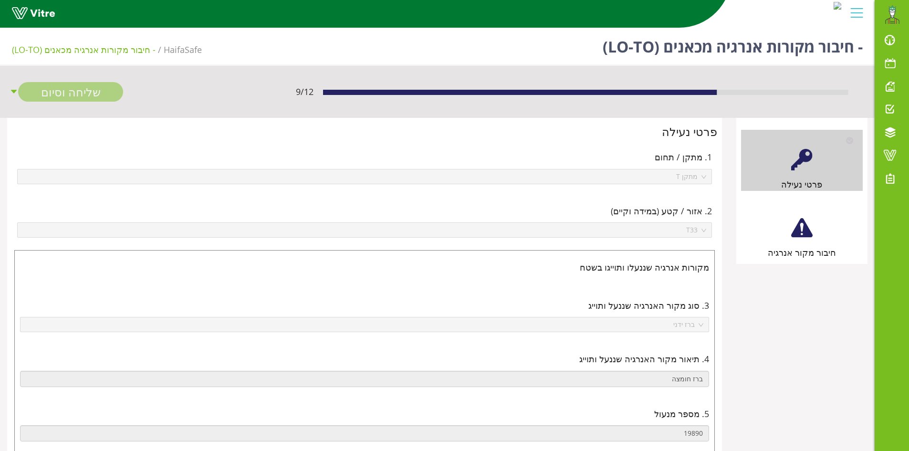
click at [800, 226] on div at bounding box center [801, 227] width 21 height 21
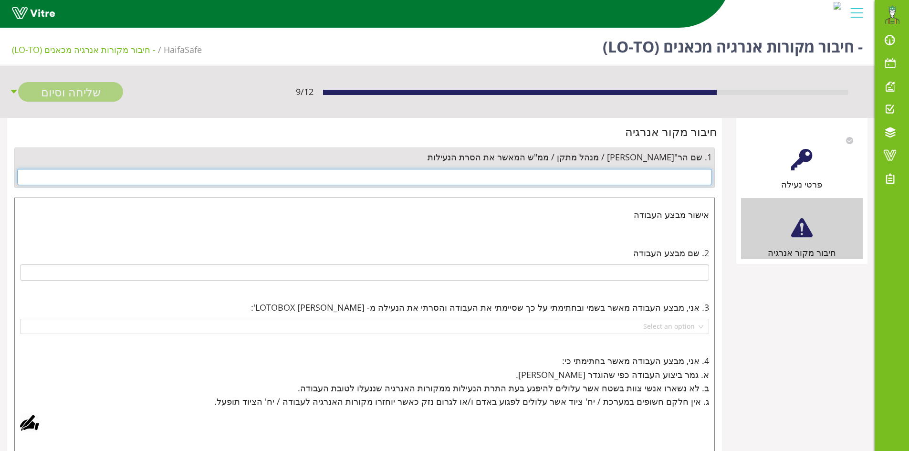
click at [679, 173] on input "text" at bounding box center [364, 177] width 695 height 16
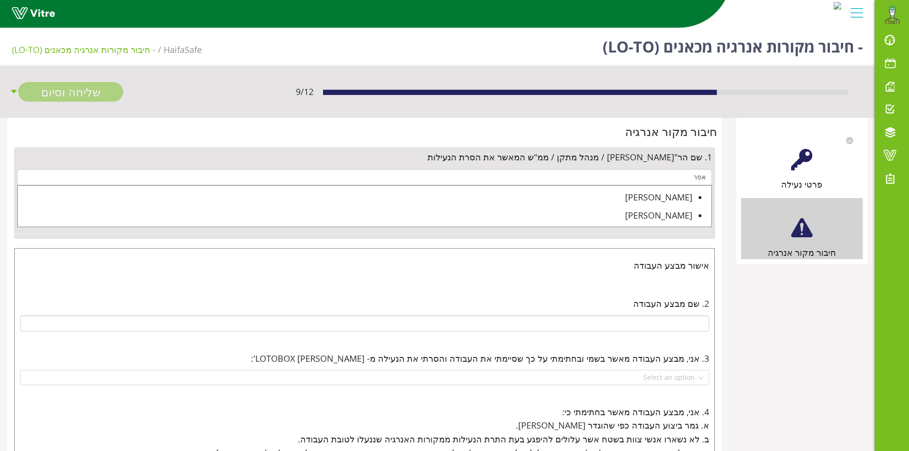
click at [669, 194] on div "[PERSON_NAME]" at bounding box center [355, 196] width 675 height 13
type input "[PERSON_NAME]"
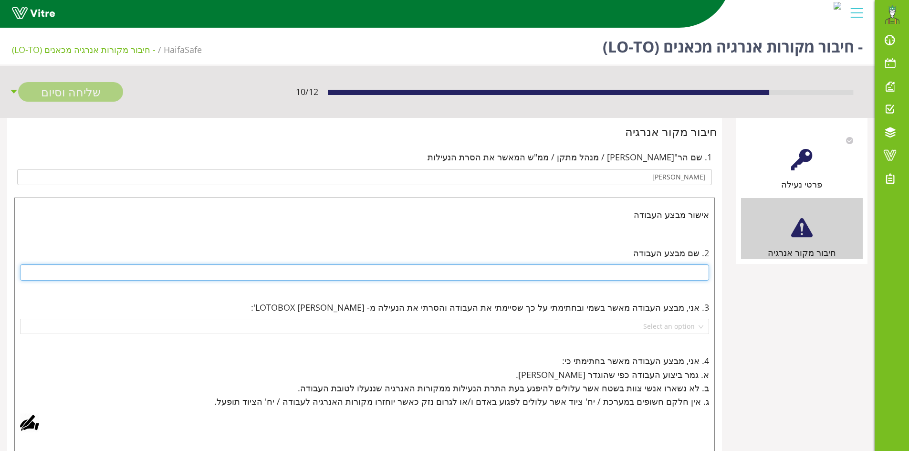
drag, startPoint x: 661, startPoint y: 277, endPoint x: 658, endPoint y: 261, distance: 16.0
click at [658, 262] on div "2. שם מבצע העבודה" at bounding box center [364, 263] width 695 height 40
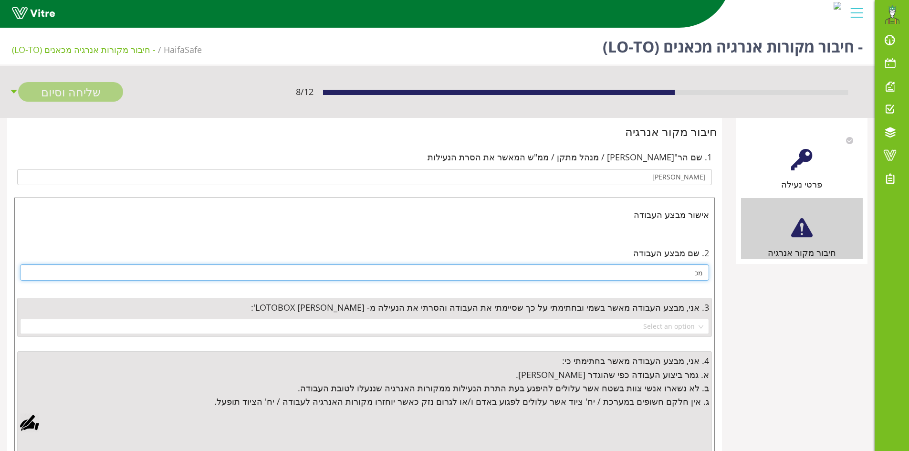
type input "מ"
type input "אלכס"
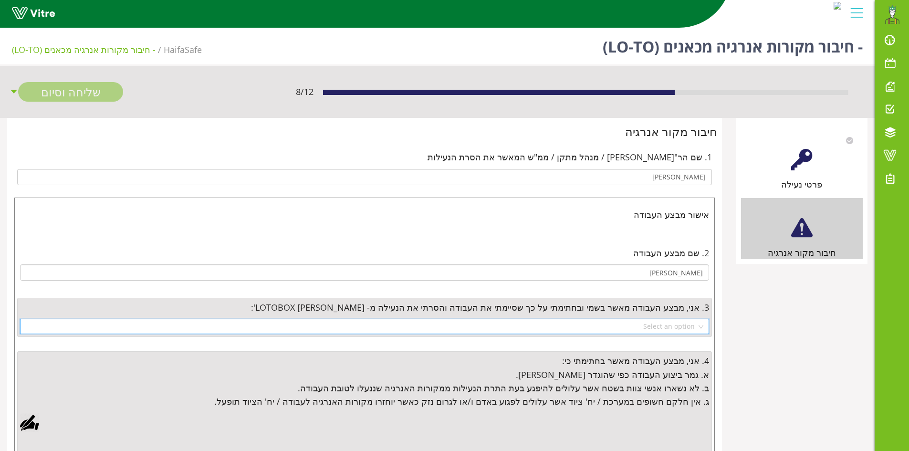
click at [665, 326] on input "search" at bounding box center [361, 326] width 671 height 14
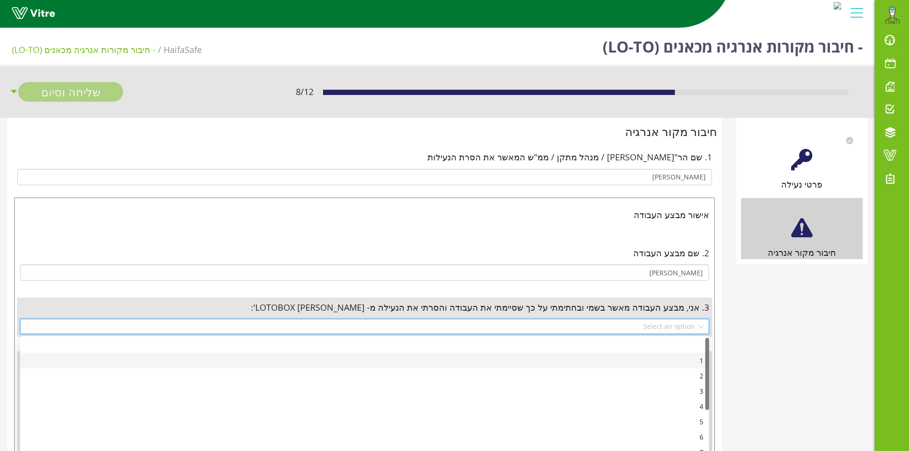
click at [700, 365] on div "1" at bounding box center [365, 360] width 678 height 10
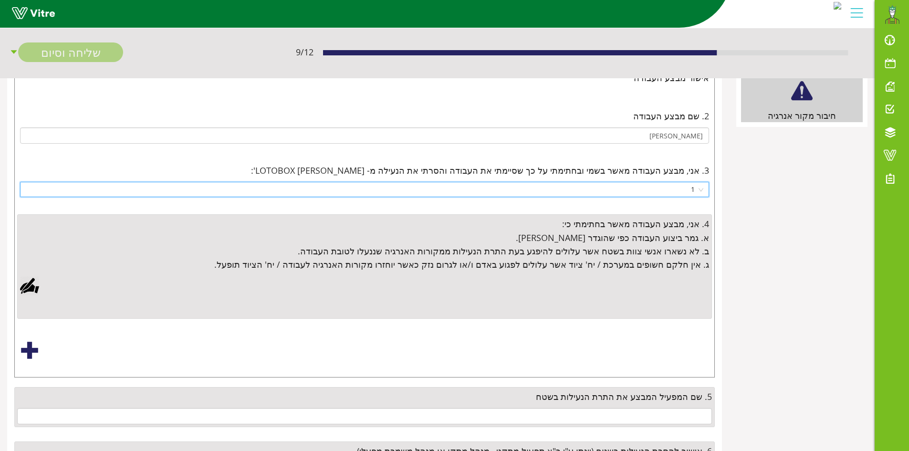
scroll to position [143, 0]
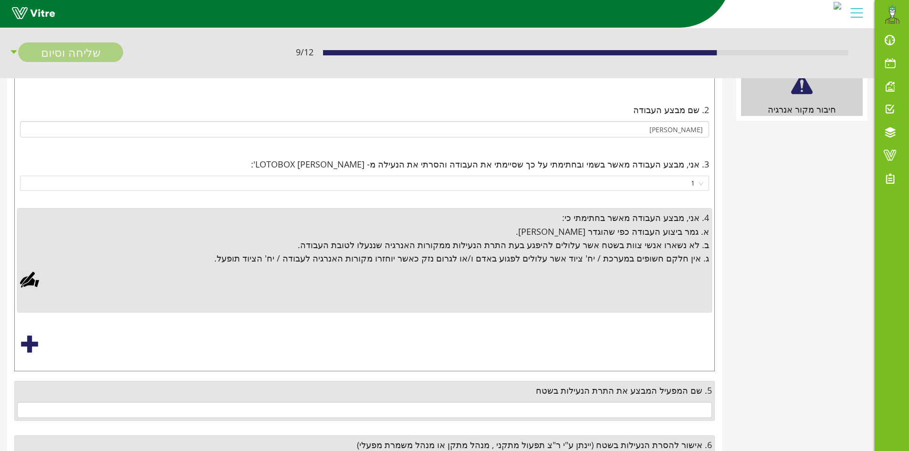
click at [29, 278] on div at bounding box center [29, 279] width 19 height 19
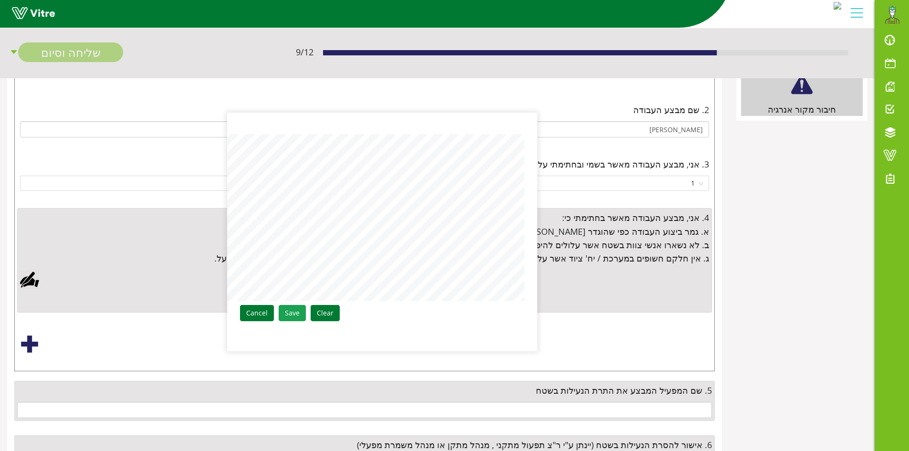
click at [295, 311] on link "Save" at bounding box center [292, 313] width 27 height 16
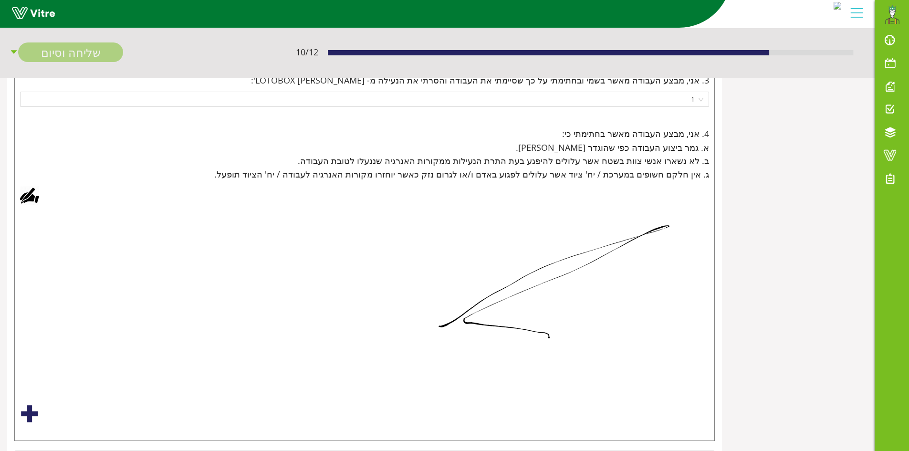
scroll to position [421, 0]
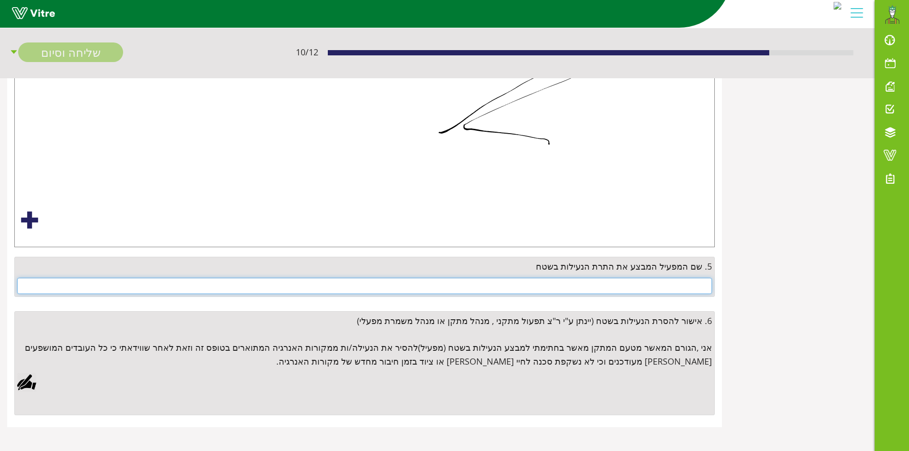
click at [660, 287] on input "text" at bounding box center [364, 286] width 695 height 16
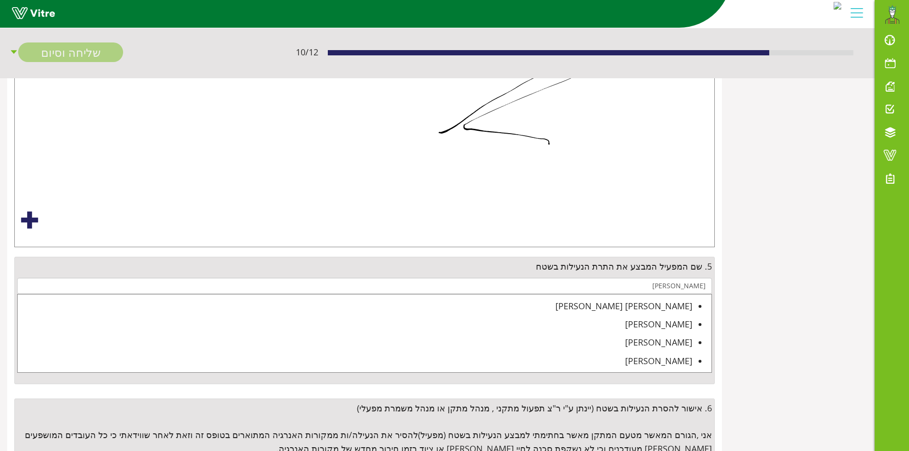
click at [675, 307] on div "[PERSON_NAME] [PERSON_NAME]" at bounding box center [355, 305] width 675 height 13
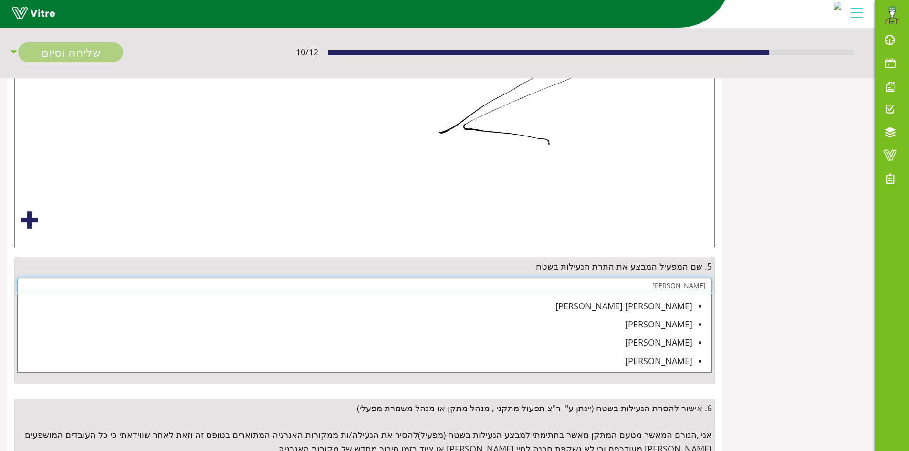
type input "[PERSON_NAME] [PERSON_NAME]"
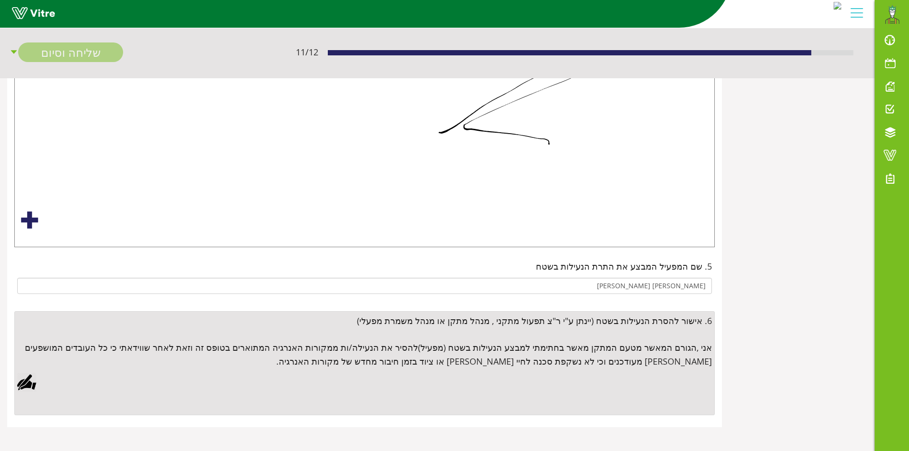
click at [24, 382] on div at bounding box center [26, 382] width 19 height 19
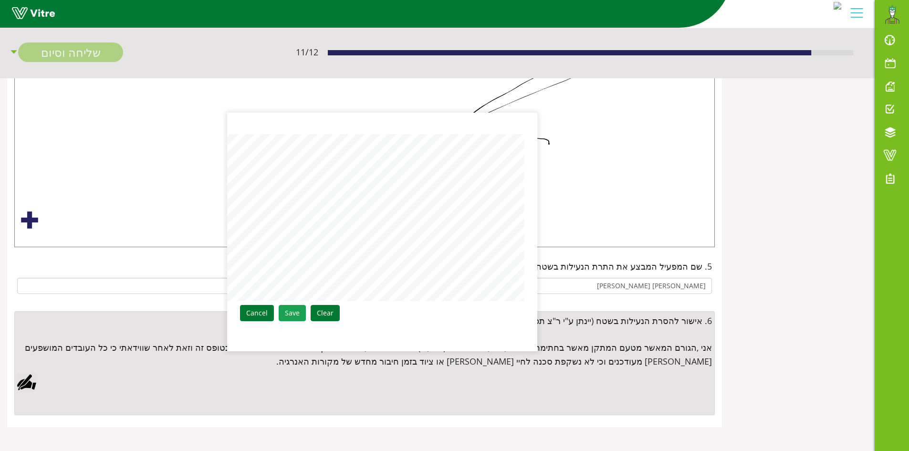
click at [293, 309] on link "Save" at bounding box center [292, 313] width 27 height 16
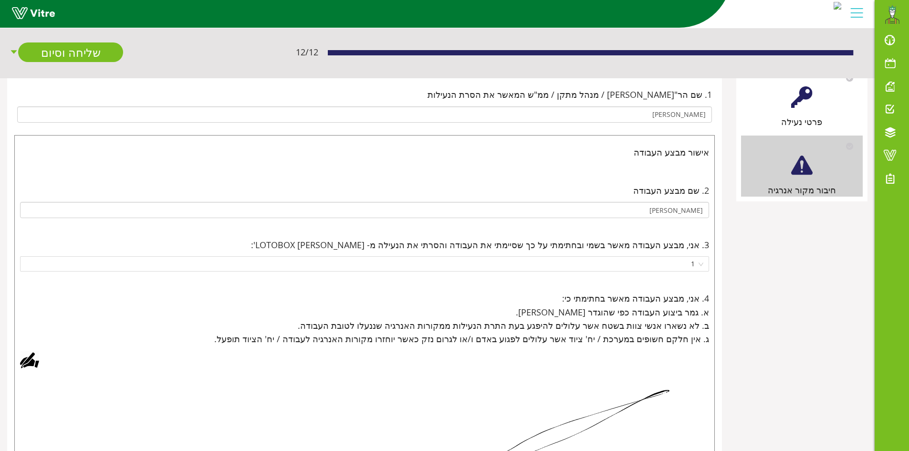
scroll to position [0, 0]
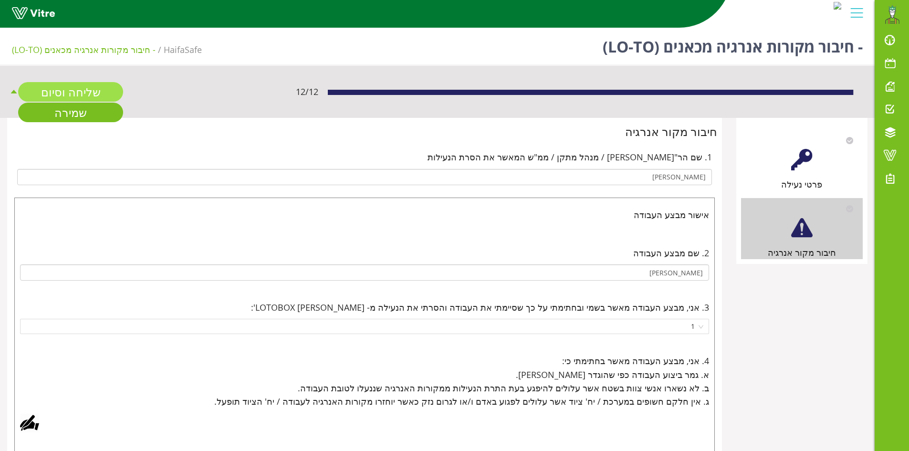
click at [44, 92] on link "שליחה וסיום" at bounding box center [70, 92] width 105 height 20
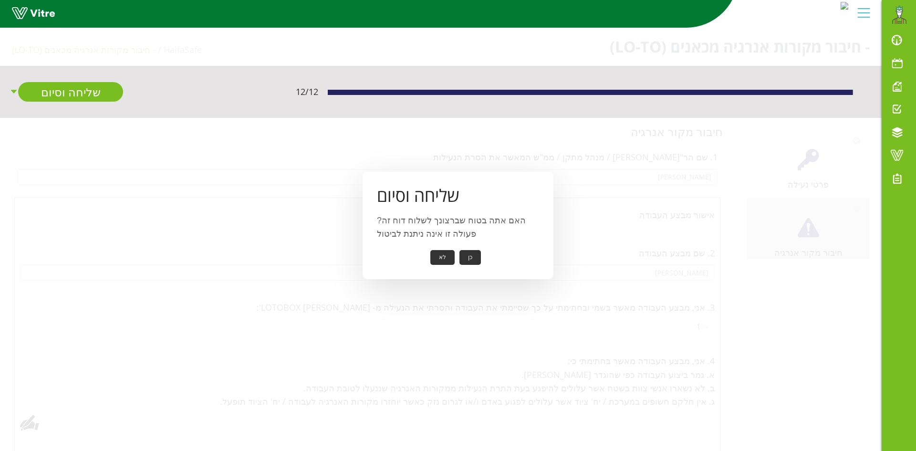
click at [467, 260] on button "כן" at bounding box center [470, 257] width 21 height 15
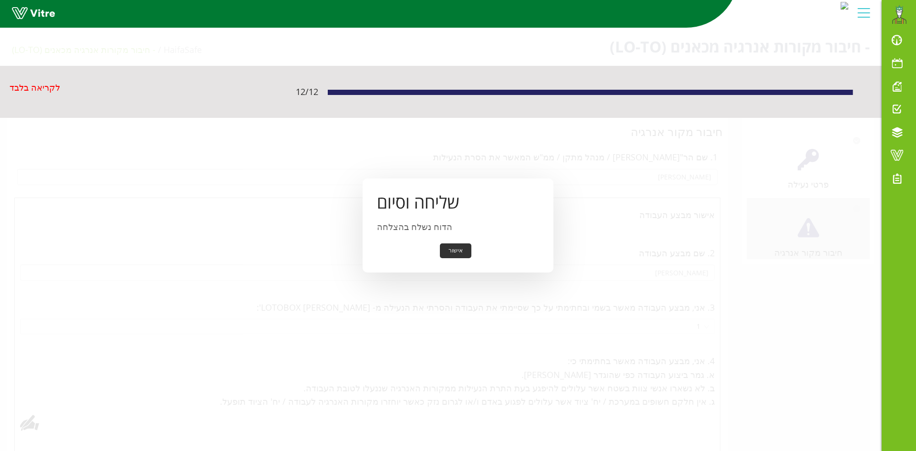
click at [453, 250] on button "אישור" at bounding box center [455, 250] width 31 height 15
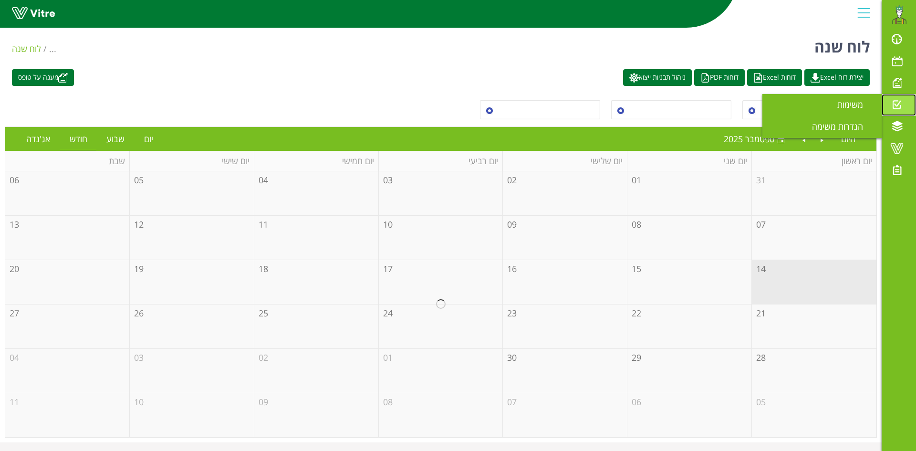
click at [896, 101] on span at bounding box center [897, 104] width 24 height 11
click at [852, 105] on span "משימות" at bounding box center [855, 104] width 37 height 11
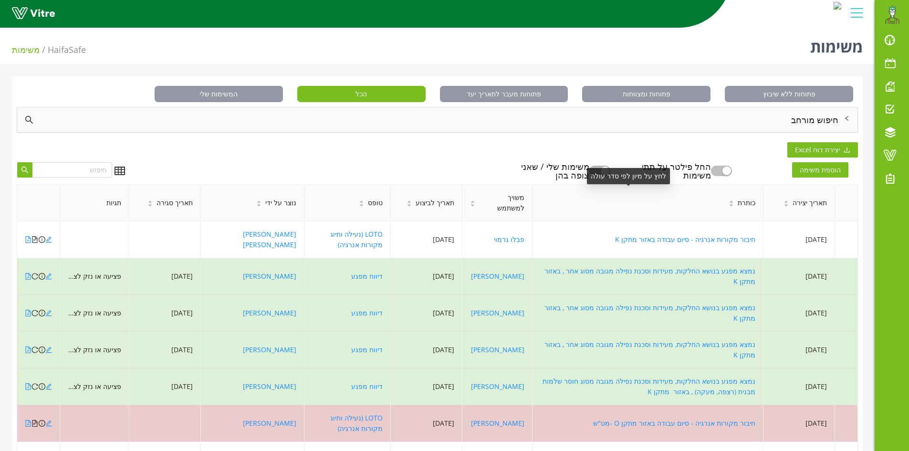
click at [614, 170] on div "לחץ על מיון לפי סדר עולה" at bounding box center [628, 176] width 83 height 16
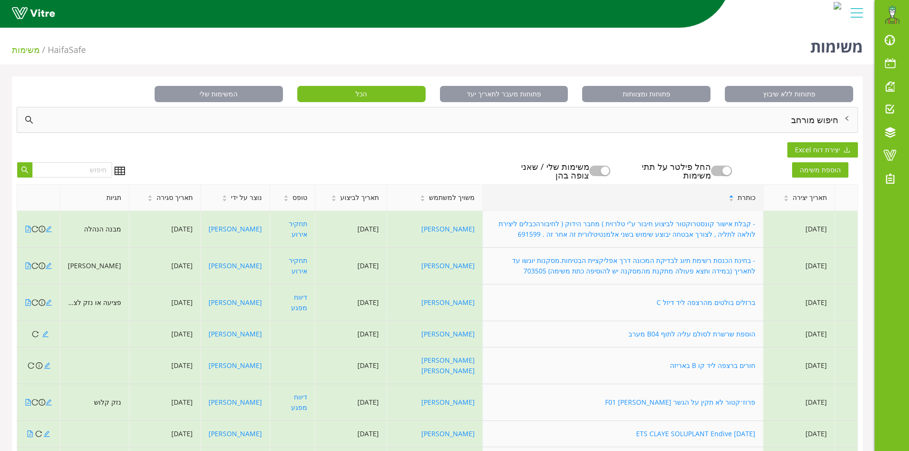
click at [608, 169] on button "button" at bounding box center [599, 171] width 21 height 10
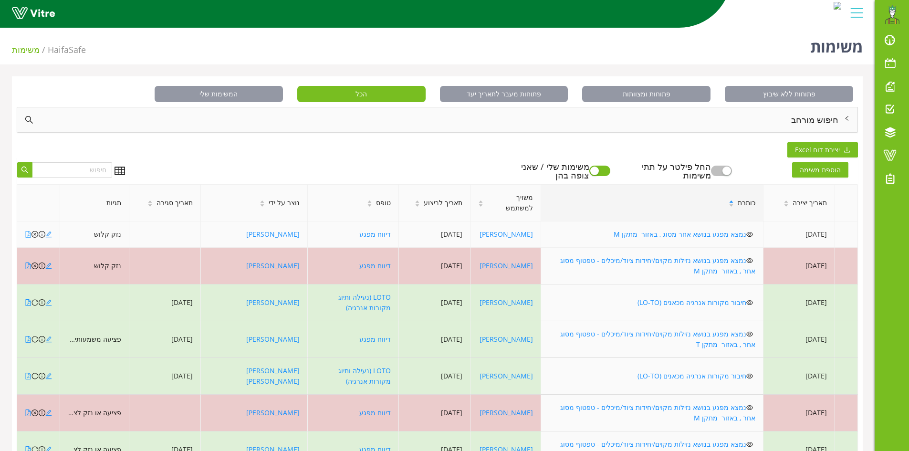
click at [28, 231] on icon "file-pdf" at bounding box center [28, 234] width 5 height 7
click at [889, 39] on span at bounding box center [890, 39] width 24 height 11
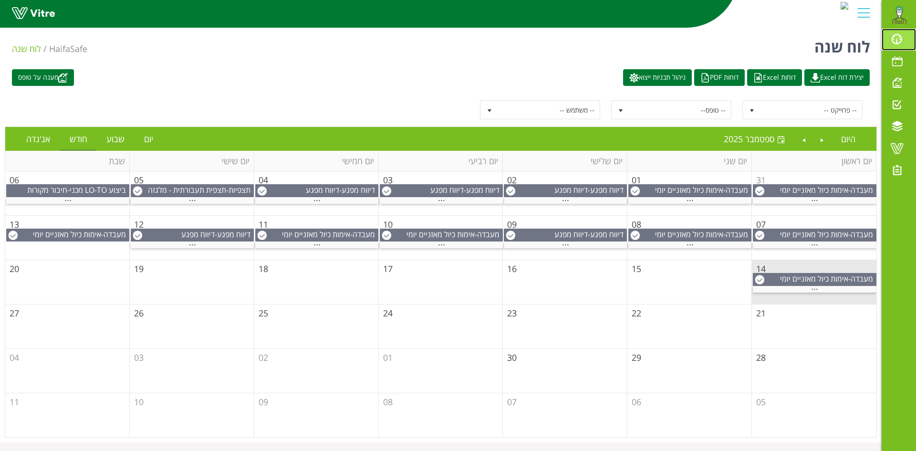
click at [900, 38] on span at bounding box center [897, 38] width 24 height 11
